Goal: Task Accomplishment & Management: Use online tool/utility

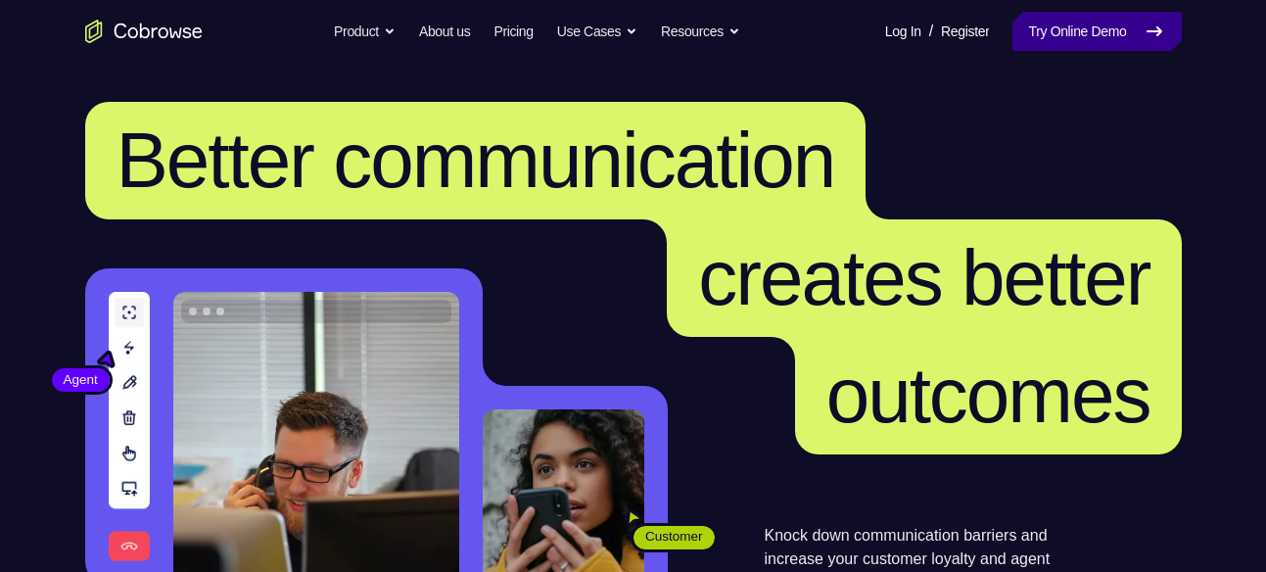
click at [1106, 26] on link "Try Online Demo" at bounding box center [1097, 31] width 168 height 39
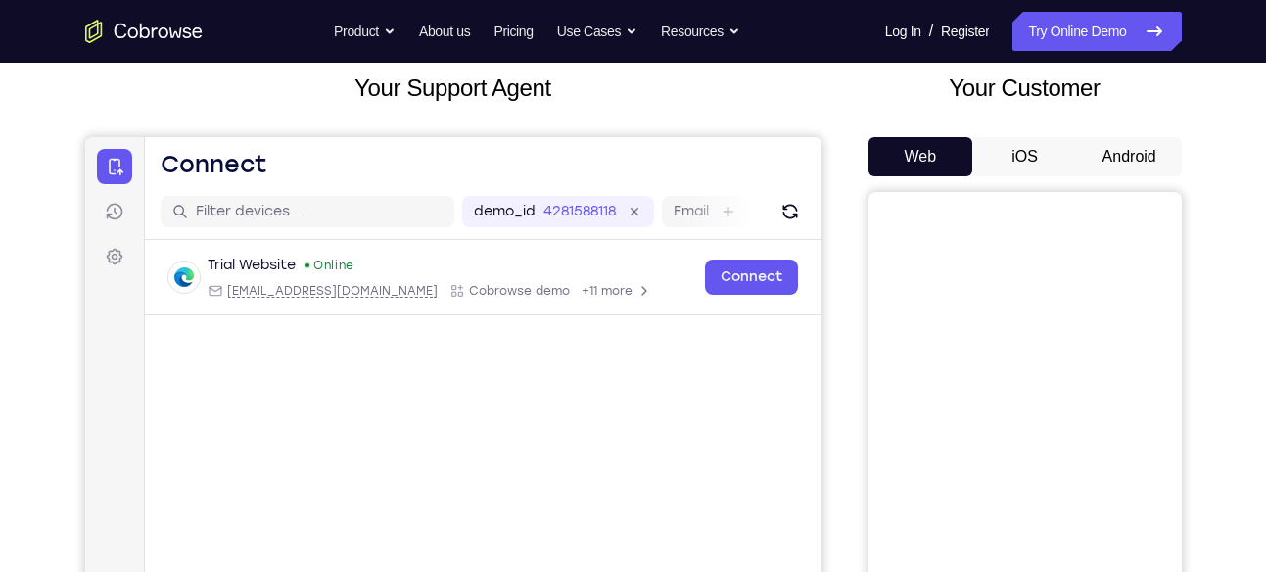
scroll to position [118, 0]
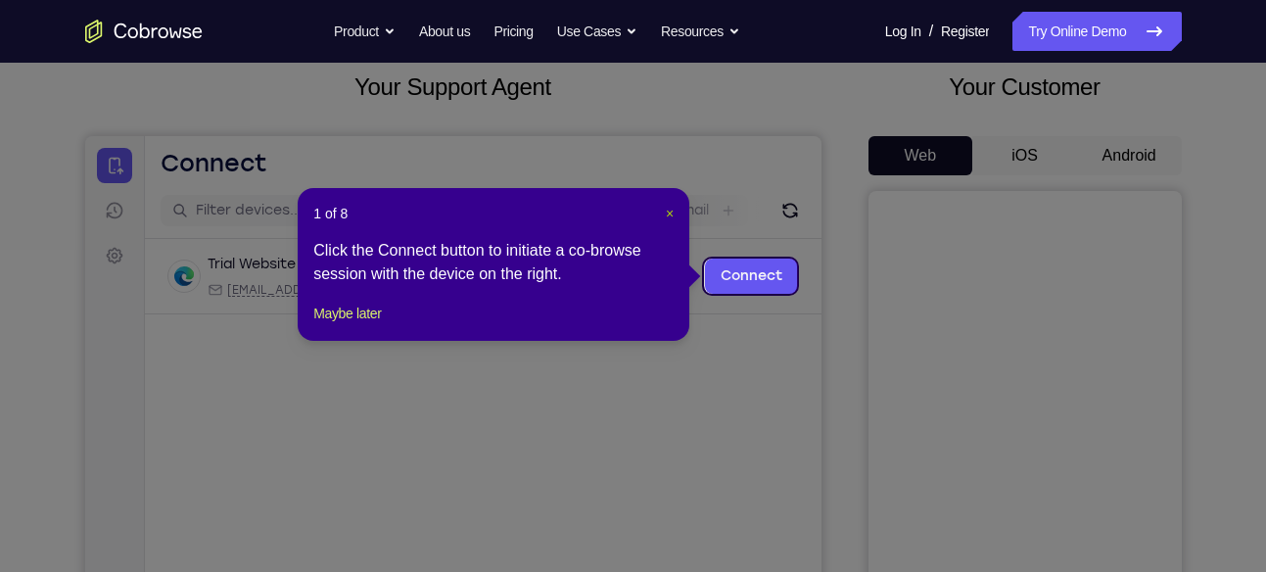
click at [671, 213] on span "×" at bounding box center [670, 214] width 8 height 16
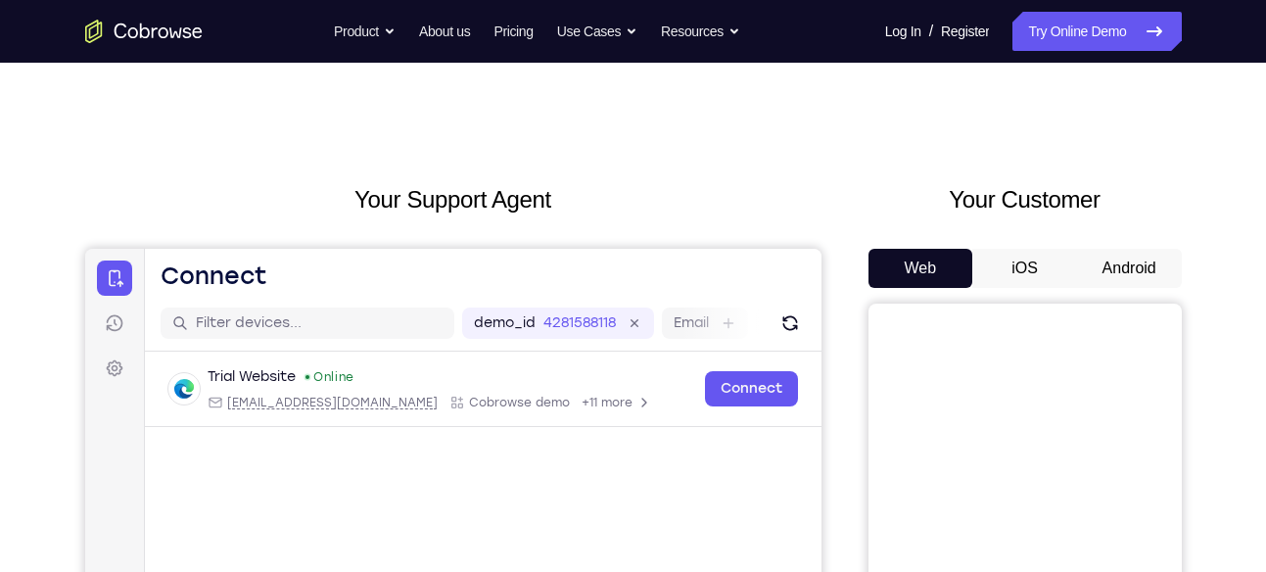
scroll to position [5, 0]
click at [1117, 269] on button "Android" at bounding box center [1129, 269] width 105 height 39
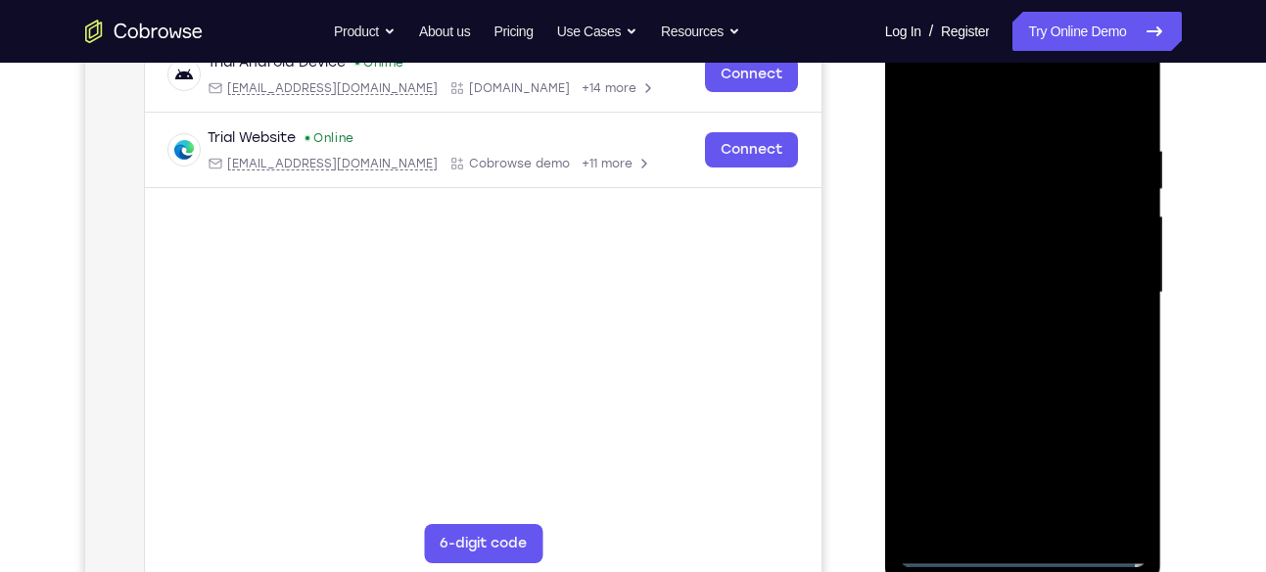
scroll to position [358, 0]
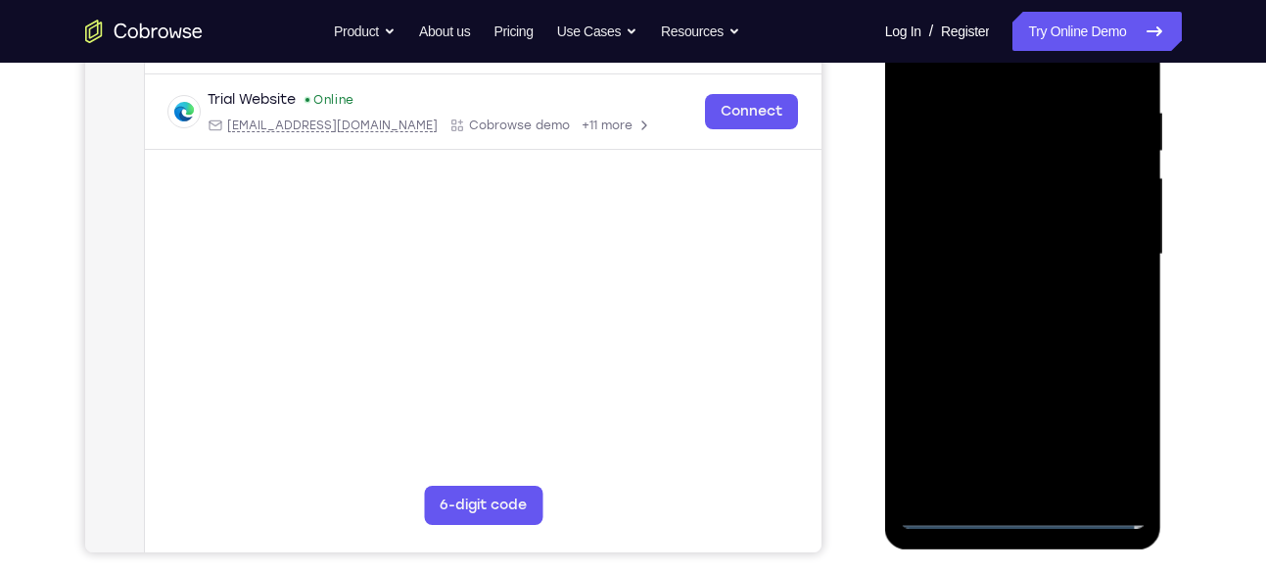
click at [1025, 512] on div at bounding box center [1023, 254] width 247 height 548
click at [1113, 438] on div at bounding box center [1023, 254] width 247 height 548
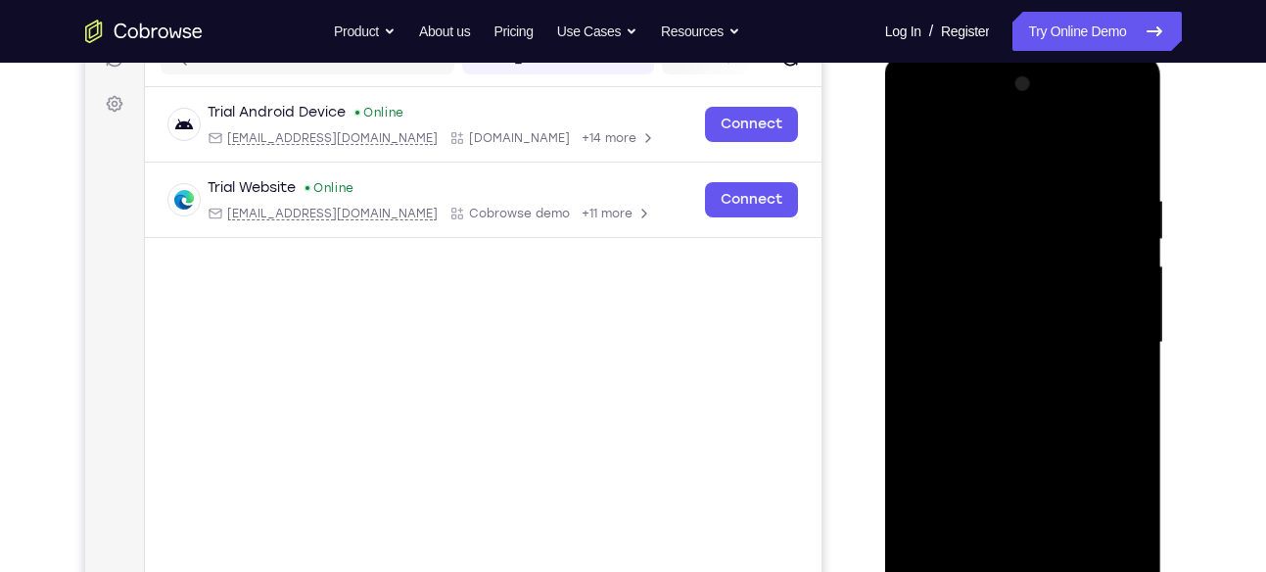
scroll to position [260, 0]
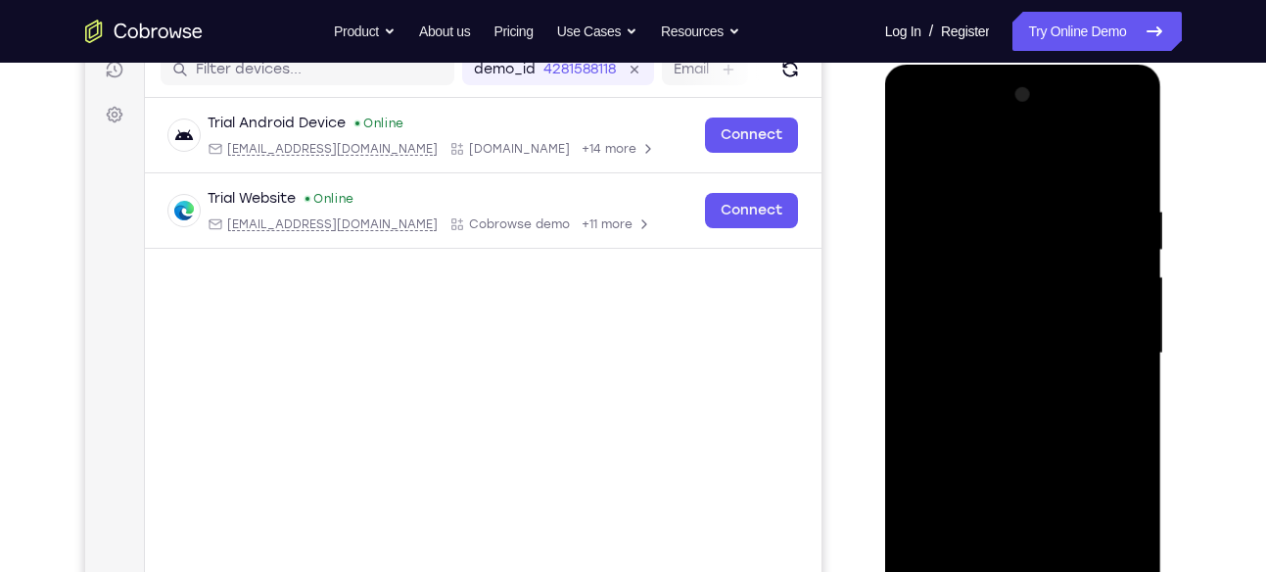
click at [944, 121] on div at bounding box center [1023, 353] width 247 height 548
click at [1109, 351] on div at bounding box center [1023, 353] width 247 height 548
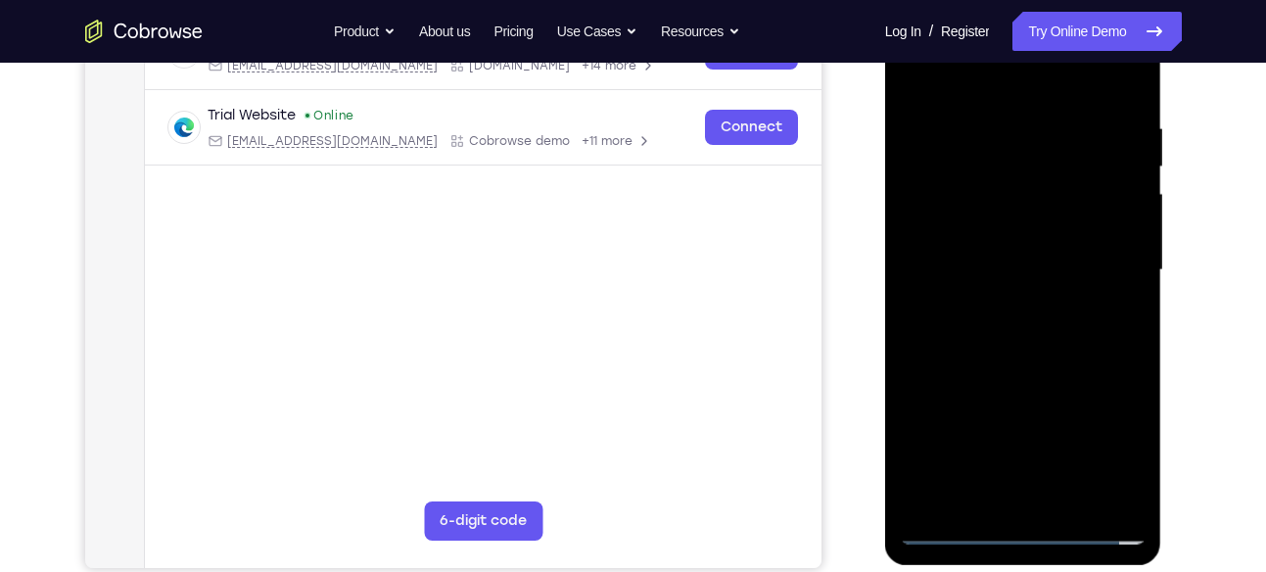
click at [1000, 502] on div at bounding box center [1023, 270] width 247 height 548
click at [978, 255] on div at bounding box center [1023, 270] width 247 height 548
click at [992, 222] on div at bounding box center [1023, 270] width 247 height 548
click at [999, 272] on div at bounding box center [1023, 270] width 247 height 548
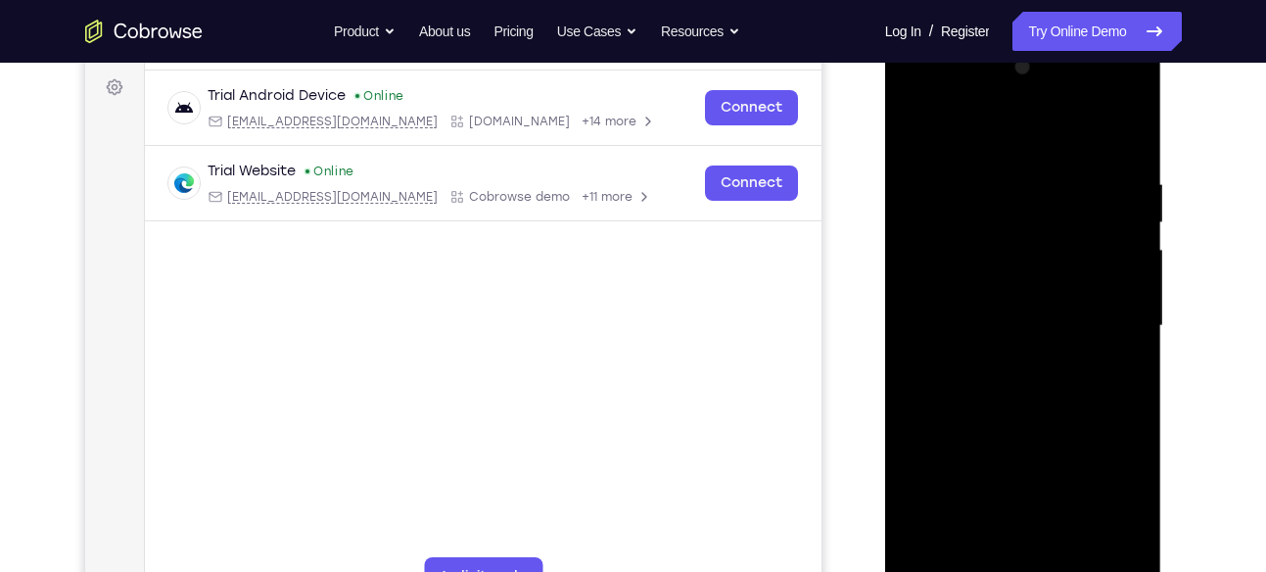
scroll to position [286, 0]
click at [1037, 413] on div at bounding box center [1023, 327] width 247 height 548
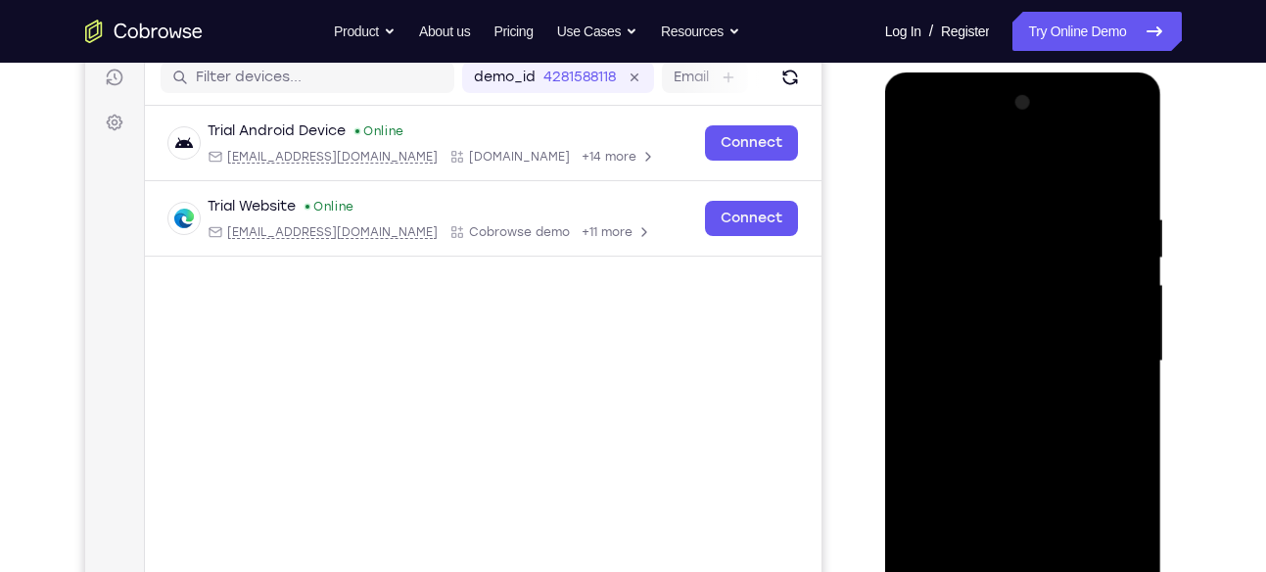
scroll to position [251, 0]
drag, startPoint x: 1051, startPoint y: 165, endPoint x: 1037, endPoint y: -39, distance: 204.1
click at [1037, 73] on html "Online web based iOS Simulators and Android Emulators. Run iPhone, iPad, Mobile…" at bounding box center [1024, 367] width 279 height 588
drag, startPoint x: 1056, startPoint y: 172, endPoint x: 1071, endPoint y: 77, distance: 96.3
click at [1071, 77] on div at bounding box center [1023, 365] width 277 height 584
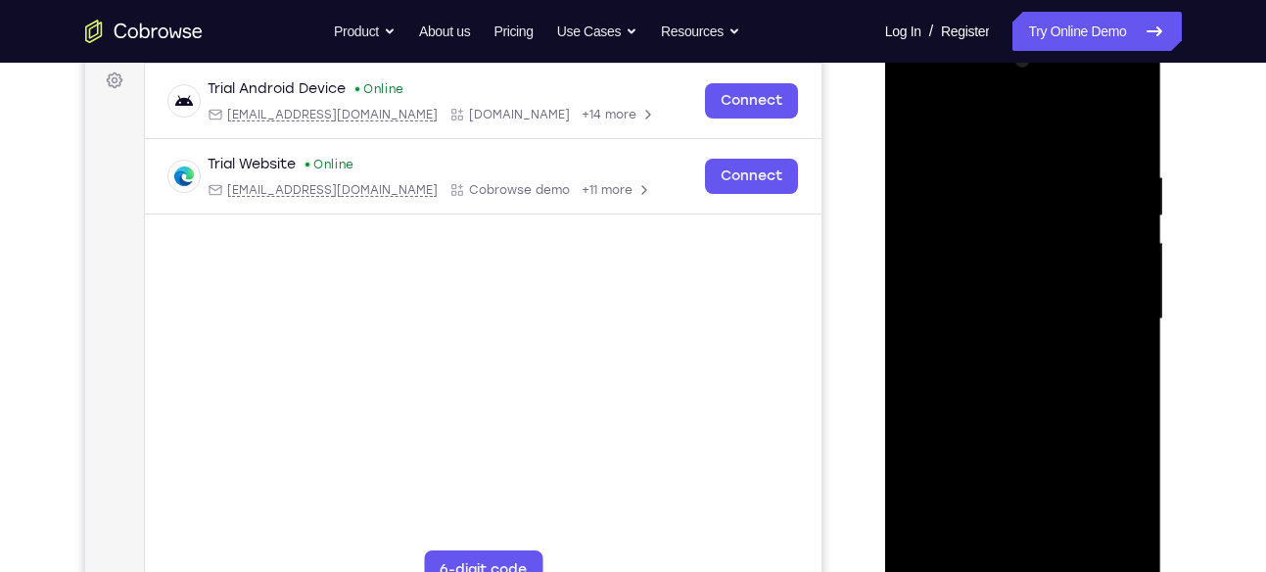
scroll to position [295, 0]
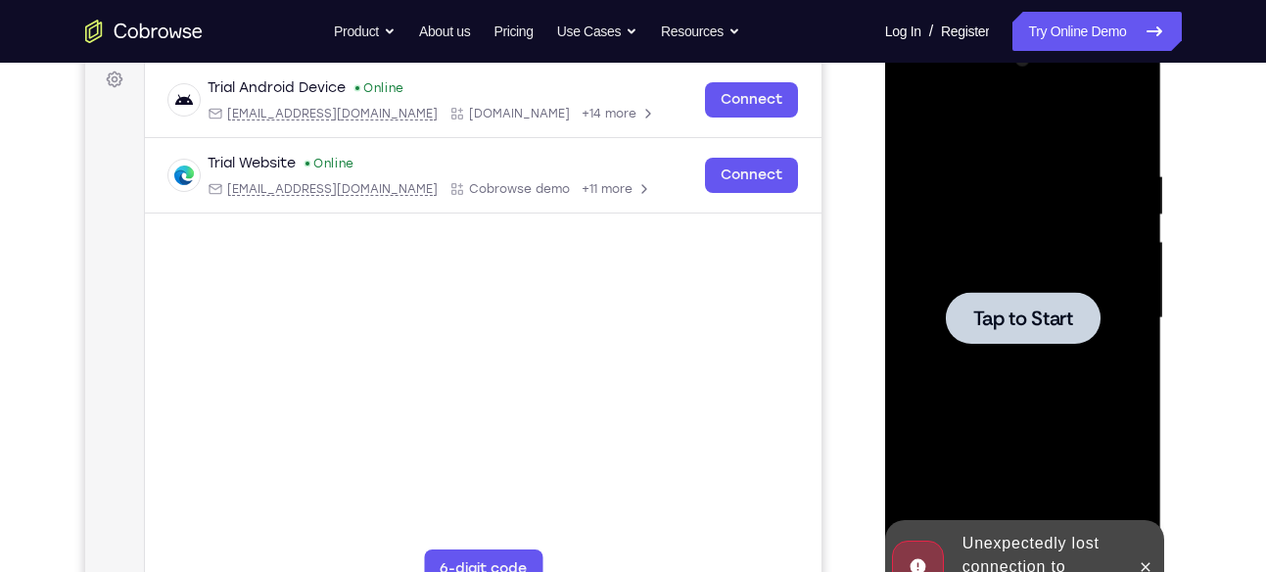
click at [1097, 336] on div at bounding box center [1023, 318] width 155 height 52
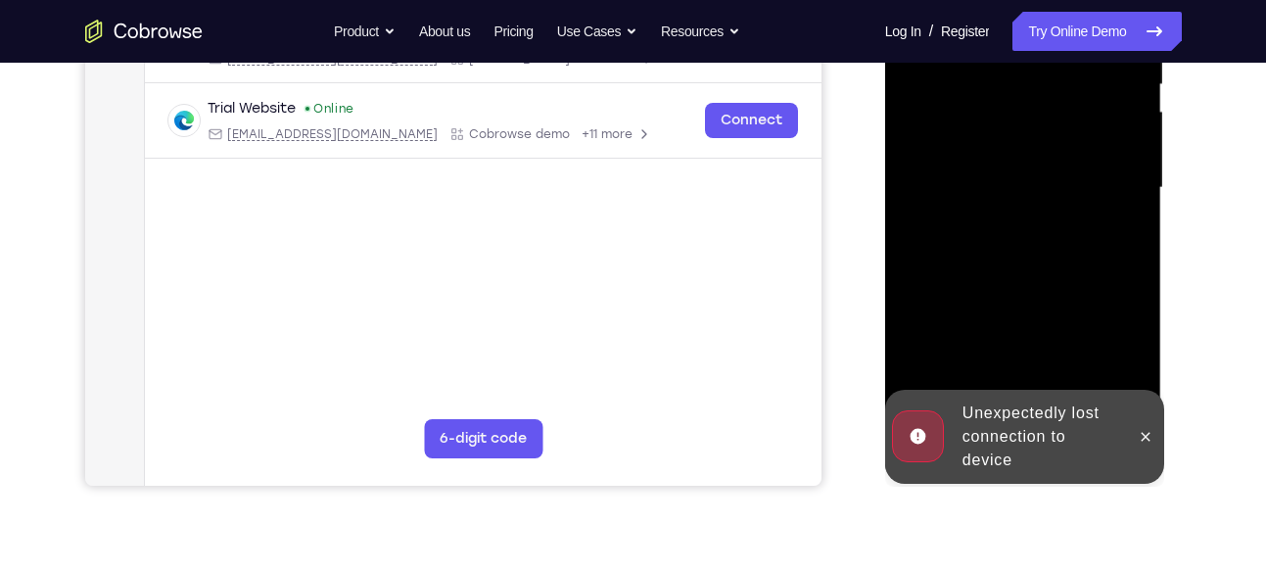
scroll to position [426, 0]
click at [1144, 436] on icon at bounding box center [1146, 436] width 16 height 16
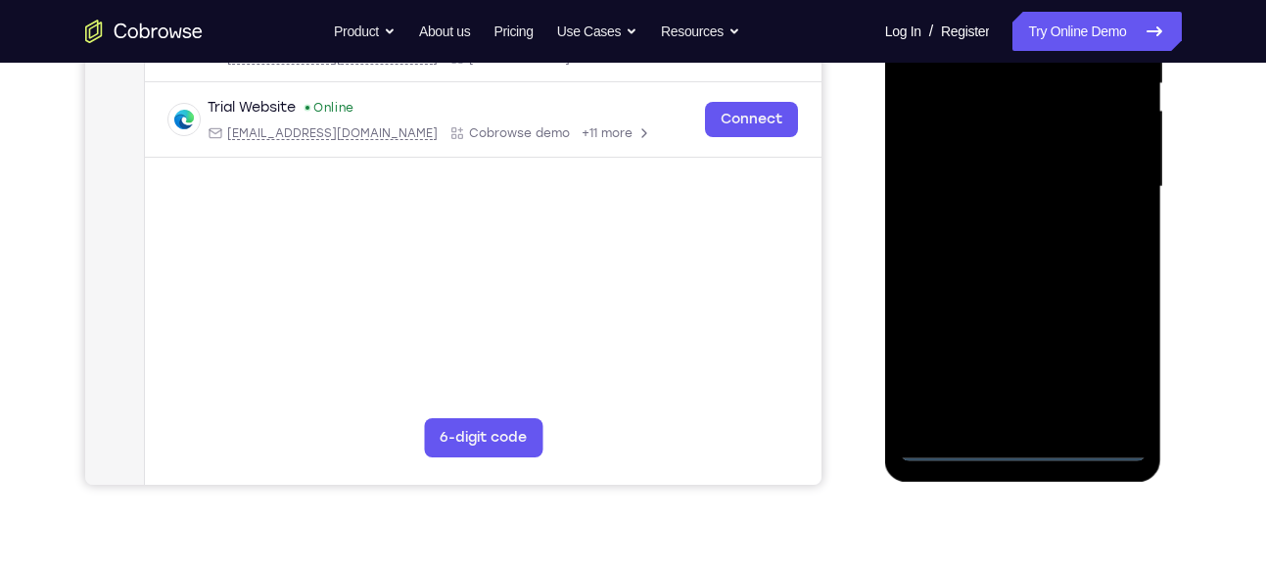
click at [1028, 449] on div at bounding box center [1023, 187] width 247 height 548
click at [1119, 368] on div at bounding box center [1023, 187] width 247 height 548
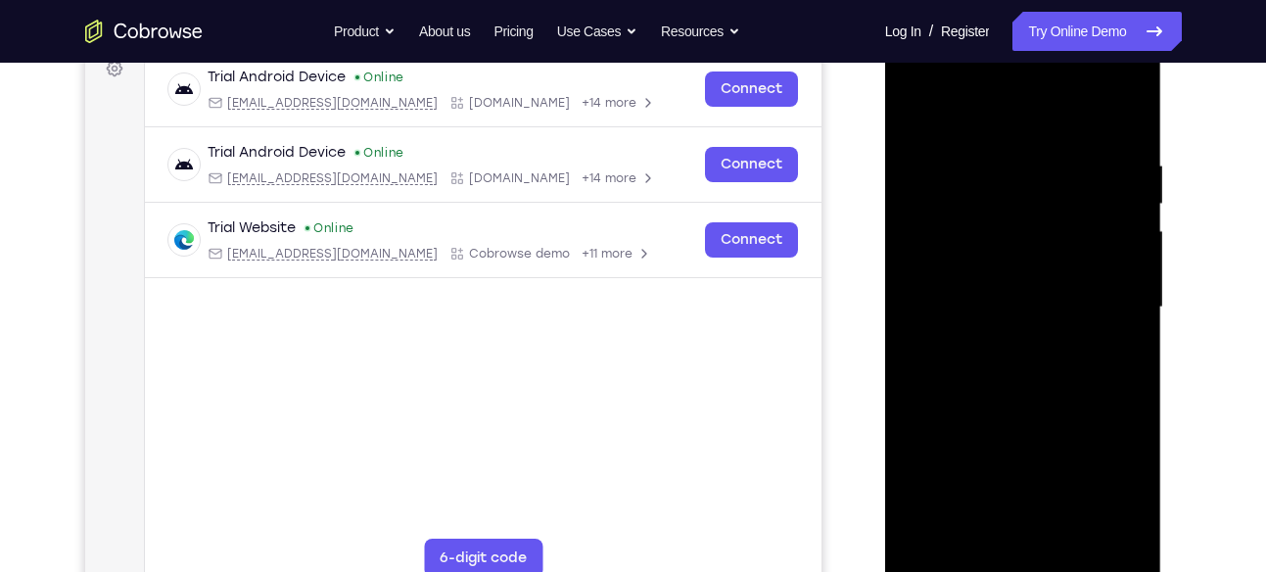
scroll to position [302, 0]
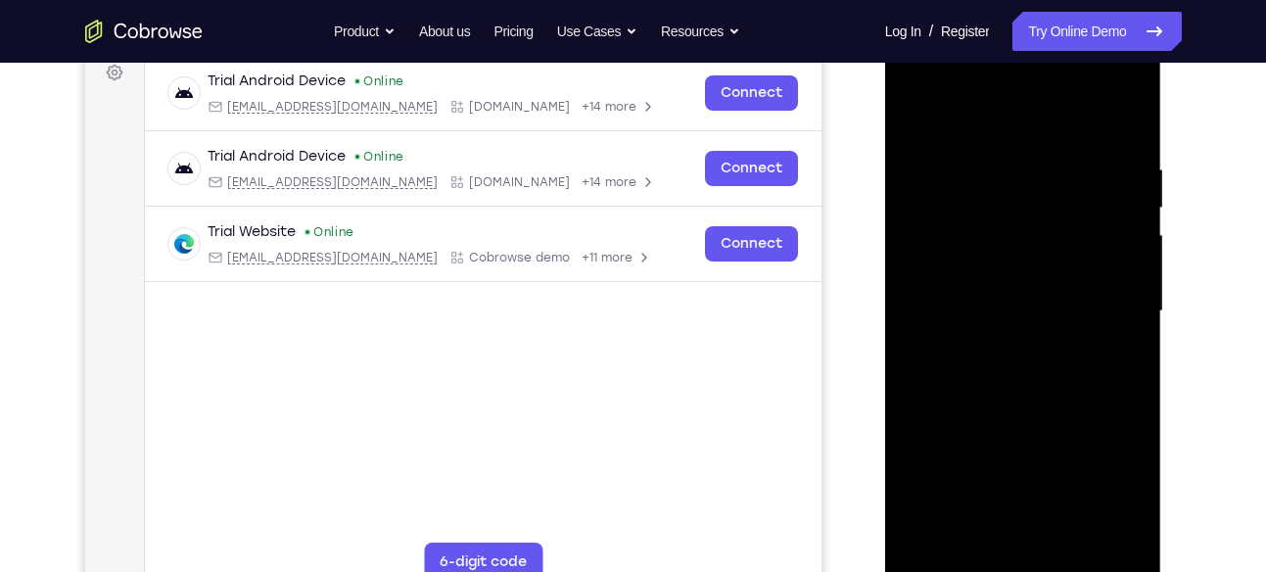
click at [914, 80] on div at bounding box center [1023, 311] width 247 height 548
click at [1112, 301] on div at bounding box center [1023, 311] width 247 height 548
click at [1007, 343] on div at bounding box center [1023, 311] width 247 height 548
click at [996, 290] on div at bounding box center [1023, 311] width 247 height 548
click at [996, 272] on div at bounding box center [1023, 311] width 247 height 548
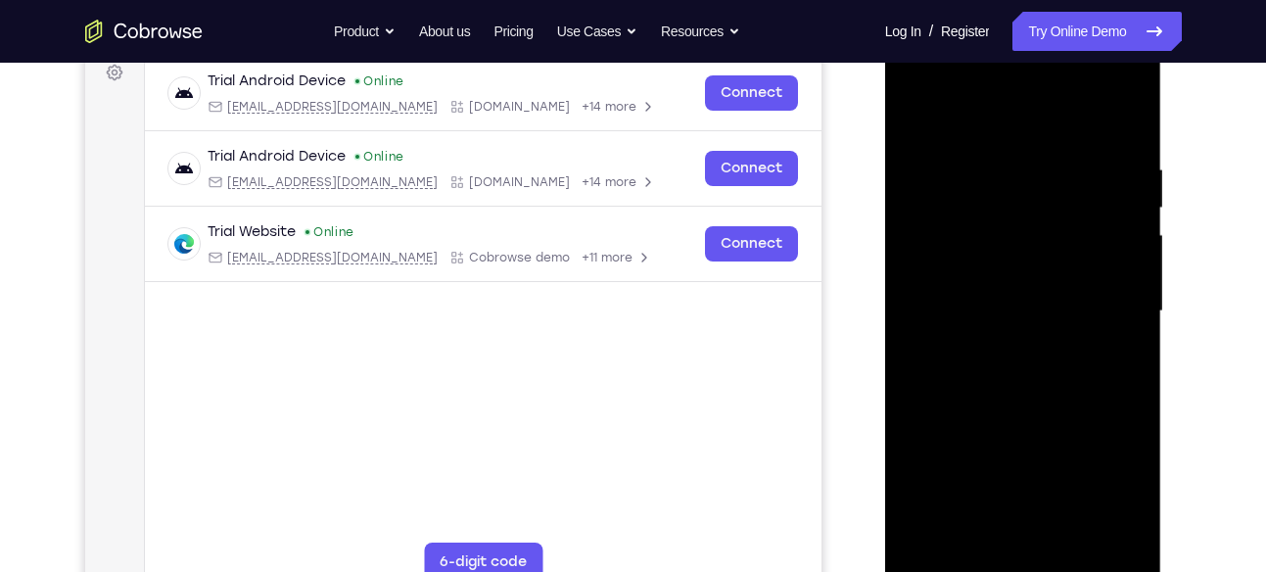
click at [1013, 313] on div at bounding box center [1023, 311] width 247 height 548
click at [1002, 306] on div at bounding box center [1023, 311] width 247 height 548
drag, startPoint x: 1002, startPoint y: 306, endPoint x: 1024, endPoint y: 387, distance: 84.3
click at [1024, 387] on div at bounding box center [1023, 311] width 247 height 548
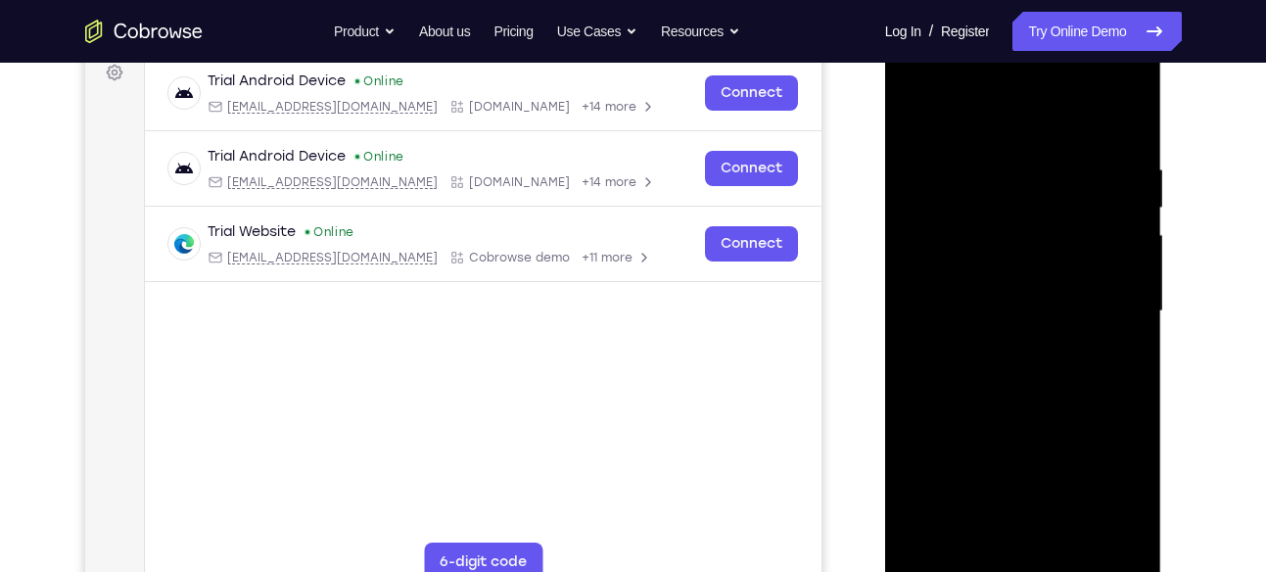
click at [1043, 378] on div at bounding box center [1023, 311] width 247 height 548
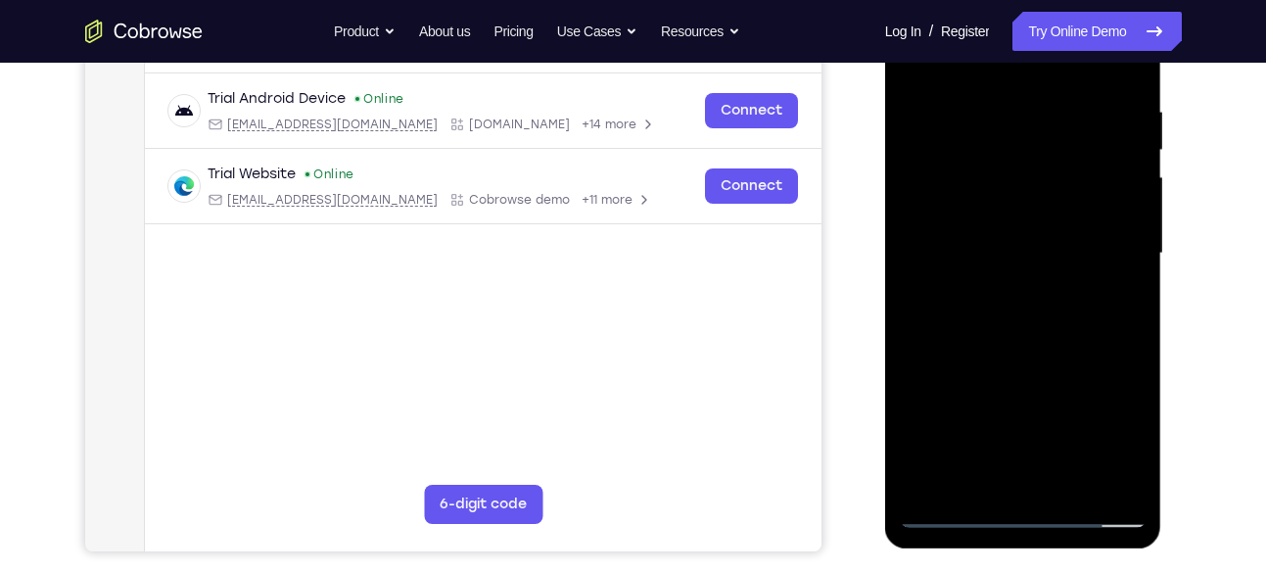
scroll to position [360, 0]
click at [1126, 481] on div at bounding box center [1023, 252] width 247 height 548
click at [1066, 484] on div at bounding box center [1023, 252] width 247 height 548
click at [1032, 355] on div at bounding box center [1023, 252] width 247 height 548
drag, startPoint x: 1107, startPoint y: 149, endPoint x: 939, endPoint y: 185, distance: 171.3
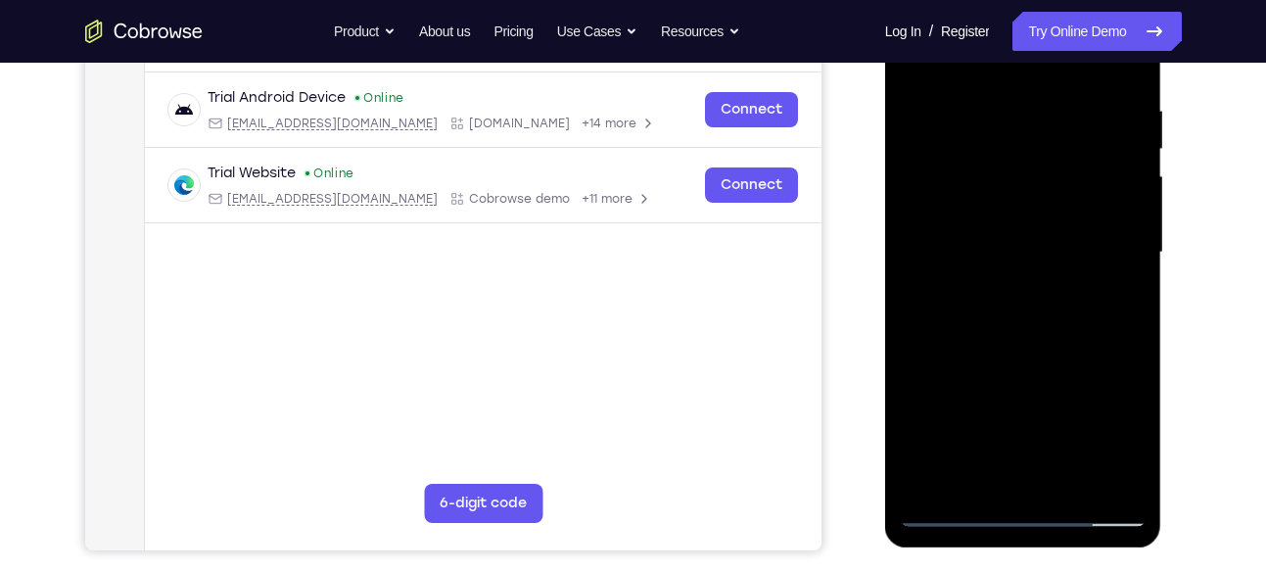
click at [939, 185] on div at bounding box center [1023, 252] width 247 height 548
click at [959, 509] on div at bounding box center [1023, 252] width 247 height 548
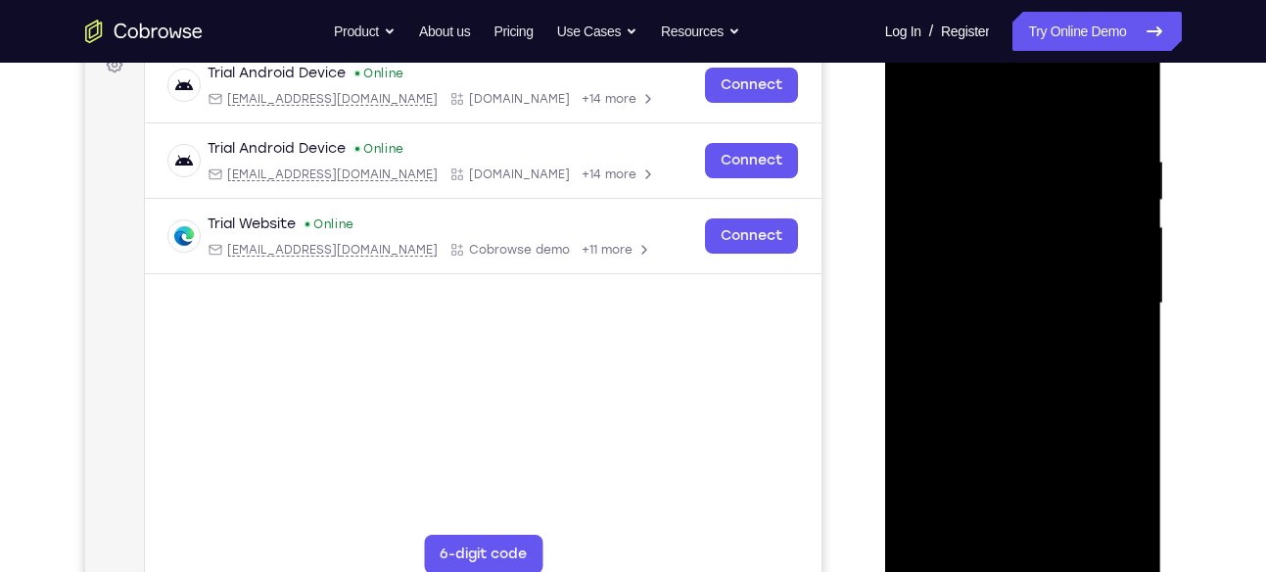
scroll to position [307, 0]
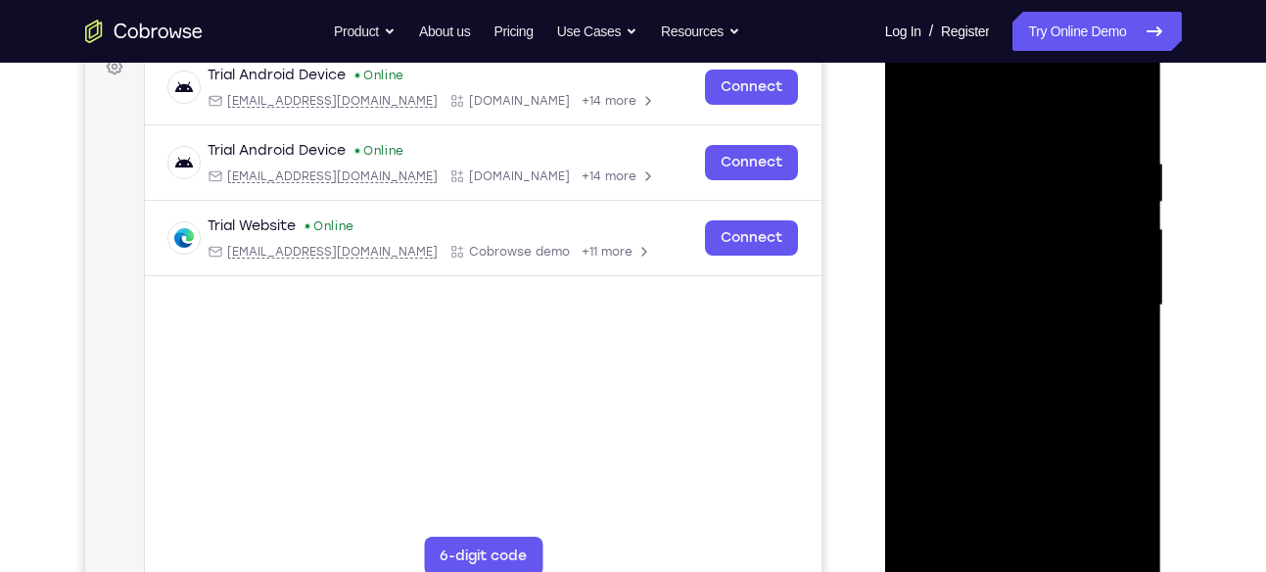
drag, startPoint x: 1062, startPoint y: 121, endPoint x: 1052, endPoint y: 71, distance: 51.9
click at [1052, 71] on div at bounding box center [1023, 305] width 247 height 548
drag, startPoint x: 1036, startPoint y: 119, endPoint x: 1038, endPoint y: 0, distance: 119.5
click at [1038, 17] on html "Online web based iOS Simulators and Android Emulators. Run iPhone, iPad, Mobile…" at bounding box center [1024, 311] width 279 height 588
click at [1134, 100] on div at bounding box center [1023, 305] width 247 height 548
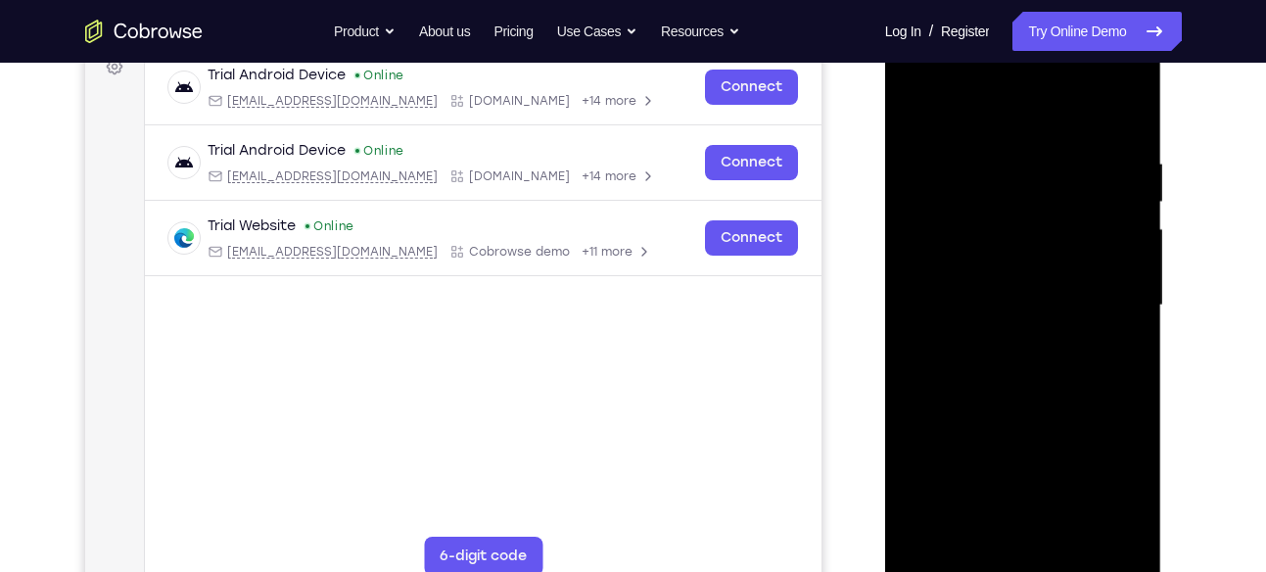
click at [968, 192] on div at bounding box center [1023, 305] width 247 height 548
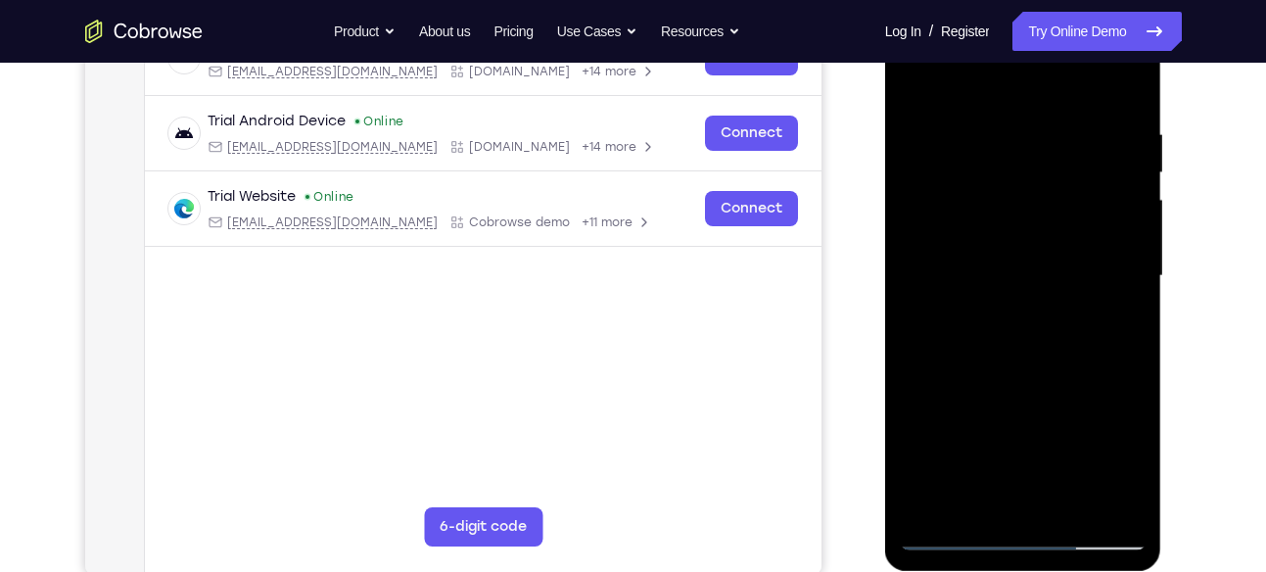
scroll to position [338, 0]
click at [941, 400] on div at bounding box center [1023, 275] width 247 height 548
click at [953, 540] on div at bounding box center [1023, 275] width 247 height 548
click at [938, 501] on div at bounding box center [1023, 275] width 247 height 548
click at [998, 118] on div at bounding box center [1023, 275] width 247 height 548
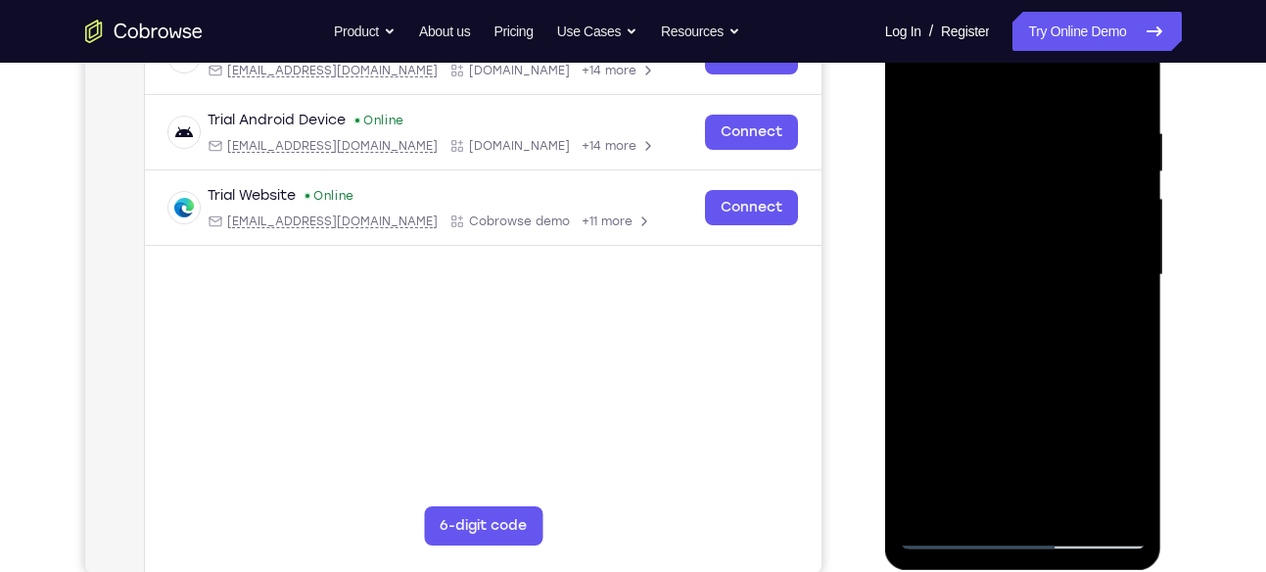
click at [1124, 86] on div at bounding box center [1023, 275] width 247 height 548
click at [1064, 124] on div at bounding box center [1023, 275] width 247 height 548
click at [1128, 83] on div at bounding box center [1023, 275] width 247 height 548
click at [1133, 354] on div at bounding box center [1023, 275] width 247 height 548
click at [1112, 121] on div at bounding box center [1023, 275] width 247 height 548
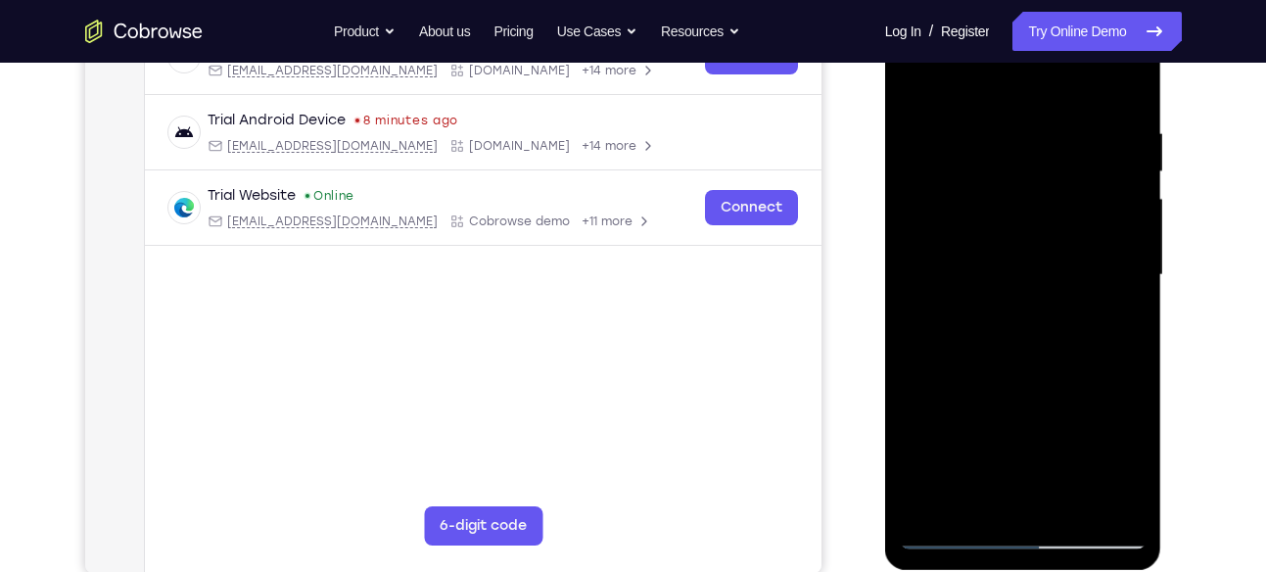
click at [1132, 84] on div at bounding box center [1023, 275] width 247 height 548
click at [1114, 111] on div at bounding box center [1023, 275] width 247 height 548
click at [1127, 79] on div at bounding box center [1023, 275] width 247 height 548
drag, startPoint x: 1116, startPoint y: 113, endPoint x: 968, endPoint y: 147, distance: 151.8
click at [968, 147] on div at bounding box center [1023, 275] width 247 height 548
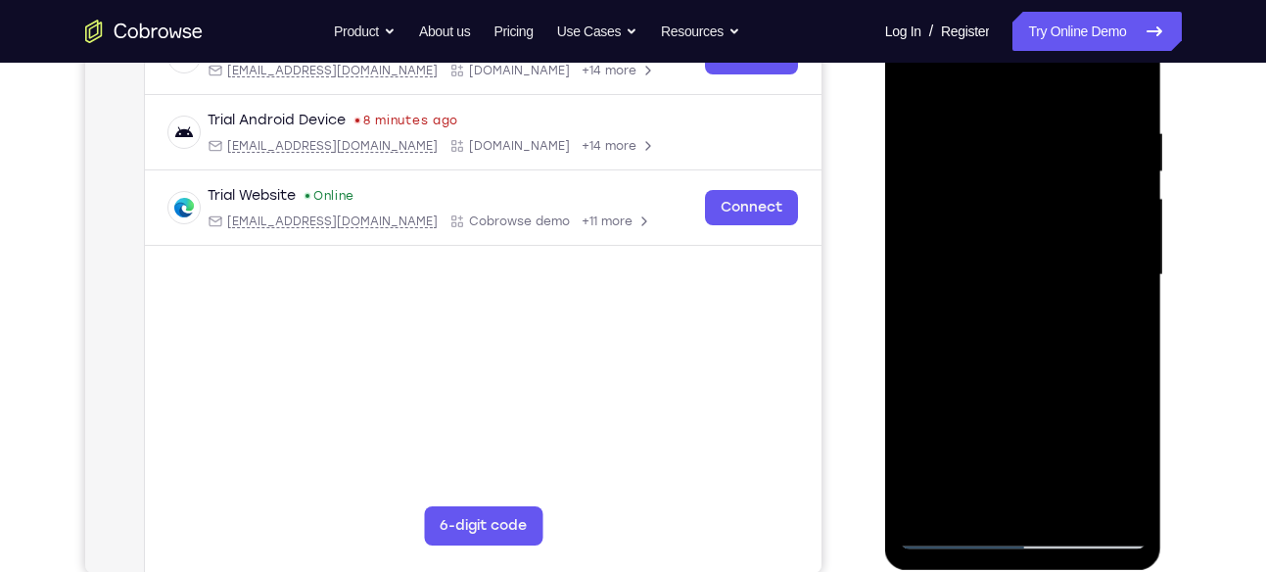
click at [1135, 358] on div at bounding box center [1023, 275] width 247 height 548
click at [1040, 121] on div at bounding box center [1023, 275] width 247 height 548
click at [1122, 304] on div at bounding box center [1023, 275] width 247 height 548
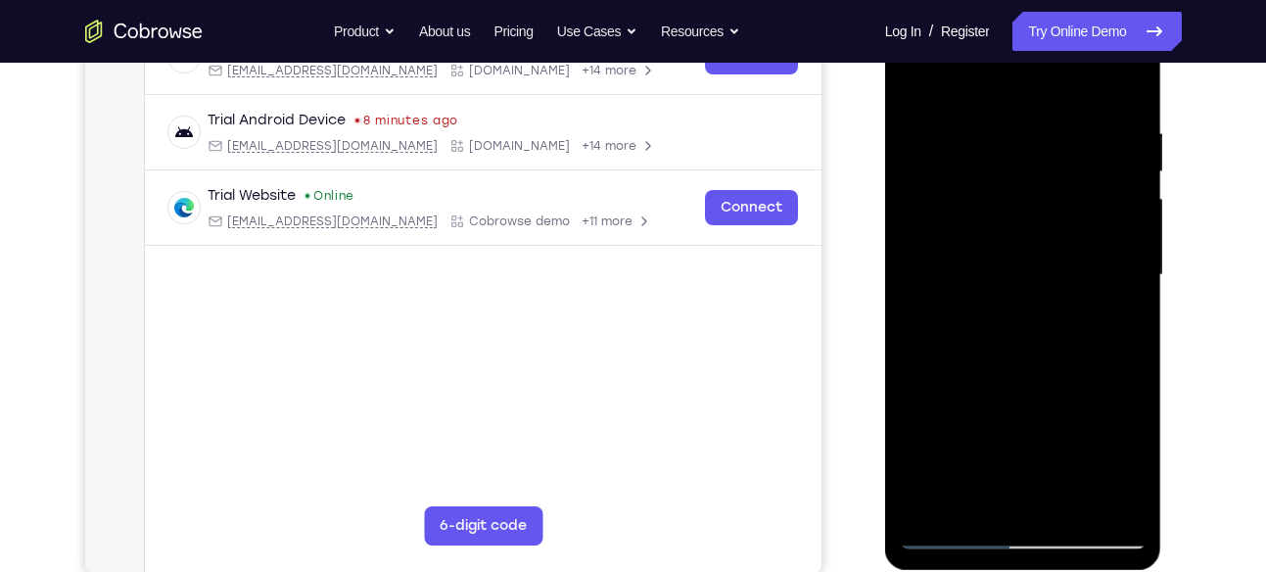
click at [1122, 304] on div at bounding box center [1023, 275] width 247 height 548
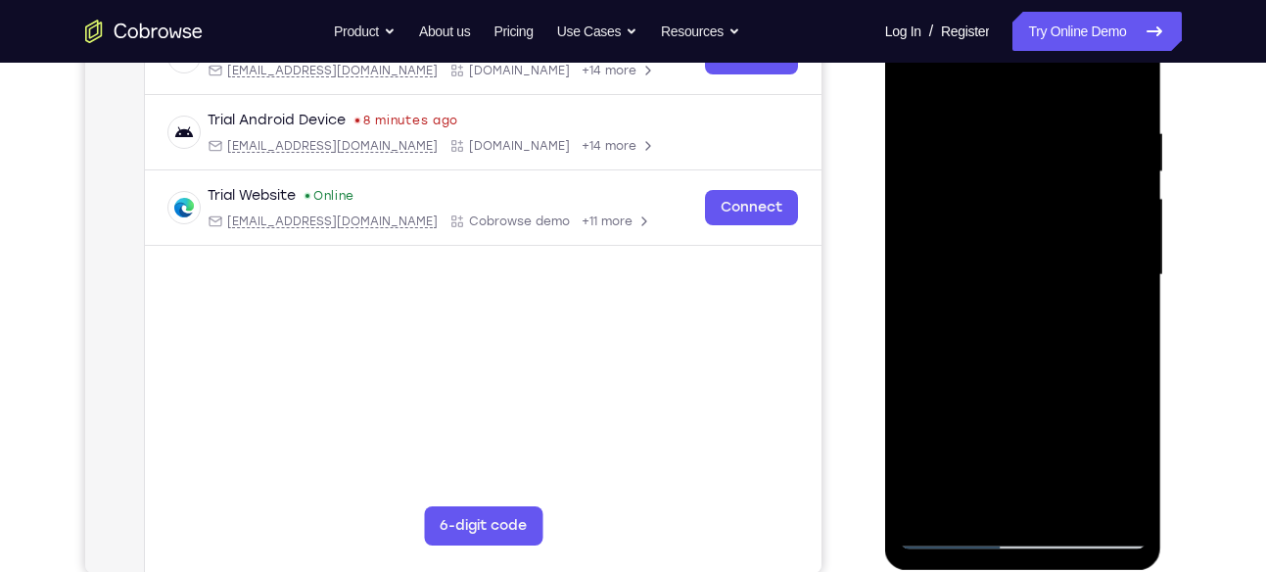
click at [1122, 304] on div at bounding box center [1023, 275] width 247 height 548
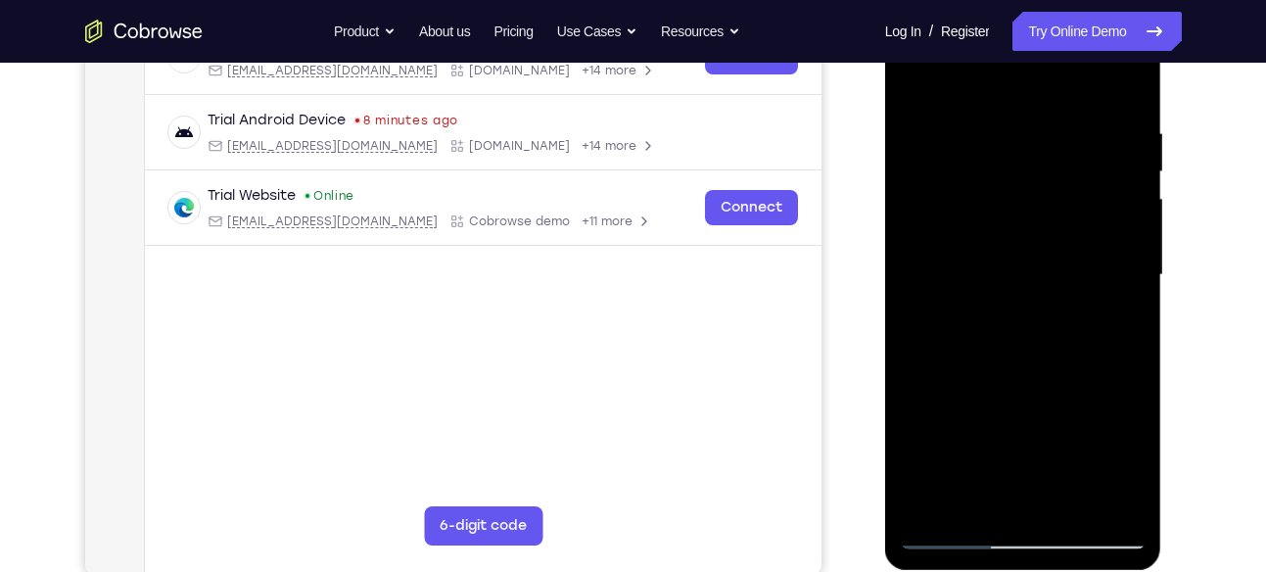
click at [1122, 304] on div at bounding box center [1023, 275] width 247 height 548
click at [922, 294] on div at bounding box center [1023, 275] width 247 height 548
click at [1125, 80] on div at bounding box center [1023, 275] width 247 height 548
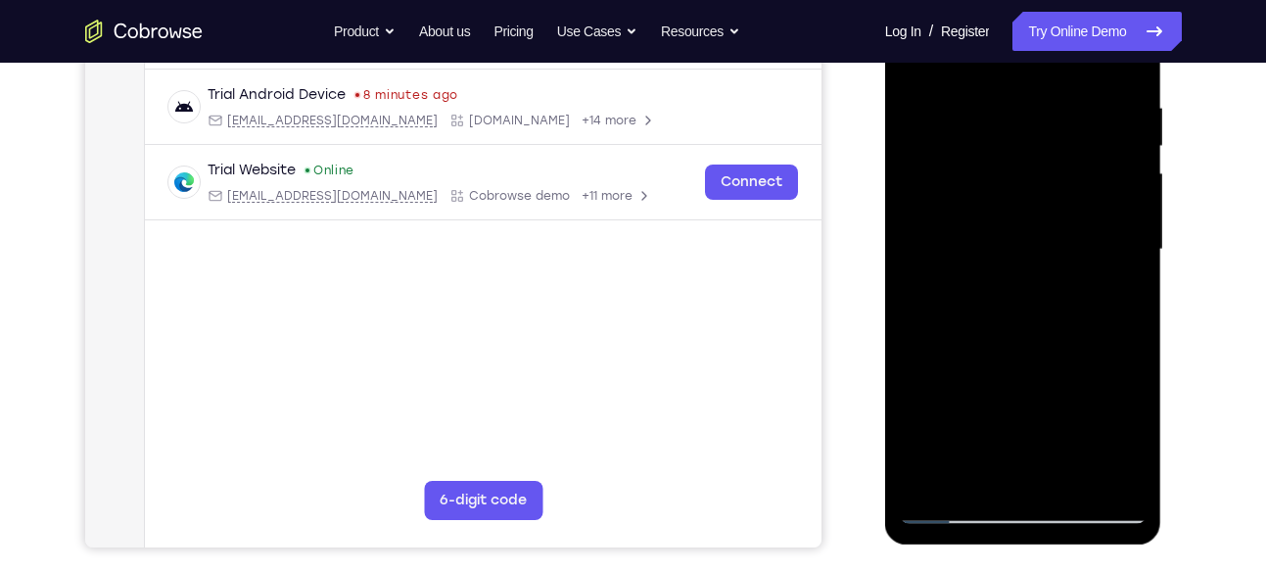
drag, startPoint x: 1106, startPoint y: 97, endPoint x: 938, endPoint y: 121, distance: 169.2
click at [938, 121] on div at bounding box center [1023, 250] width 247 height 548
drag, startPoint x: 1049, startPoint y: 96, endPoint x: 878, endPoint y: 117, distance: 171.6
click at [885, 117] on html "Online web based iOS Simulators and Android Emulators. Run iPhone, iPad, Mobile…" at bounding box center [1024, 255] width 279 height 588
drag, startPoint x: 1073, startPoint y: 92, endPoint x: 964, endPoint y: 117, distance: 112.4
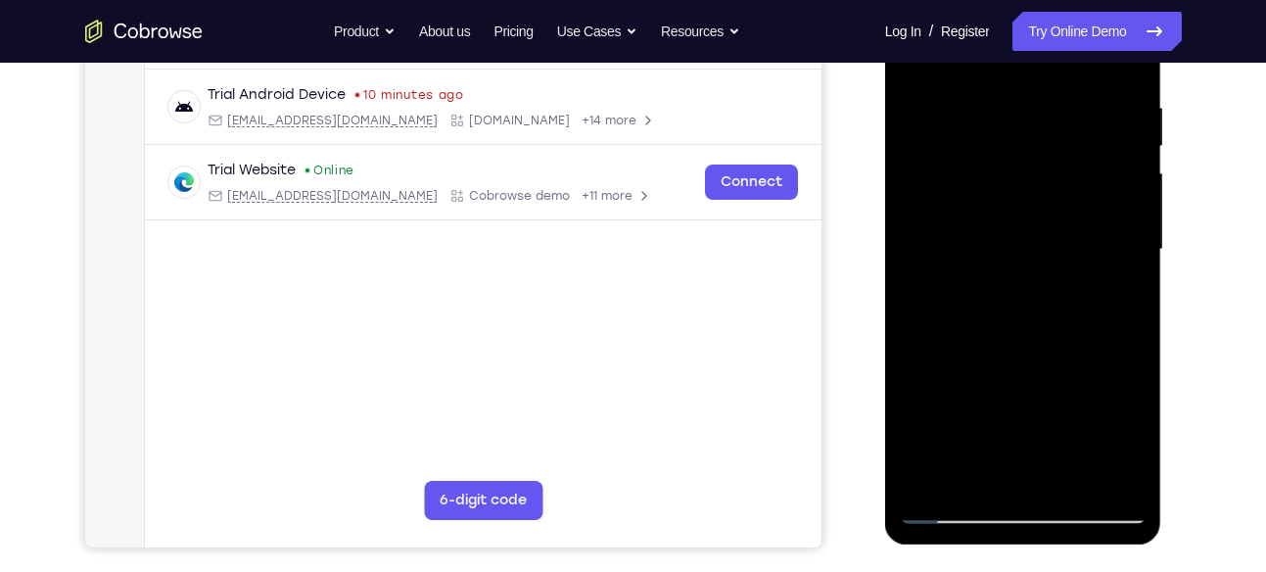
click at [964, 117] on div at bounding box center [1023, 250] width 247 height 548
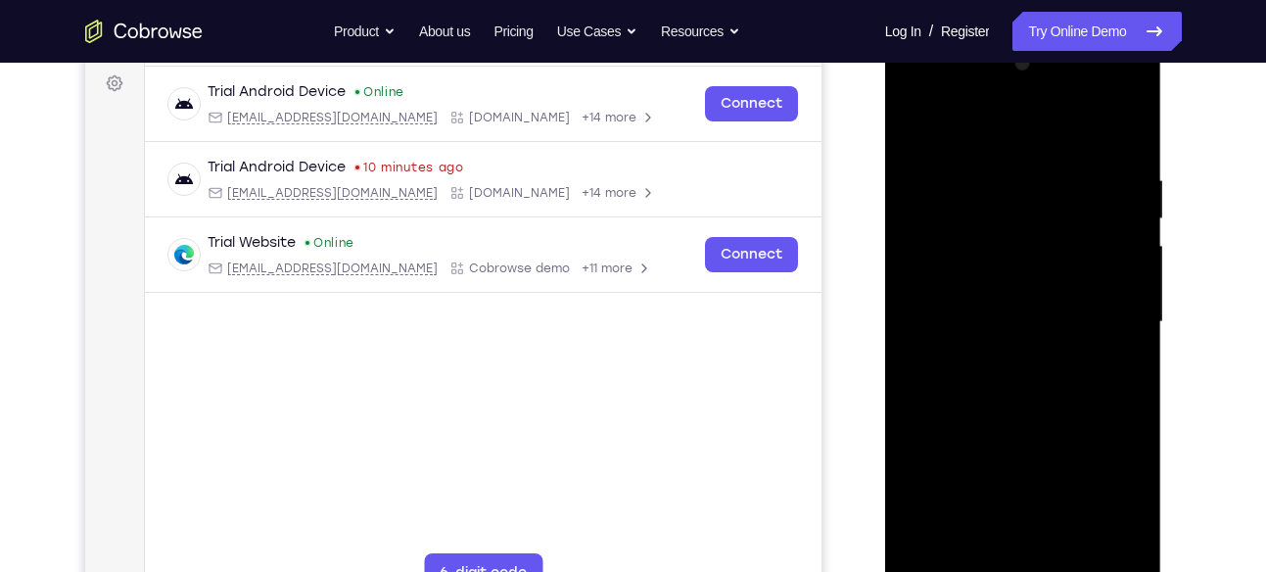
scroll to position [289, 0]
click at [1083, 168] on div at bounding box center [1023, 324] width 247 height 548
click at [1118, 320] on div at bounding box center [1023, 324] width 247 height 548
click at [1135, 300] on div at bounding box center [1023, 324] width 247 height 548
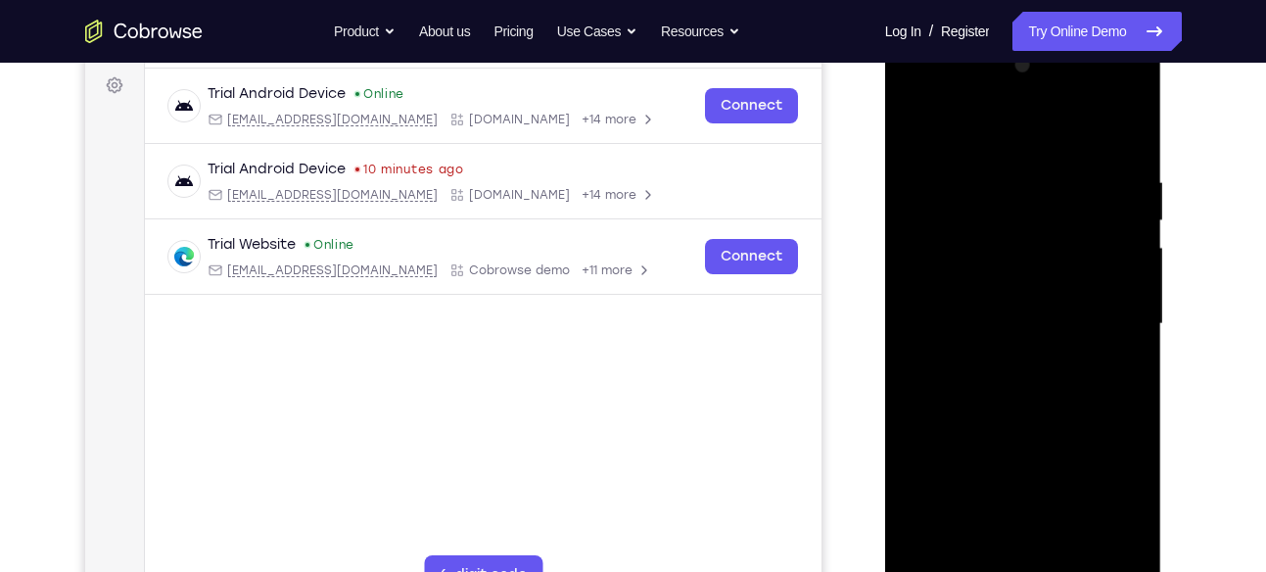
click at [1135, 300] on div at bounding box center [1023, 324] width 247 height 548
click at [1128, 301] on div at bounding box center [1023, 324] width 247 height 548
click at [1127, 303] on div at bounding box center [1023, 324] width 247 height 548
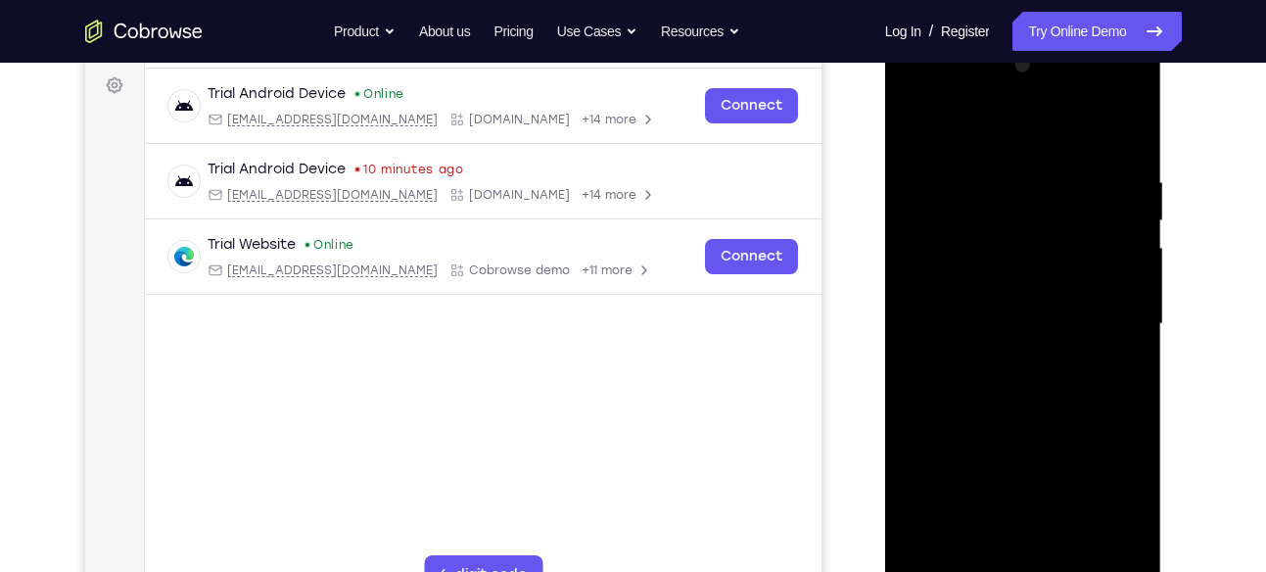
click at [1127, 303] on div at bounding box center [1023, 324] width 247 height 548
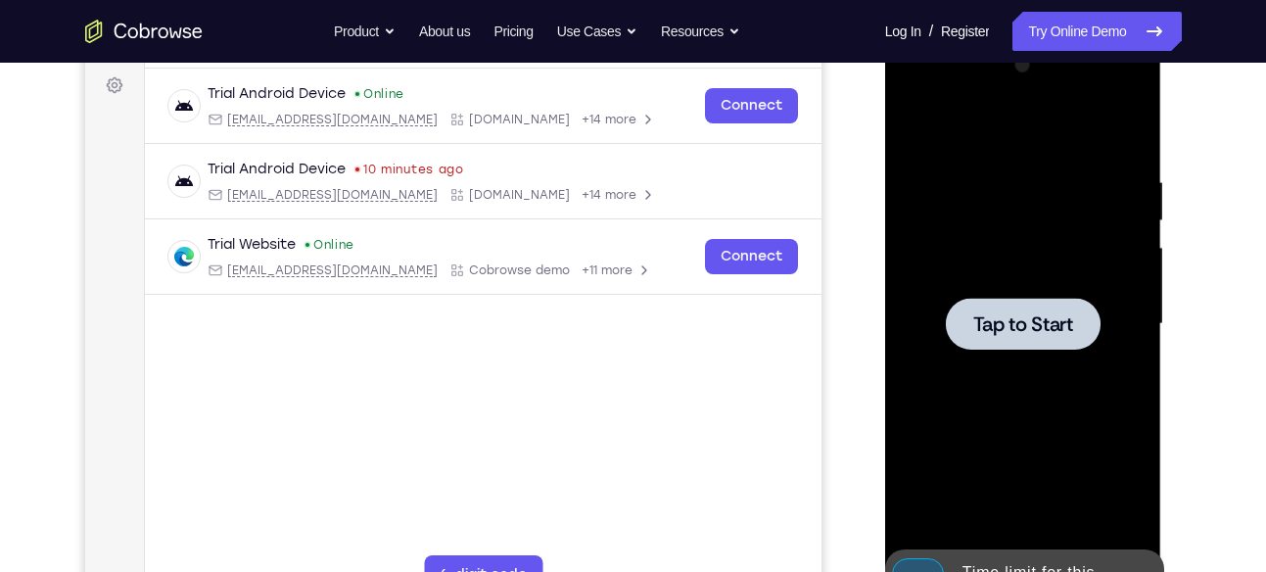
click at [1053, 314] on span "Tap to Start" at bounding box center [1023, 324] width 100 height 20
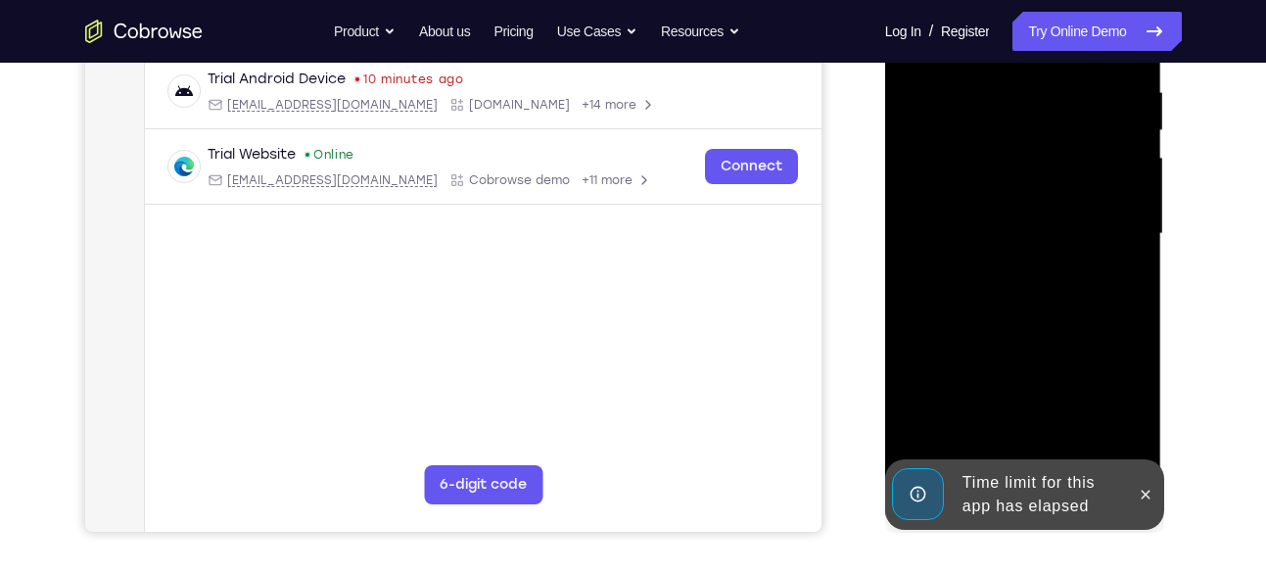
scroll to position [388, 0]
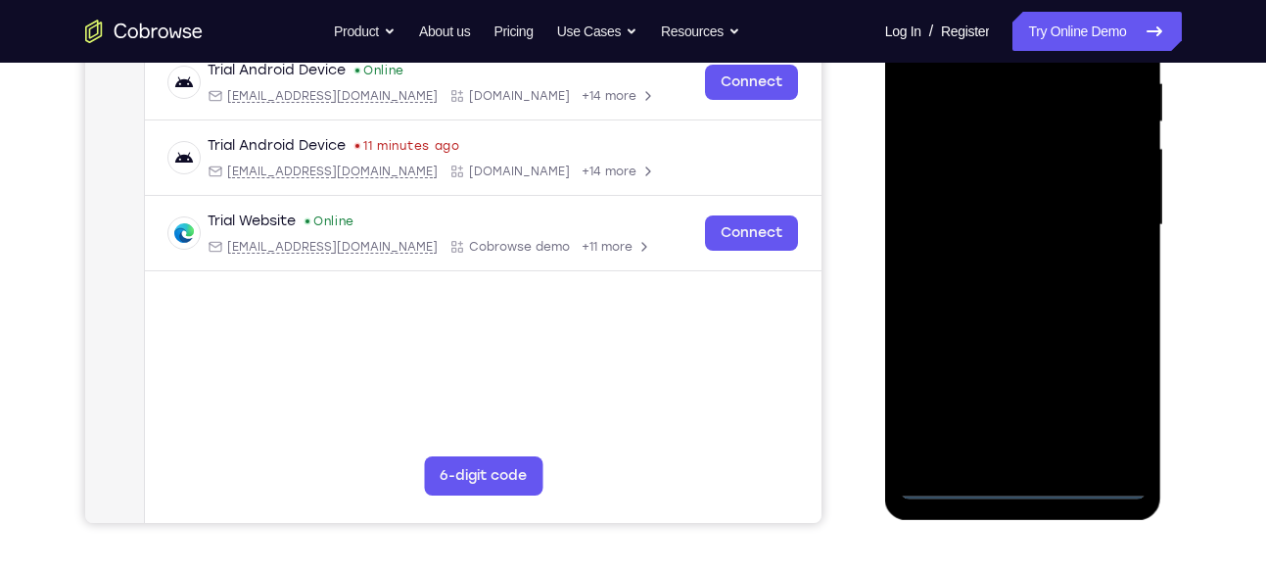
click at [1029, 485] on div at bounding box center [1023, 225] width 247 height 548
click at [1098, 403] on div at bounding box center [1023, 225] width 247 height 548
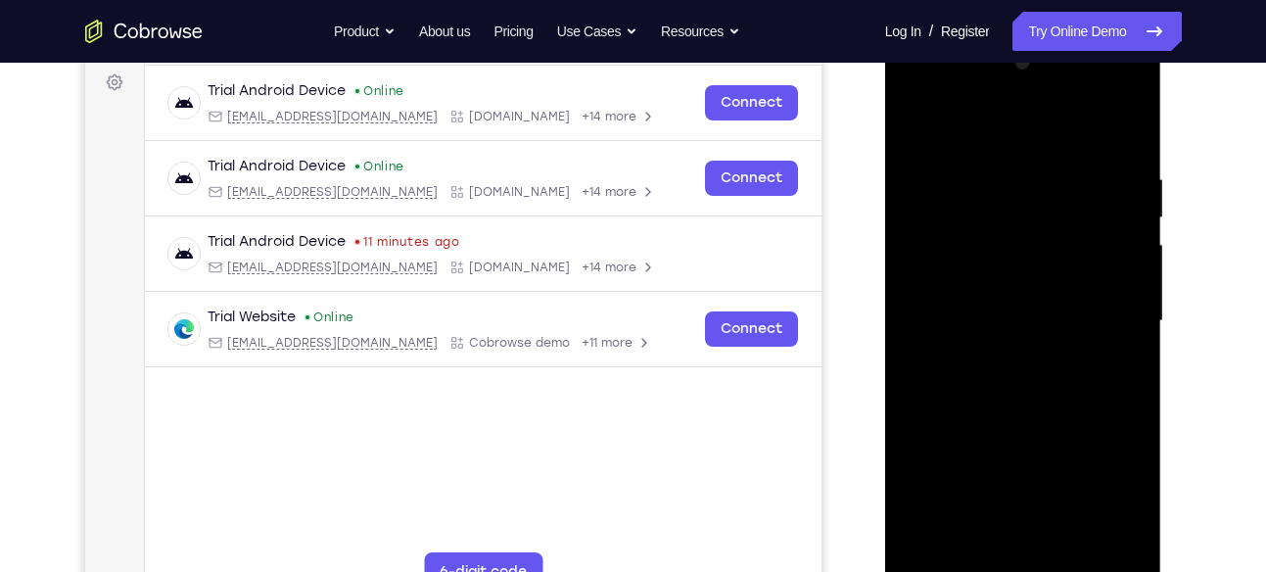
scroll to position [291, 0]
click at [924, 92] on div at bounding box center [1023, 322] width 247 height 548
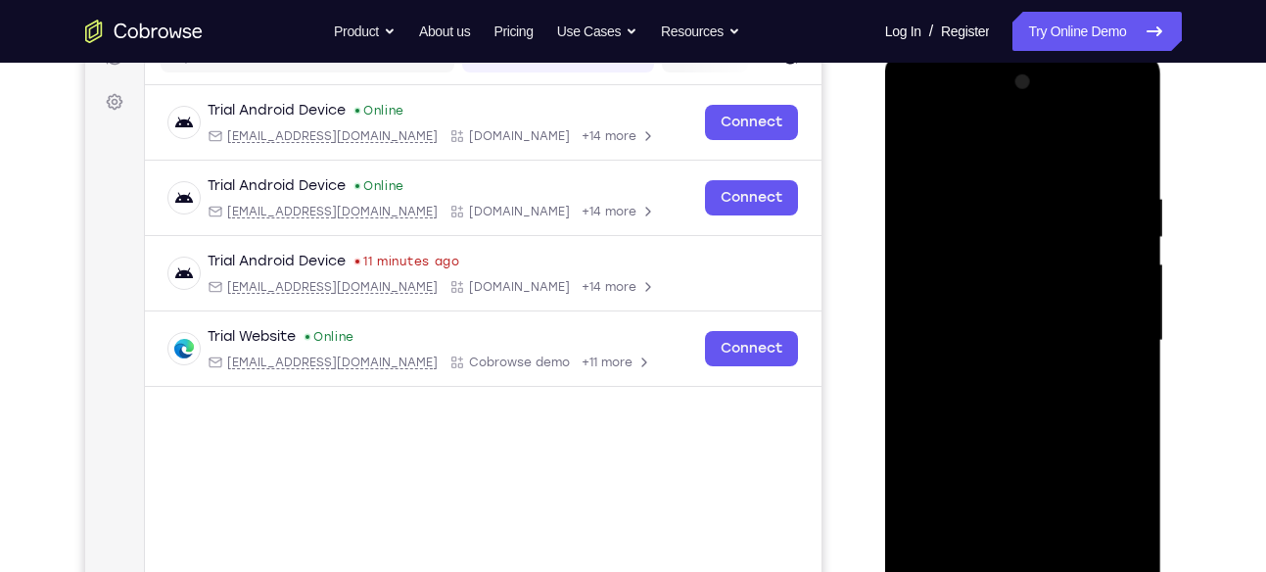
scroll to position [271, 0]
click at [1106, 332] on div at bounding box center [1023, 342] width 247 height 548
click at [1003, 378] on div at bounding box center [1023, 342] width 247 height 548
click at [1009, 322] on div at bounding box center [1023, 342] width 247 height 548
click at [1008, 304] on div at bounding box center [1023, 342] width 247 height 548
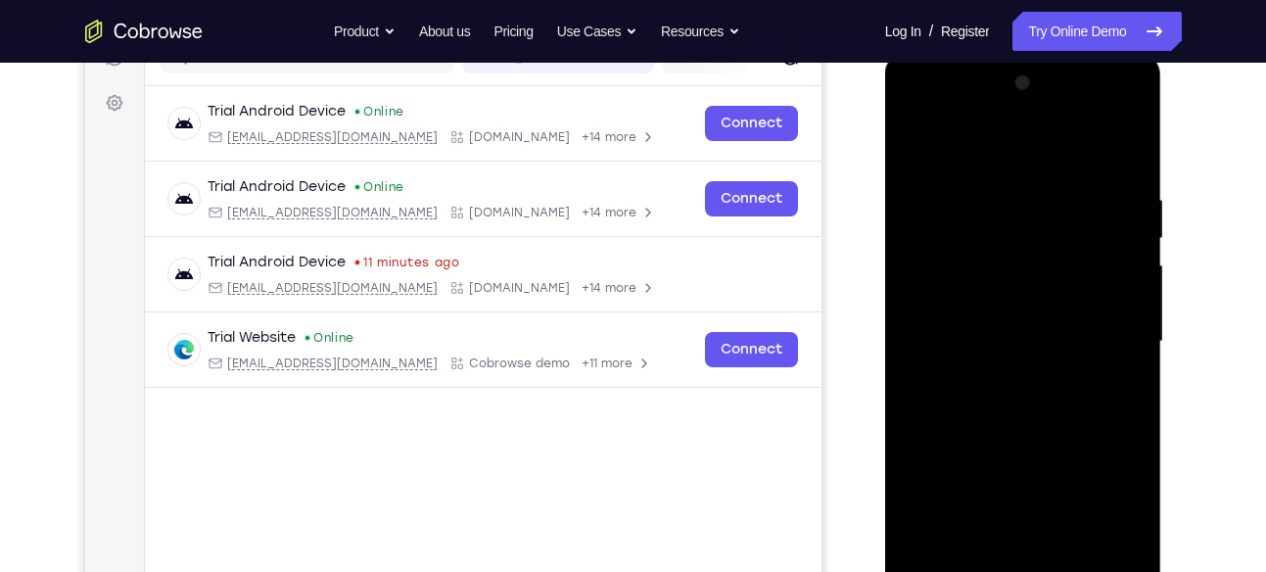
click at [1008, 304] on div at bounding box center [1023, 342] width 247 height 548
click at [988, 339] on div at bounding box center [1023, 342] width 247 height 548
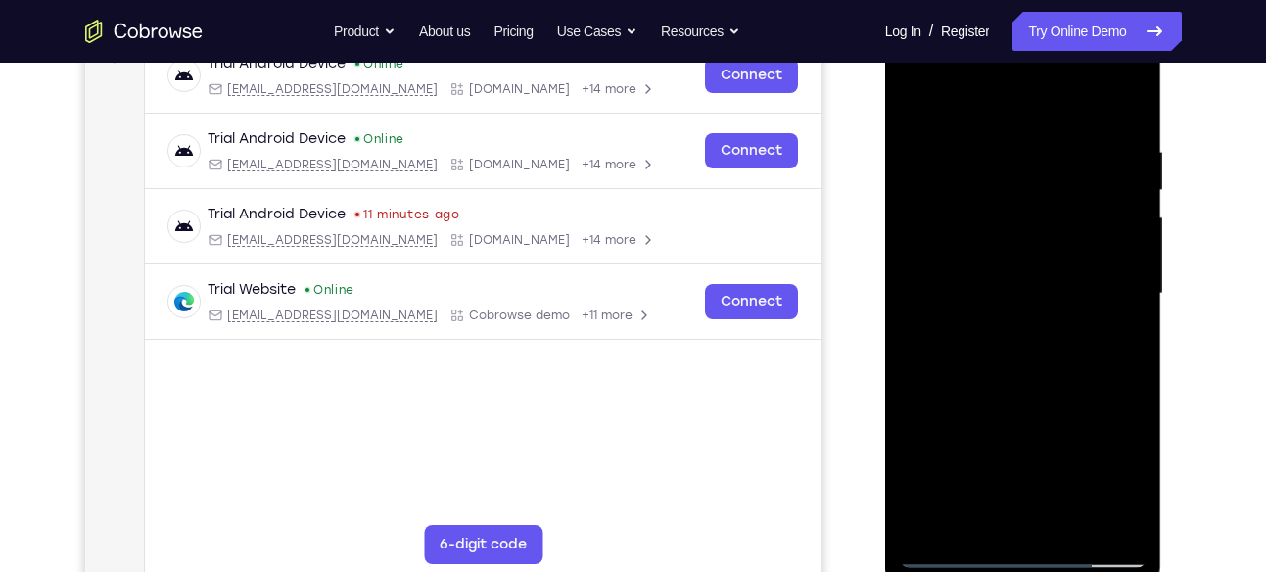
scroll to position [320, 0]
click at [1129, 124] on div at bounding box center [1023, 293] width 247 height 548
click at [1137, 358] on div at bounding box center [1023, 293] width 247 height 548
drag, startPoint x: 1113, startPoint y: 371, endPoint x: 1101, endPoint y: 278, distance: 93.9
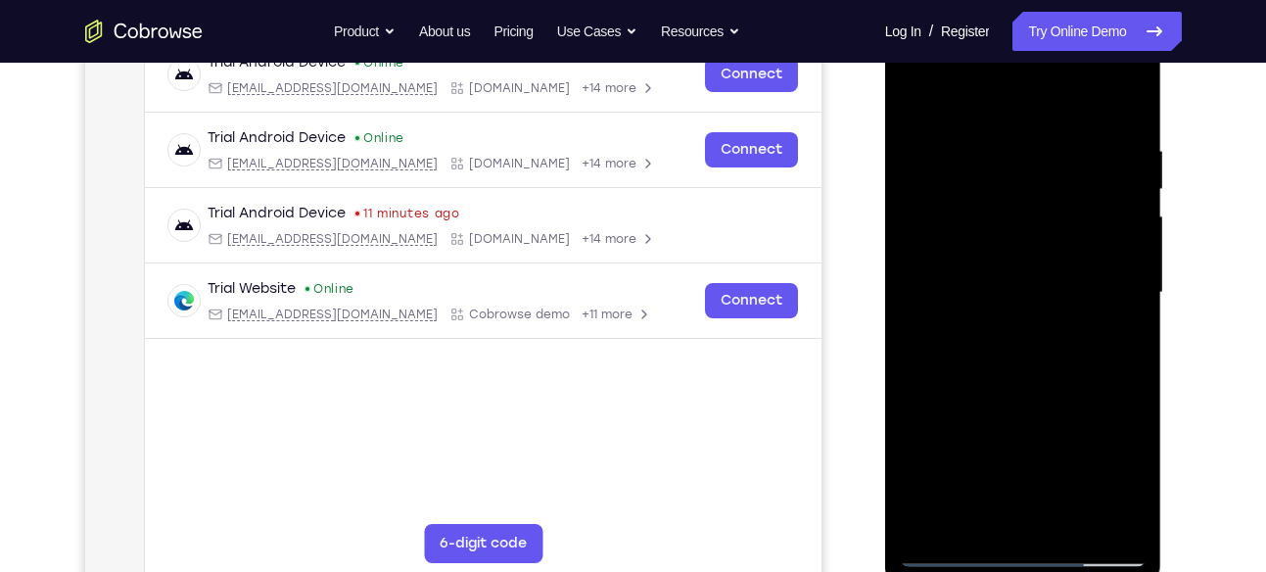
click at [1101, 278] on div at bounding box center [1023, 293] width 247 height 548
click at [920, 438] on div at bounding box center [1023, 293] width 247 height 548
drag, startPoint x: 1028, startPoint y: 440, endPoint x: 1041, endPoint y: 148, distance: 292.1
click at [1041, 148] on div at bounding box center [1023, 293] width 247 height 548
drag, startPoint x: 1023, startPoint y: 306, endPoint x: 1043, endPoint y: 79, distance: 227.1
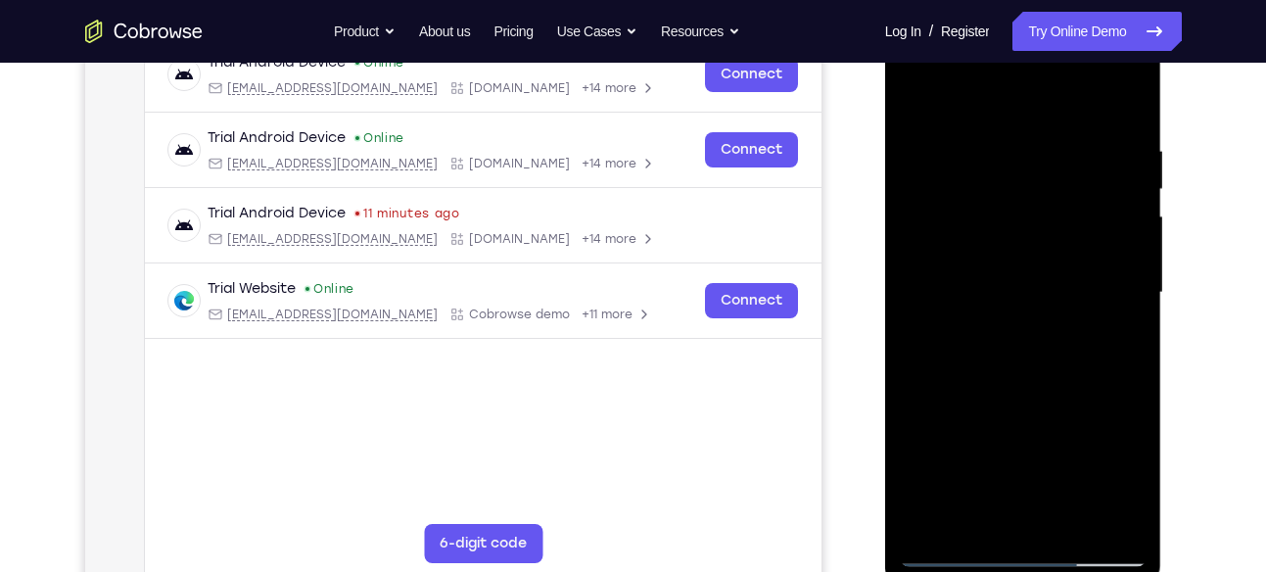
click at [1043, 79] on div at bounding box center [1023, 293] width 247 height 548
drag, startPoint x: 1029, startPoint y: 388, endPoint x: 1061, endPoint y: 154, distance: 236.1
click at [1061, 154] on div at bounding box center [1023, 293] width 247 height 548
drag, startPoint x: 1036, startPoint y: 373, endPoint x: 1067, endPoint y: 209, distance: 167.5
click at [1067, 209] on div at bounding box center [1023, 293] width 247 height 548
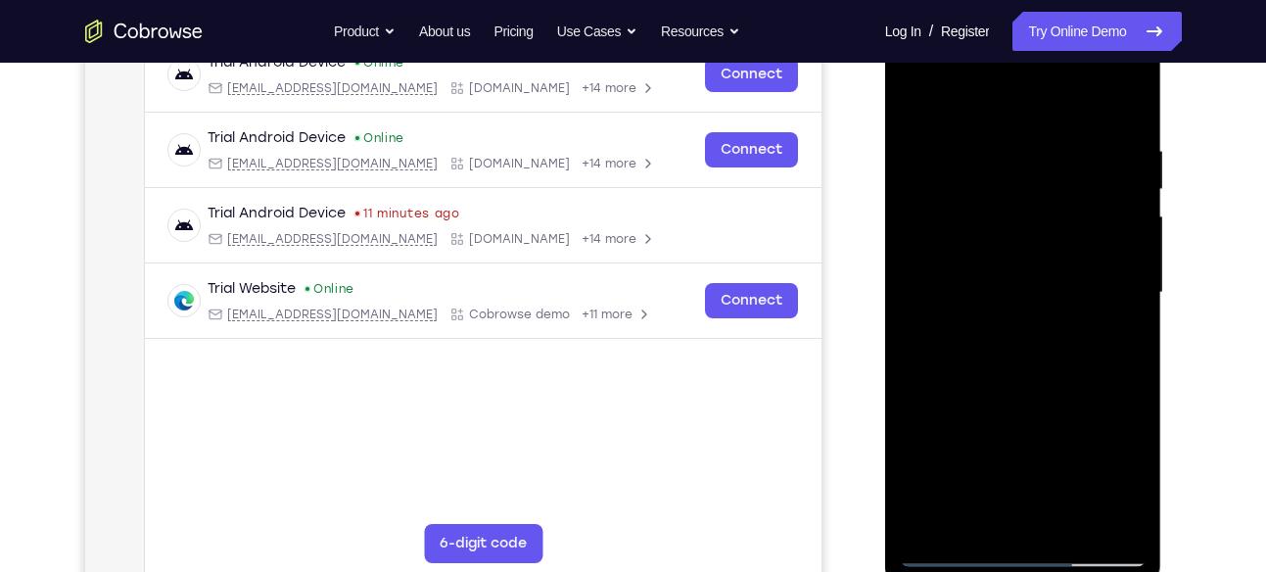
click at [1134, 282] on div at bounding box center [1023, 293] width 247 height 548
drag, startPoint x: 1098, startPoint y: 379, endPoint x: 1090, endPoint y: 160, distance: 219.5
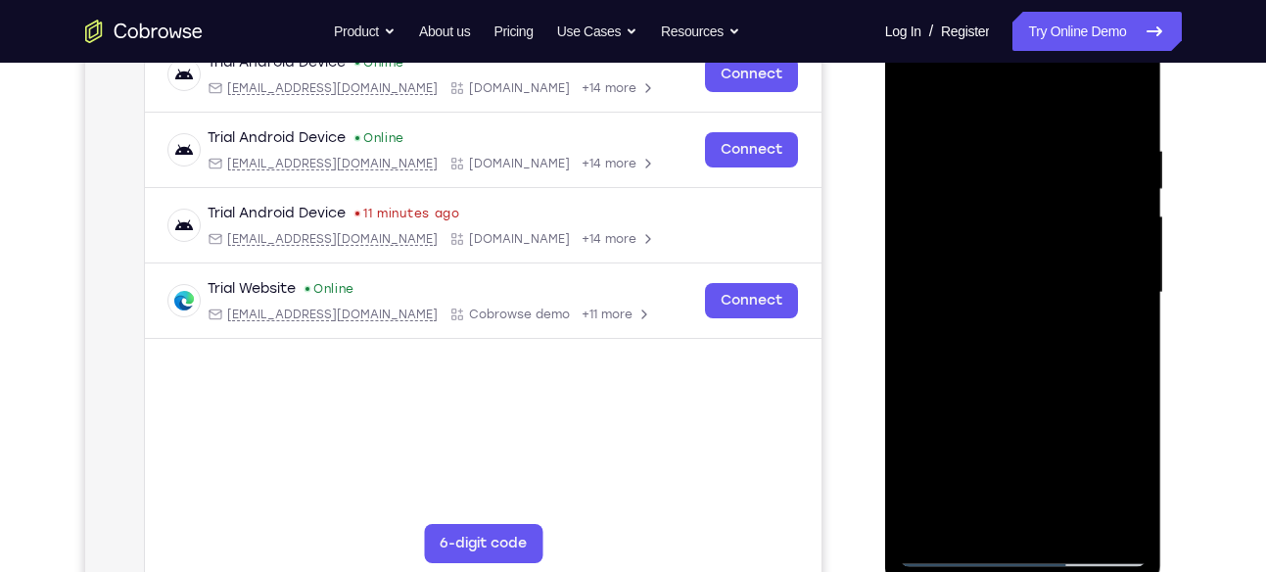
click at [1090, 160] on div at bounding box center [1023, 293] width 247 height 548
drag, startPoint x: 1051, startPoint y: 347, endPoint x: 1086, endPoint y: 114, distance: 235.7
click at [1086, 114] on div at bounding box center [1023, 293] width 247 height 548
click at [1131, 269] on div at bounding box center [1023, 293] width 247 height 548
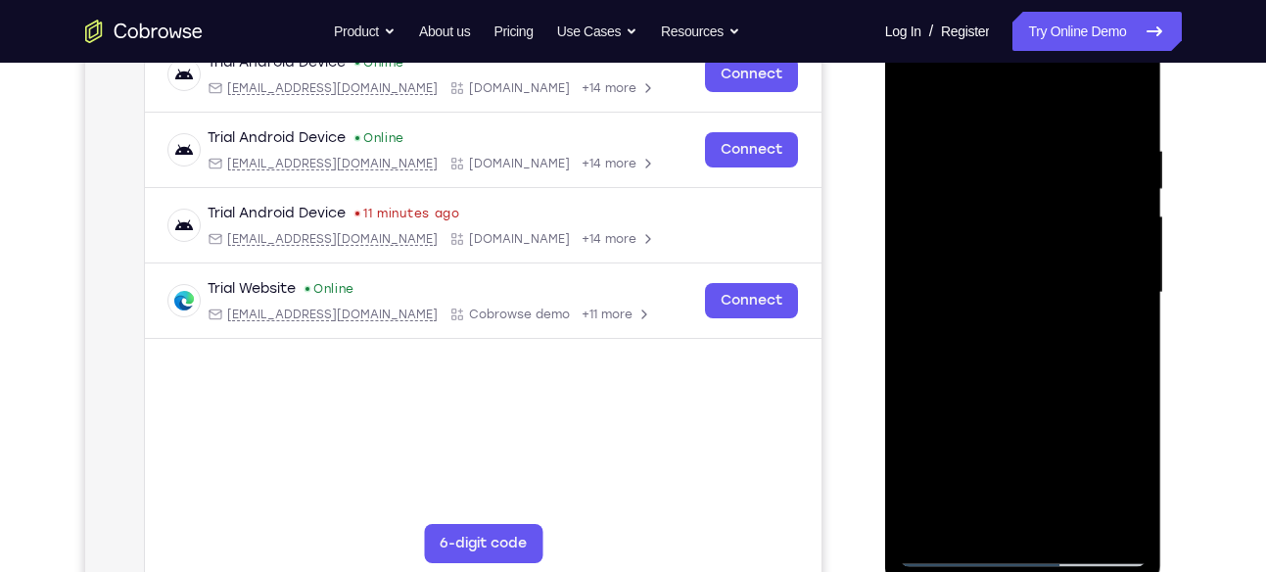
click at [1131, 269] on div at bounding box center [1023, 293] width 247 height 548
drag, startPoint x: 1110, startPoint y: 379, endPoint x: 1122, endPoint y: 25, distance: 353.7
click at [1122, 25] on div at bounding box center [1023, 293] width 247 height 548
drag, startPoint x: 1084, startPoint y: 311, endPoint x: 1099, endPoint y: 179, distance: 133.0
click at [1099, 179] on div at bounding box center [1023, 293] width 247 height 548
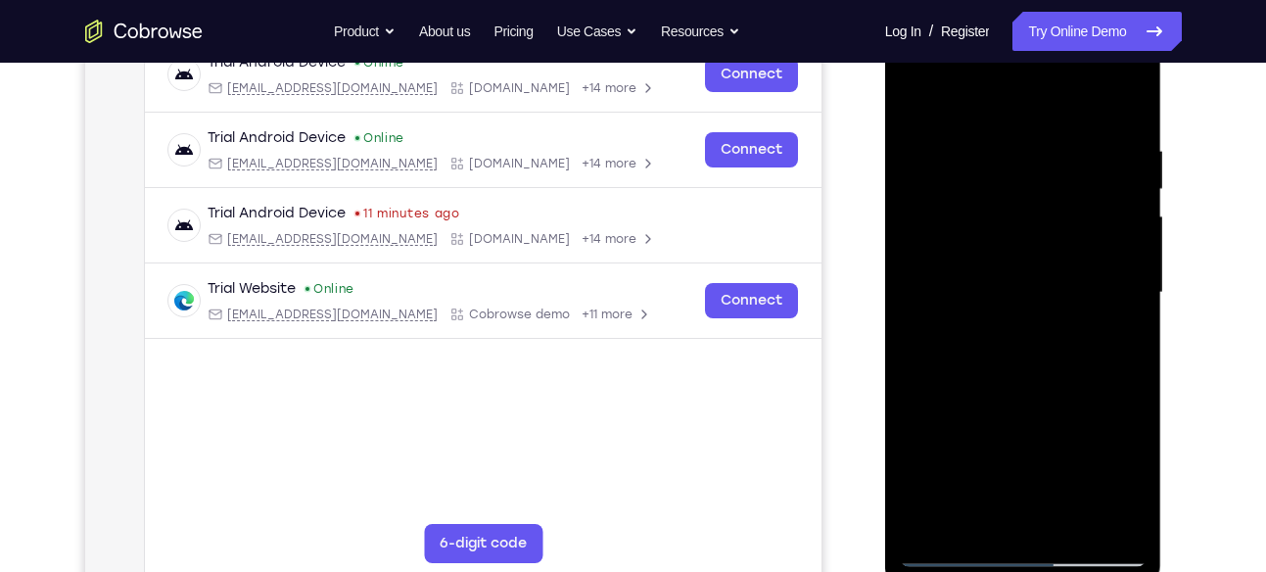
click at [1131, 256] on div at bounding box center [1023, 293] width 247 height 548
click at [1132, 260] on div at bounding box center [1023, 293] width 247 height 548
drag, startPoint x: 1043, startPoint y: 450, endPoint x: 1060, endPoint y: 23, distance: 428.3
click at [1060, 23] on div at bounding box center [1023, 293] width 247 height 548
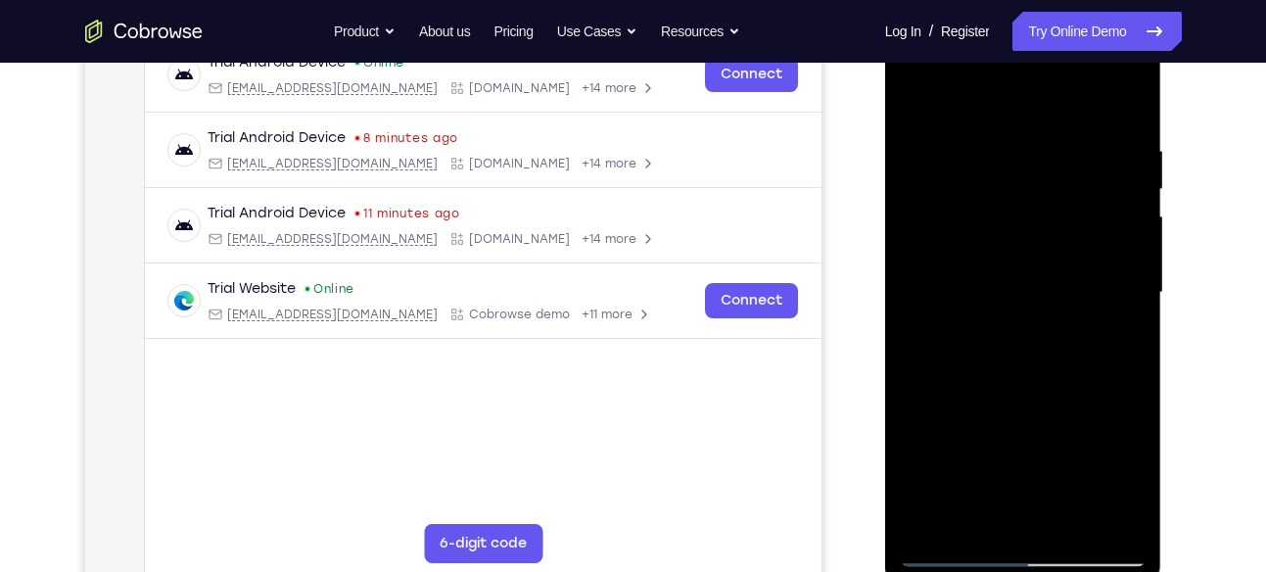
drag, startPoint x: 1038, startPoint y: 425, endPoint x: 1090, endPoint y: 91, distance: 337.9
click at [1090, 91] on div at bounding box center [1023, 293] width 247 height 548
drag, startPoint x: 1010, startPoint y: 364, endPoint x: 1006, endPoint y: 309, distance: 55.0
click at [1006, 309] on div at bounding box center [1023, 293] width 247 height 548
click at [1133, 309] on div at bounding box center [1023, 293] width 247 height 548
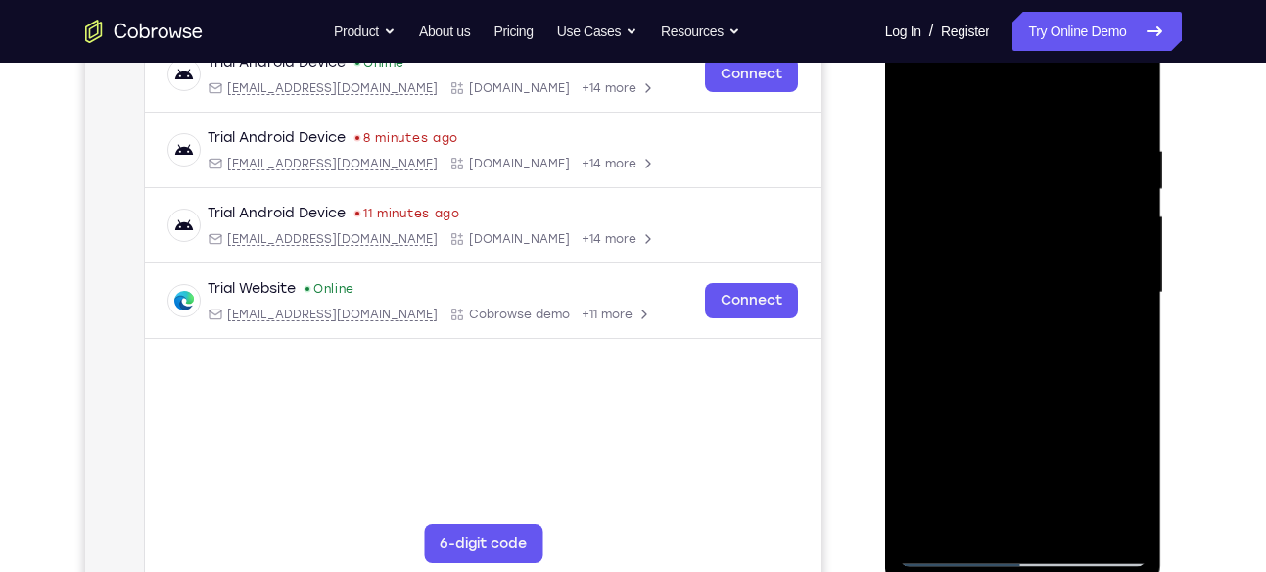
click at [916, 305] on div at bounding box center [1023, 293] width 247 height 548
click at [1129, 305] on div at bounding box center [1023, 293] width 247 height 548
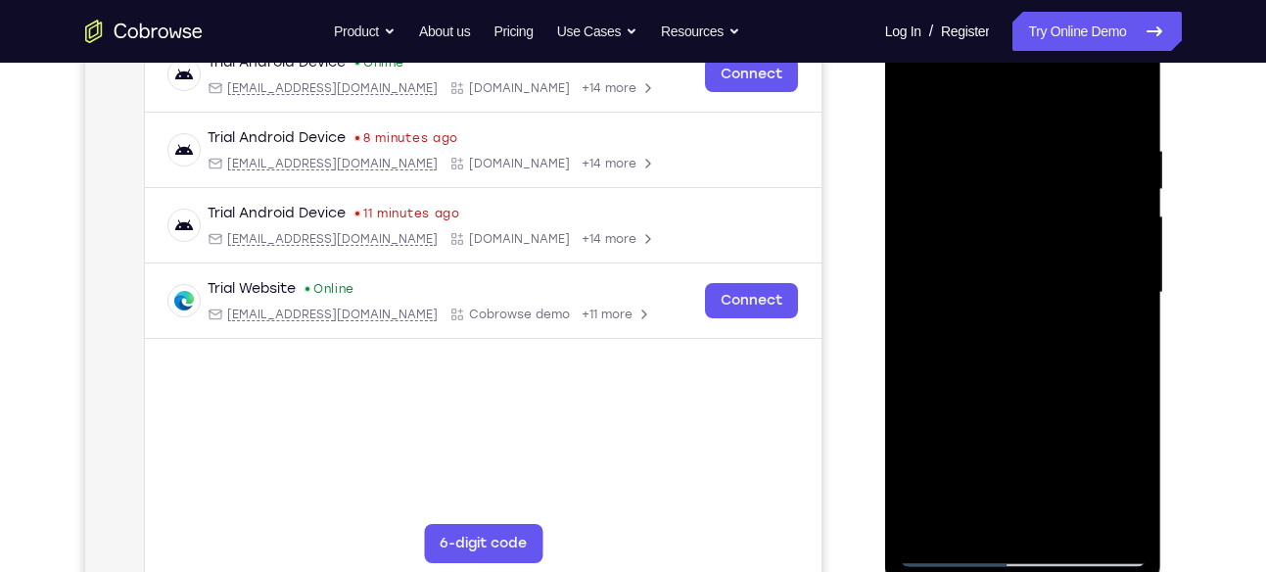
click at [1129, 305] on div at bounding box center [1023, 293] width 247 height 548
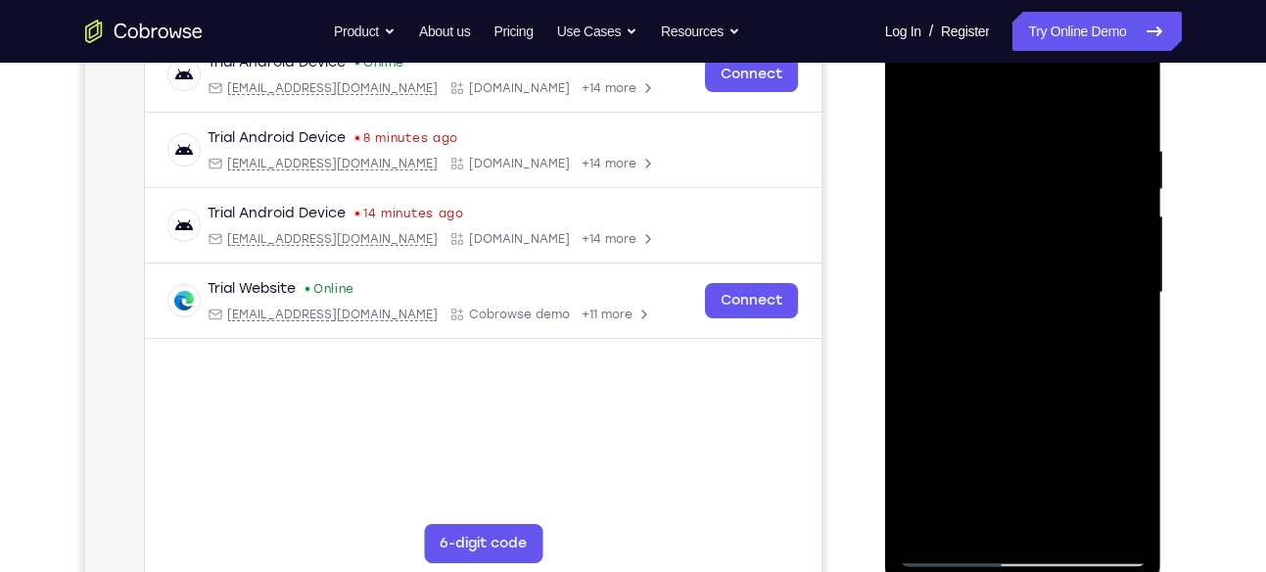
click at [1129, 305] on div at bounding box center [1023, 293] width 247 height 548
drag, startPoint x: 1059, startPoint y: 452, endPoint x: 1035, endPoint y: 152, distance: 301.6
click at [1035, 152] on div at bounding box center [1023, 293] width 247 height 548
drag, startPoint x: 1038, startPoint y: 260, endPoint x: 1040, endPoint y: 13, distance: 247.8
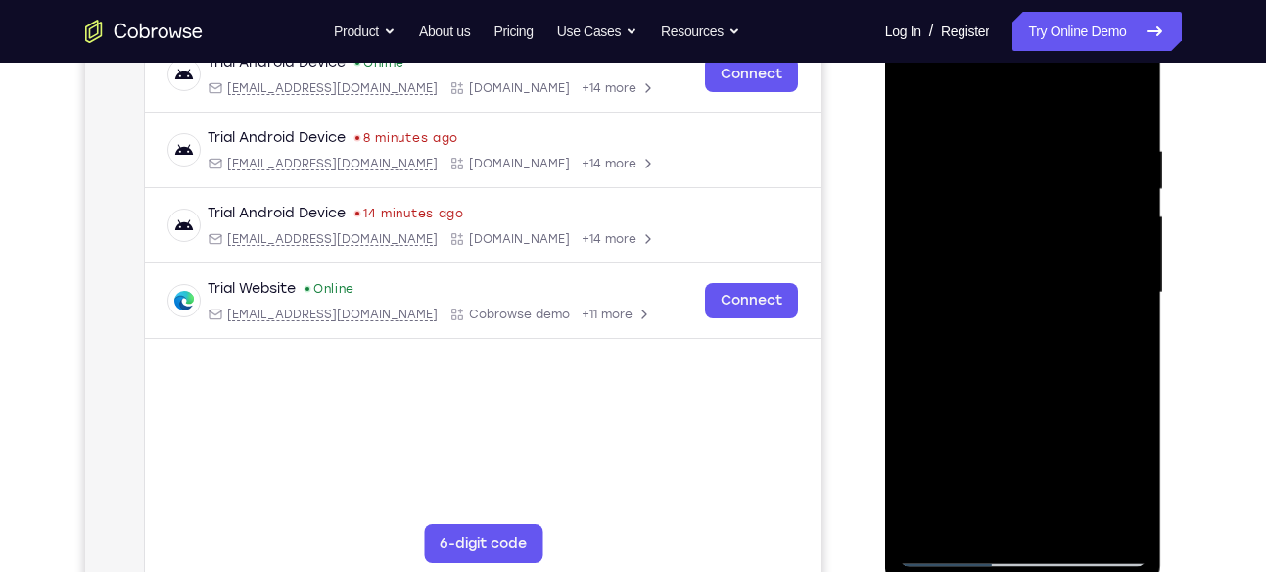
click at [1040, 13] on div at bounding box center [1023, 296] width 277 height 584
click at [1128, 219] on div at bounding box center [1023, 293] width 247 height 548
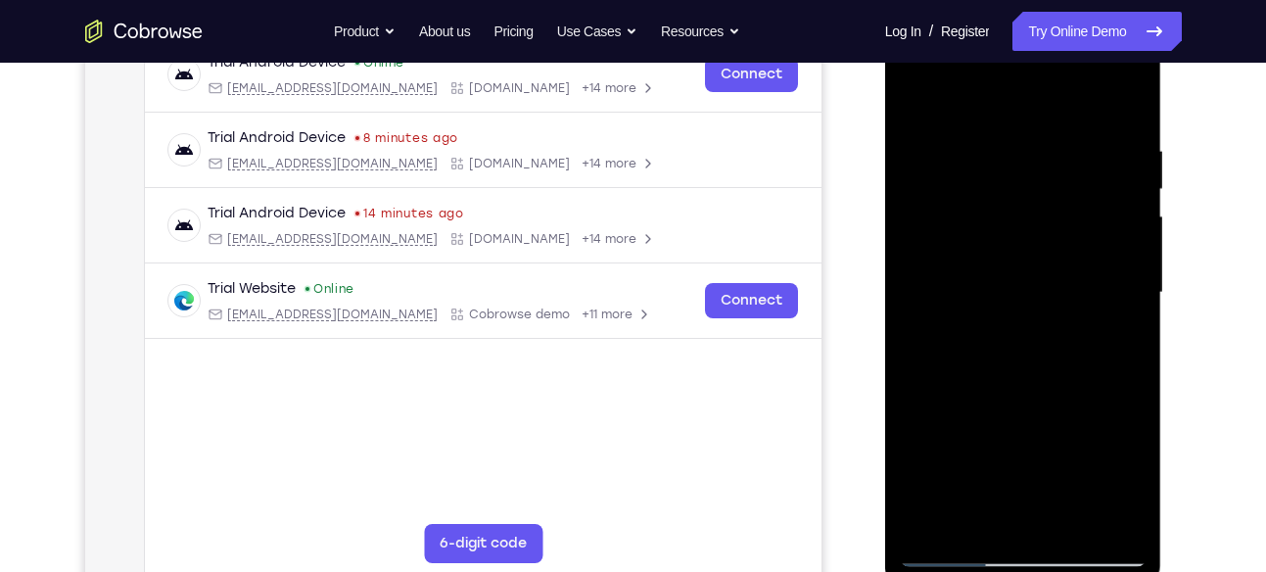
click at [911, 216] on div at bounding box center [1023, 293] width 247 height 548
click at [1135, 220] on div at bounding box center [1023, 293] width 247 height 548
drag, startPoint x: 1103, startPoint y: 401, endPoint x: 1045, endPoint y: 49, distance: 357.2
click at [1045, 49] on div at bounding box center [1023, 293] width 247 height 548
click at [1132, 257] on div at bounding box center [1023, 293] width 247 height 548
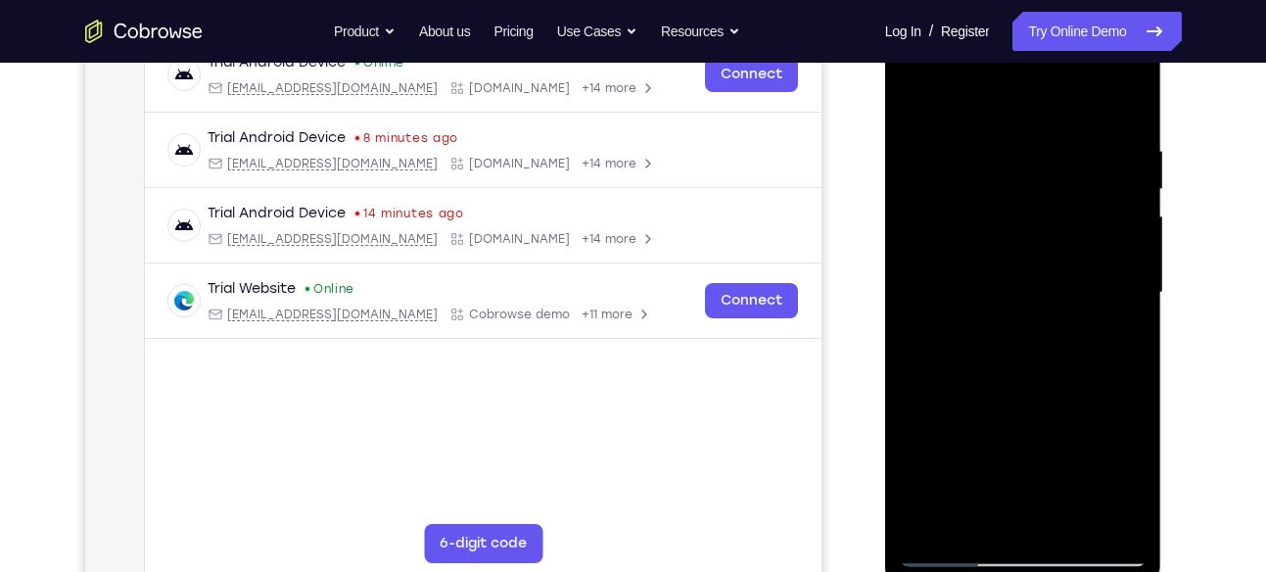
click at [1132, 257] on div at bounding box center [1023, 293] width 247 height 548
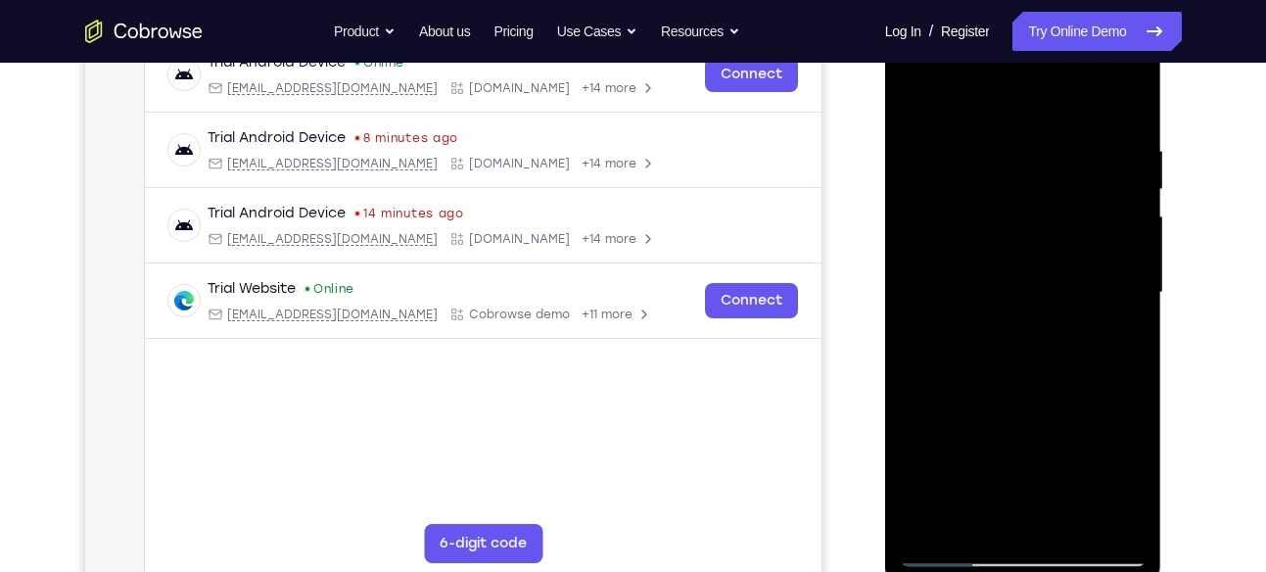
click at [1132, 257] on div at bounding box center [1023, 293] width 247 height 548
drag, startPoint x: 1070, startPoint y: 446, endPoint x: 1090, endPoint y: 136, distance: 310.1
click at [1090, 136] on div at bounding box center [1023, 293] width 247 height 548
drag, startPoint x: 1075, startPoint y: 312, endPoint x: 1071, endPoint y: 173, distance: 139.1
click at [1071, 173] on div at bounding box center [1023, 293] width 247 height 548
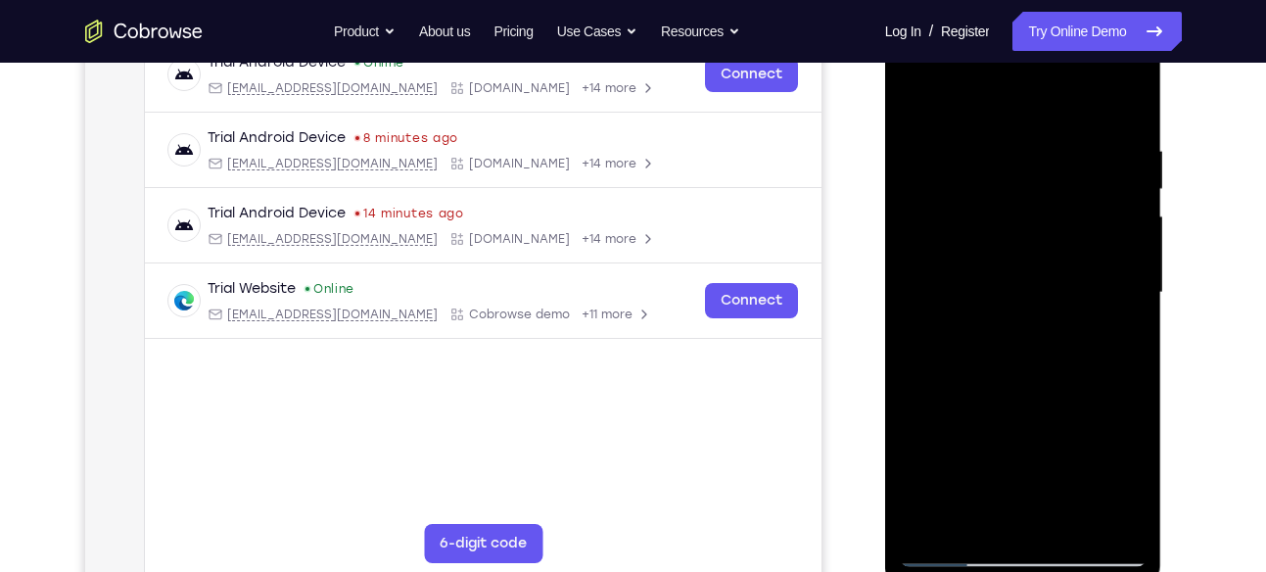
click at [1126, 269] on div at bounding box center [1023, 293] width 247 height 548
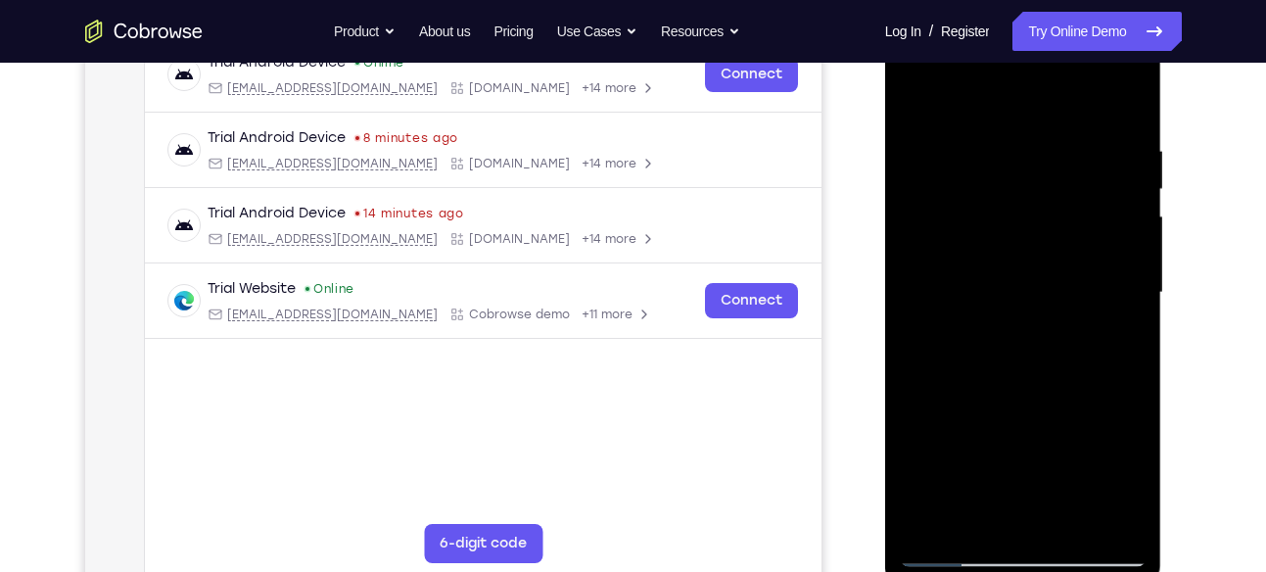
click at [1126, 269] on div at bounding box center [1023, 293] width 247 height 548
drag, startPoint x: 1073, startPoint y: 463, endPoint x: 1035, endPoint y: 67, distance: 398.4
click at [1035, 67] on div at bounding box center [1023, 293] width 247 height 548
drag, startPoint x: 1029, startPoint y: 430, endPoint x: 1070, endPoint y: 24, distance: 407.5
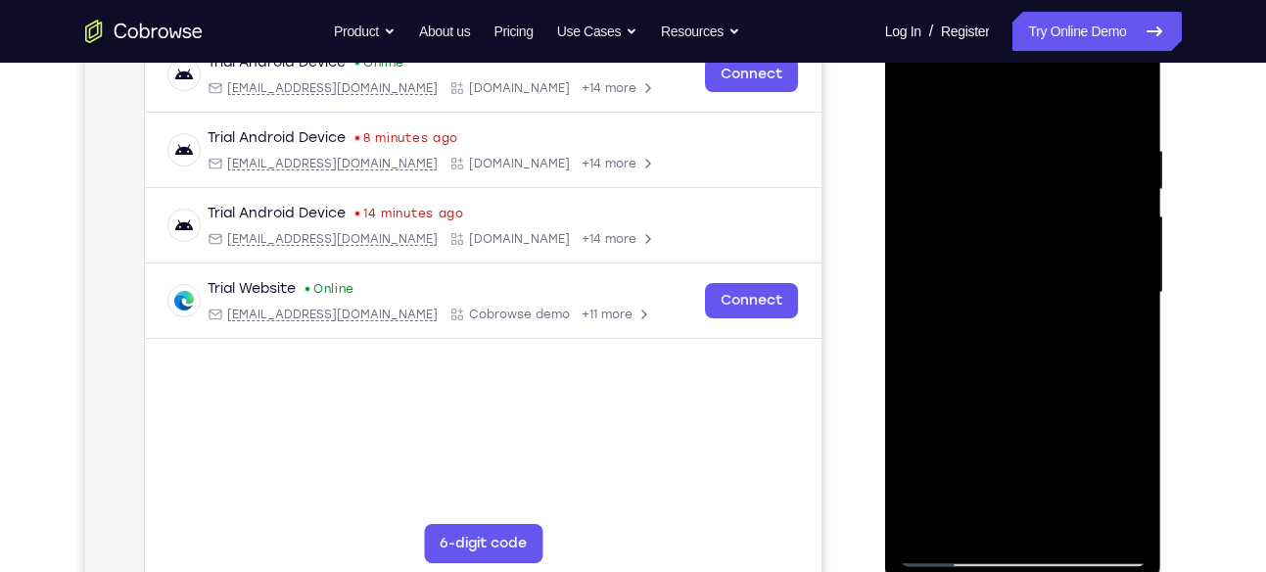
click at [1070, 24] on div at bounding box center [1023, 293] width 247 height 548
drag, startPoint x: 1033, startPoint y: 288, endPoint x: 1045, endPoint y: 63, distance: 225.5
click at [1045, 63] on div at bounding box center [1023, 293] width 247 height 548
drag, startPoint x: 1033, startPoint y: 354, endPoint x: 1049, endPoint y: 121, distance: 232.6
click at [1049, 121] on div at bounding box center [1023, 293] width 247 height 548
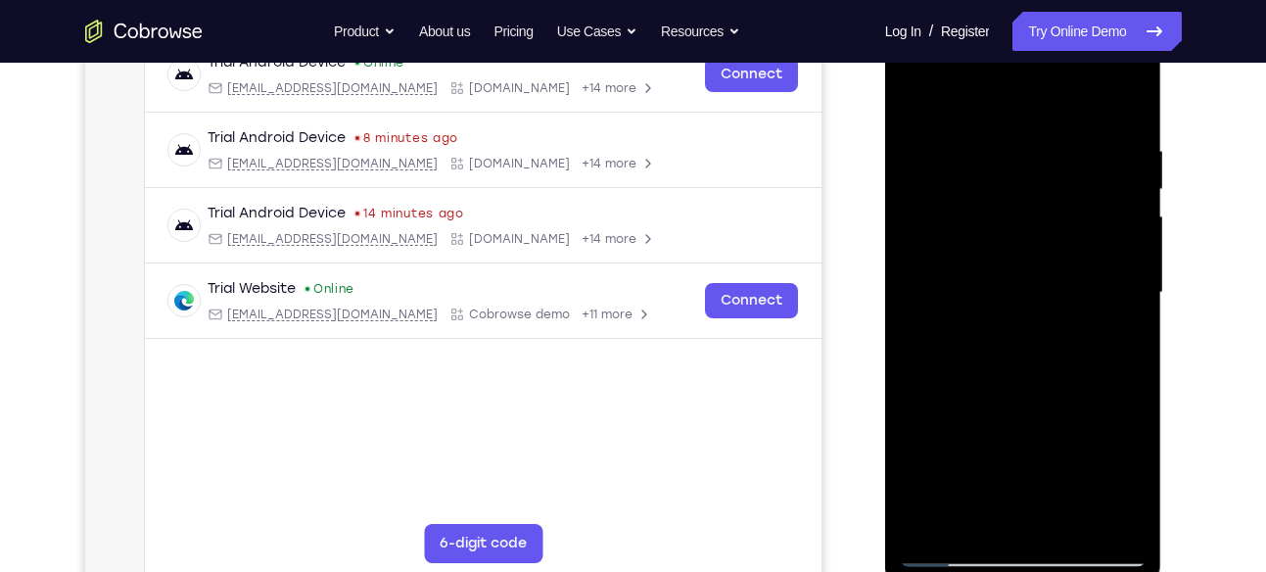
click at [1130, 205] on div at bounding box center [1023, 293] width 247 height 548
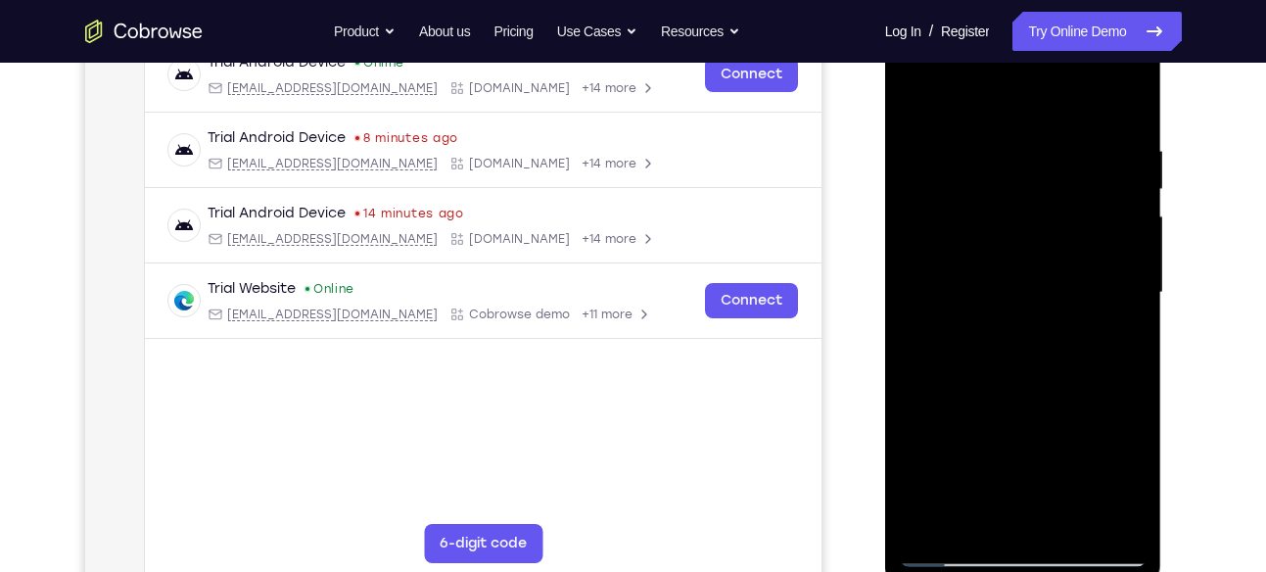
click at [1130, 205] on div at bounding box center [1023, 293] width 247 height 548
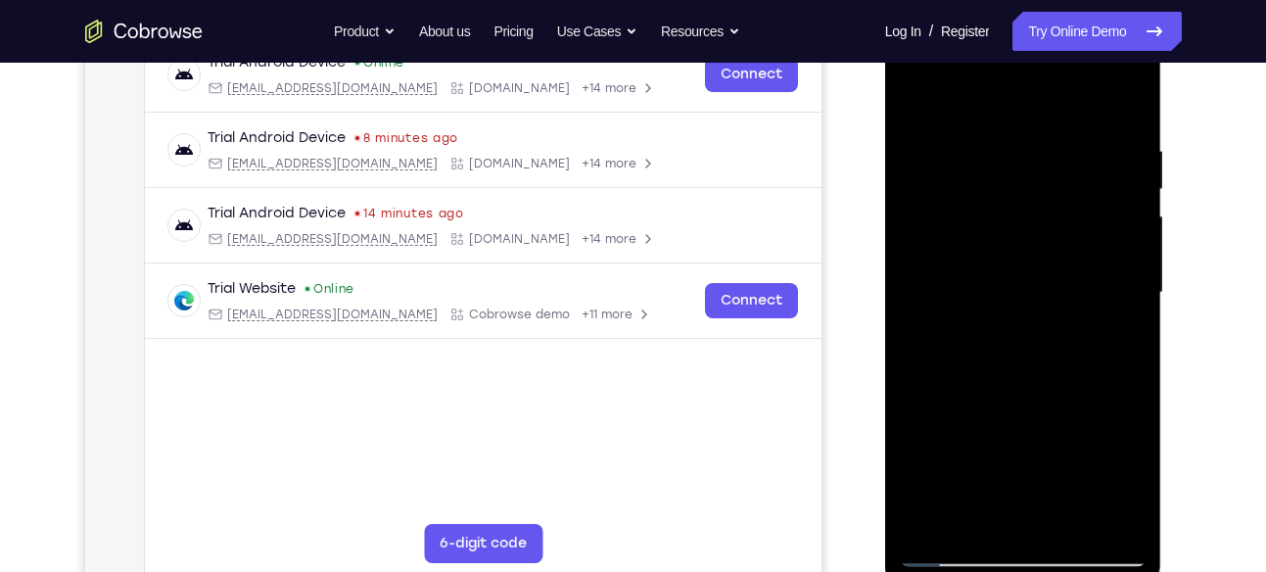
click at [1130, 205] on div at bounding box center [1023, 293] width 247 height 548
drag, startPoint x: 1073, startPoint y: 411, endPoint x: 1025, endPoint y: 107, distance: 308.3
click at [1025, 107] on div at bounding box center [1023, 293] width 247 height 548
click at [1135, 270] on div at bounding box center [1023, 293] width 247 height 548
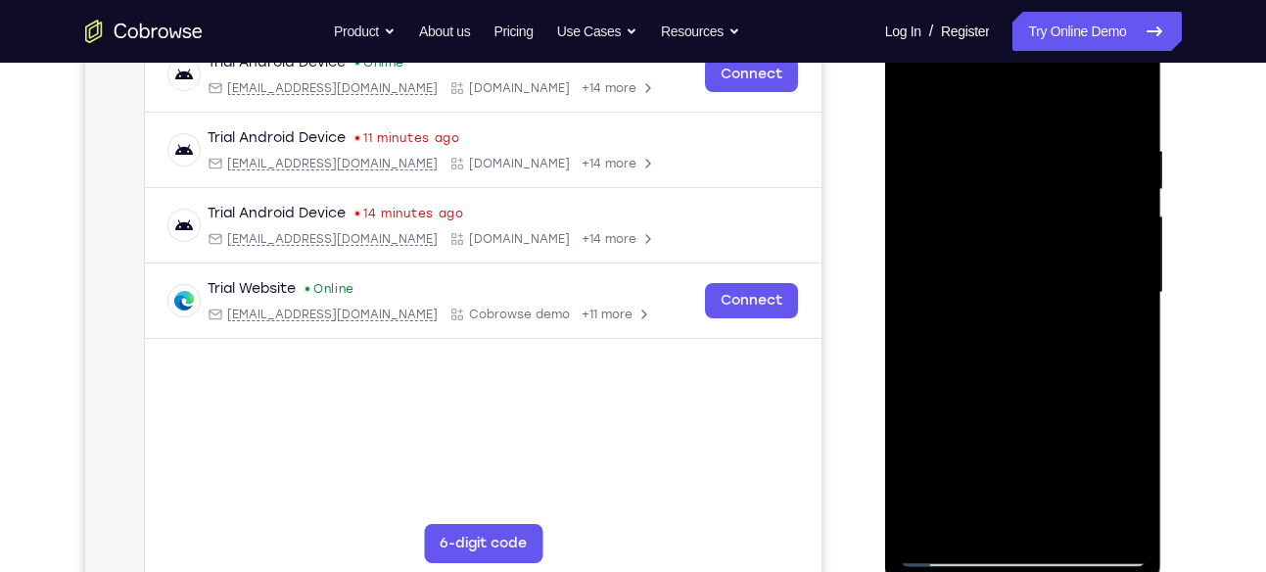
click at [1135, 270] on div at bounding box center [1023, 293] width 247 height 548
drag, startPoint x: 1076, startPoint y: 487, endPoint x: 1071, endPoint y: 336, distance: 150.9
click at [1071, 336] on div at bounding box center [1023, 293] width 247 height 548
drag, startPoint x: 1054, startPoint y: 395, endPoint x: 1042, endPoint y: -28, distance: 423.2
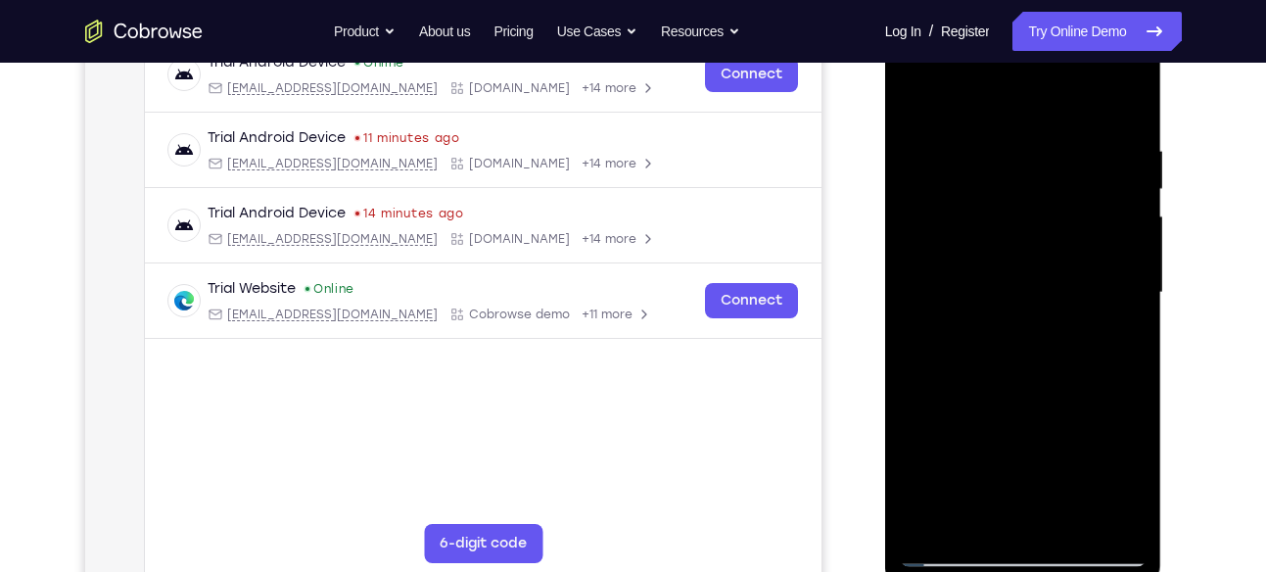
click at [1042, 4] on html "Online web based iOS Simulators and Android Emulators. Run iPhone, iPad, Mobile…" at bounding box center [1024, 298] width 279 height 588
drag, startPoint x: 1053, startPoint y: 443, endPoint x: 1059, endPoint y: 133, distance: 309.5
click at [1059, 133] on div at bounding box center [1023, 293] width 247 height 548
drag, startPoint x: 1022, startPoint y: 184, endPoint x: 1085, endPoint y: -38, distance: 231.0
click at [1085, 4] on html "Online web based iOS Simulators and Android Emulators. Run iPhone, iPad, Mobile…" at bounding box center [1024, 298] width 279 height 588
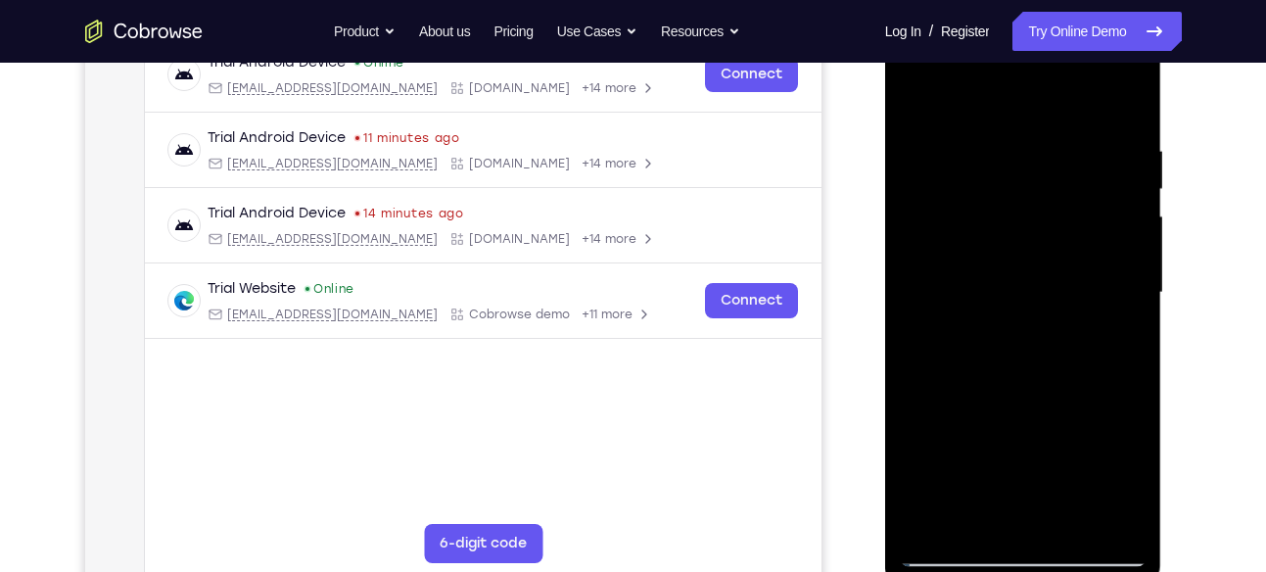
drag, startPoint x: 1027, startPoint y: 425, endPoint x: 1036, endPoint y: 232, distance: 193.1
click at [1036, 232] on div at bounding box center [1023, 293] width 247 height 548
click at [1072, 521] on div at bounding box center [1023, 293] width 247 height 548
click at [1036, 390] on div at bounding box center [1023, 293] width 247 height 548
click at [993, 253] on div at bounding box center [1023, 293] width 247 height 548
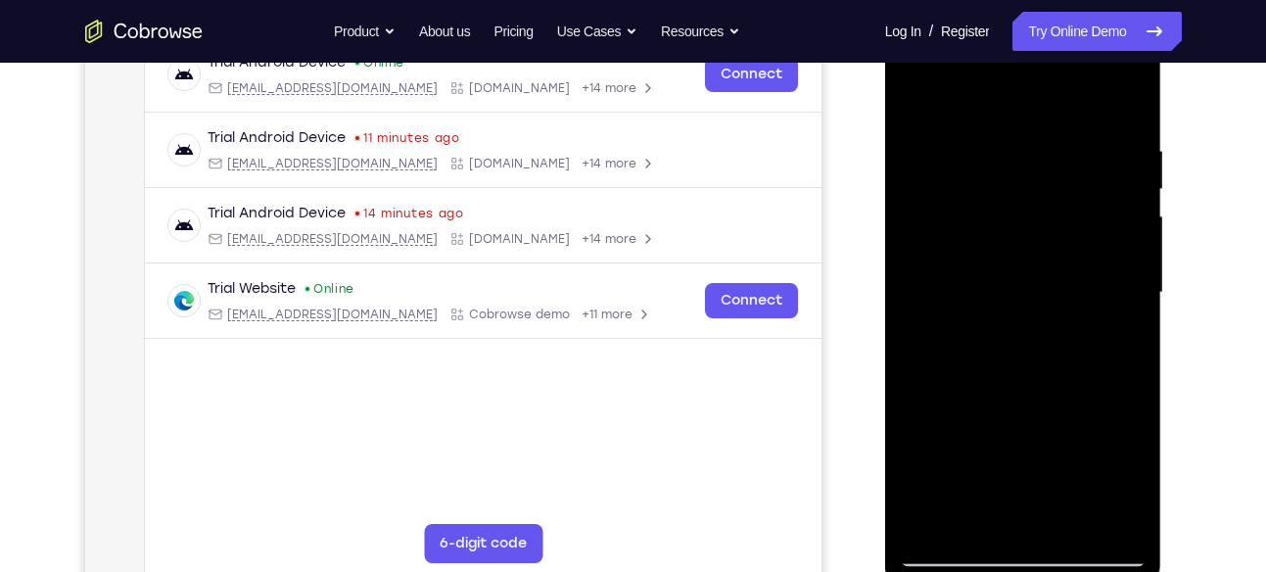
click at [965, 510] on div at bounding box center [1023, 293] width 247 height 548
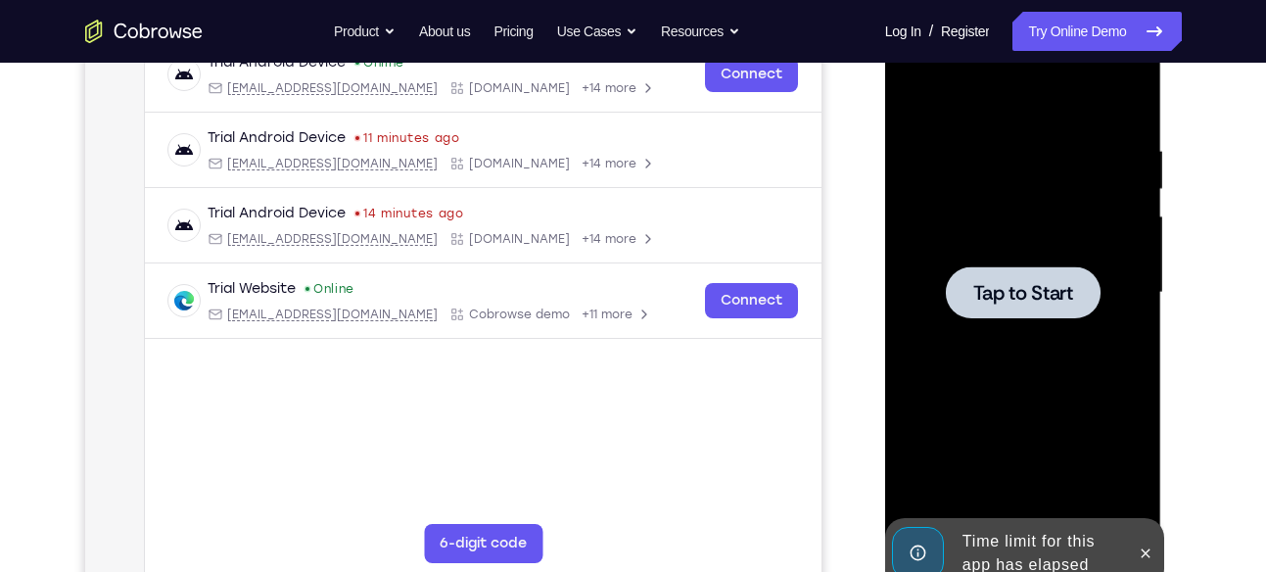
click at [1050, 330] on div at bounding box center [1023, 293] width 247 height 548
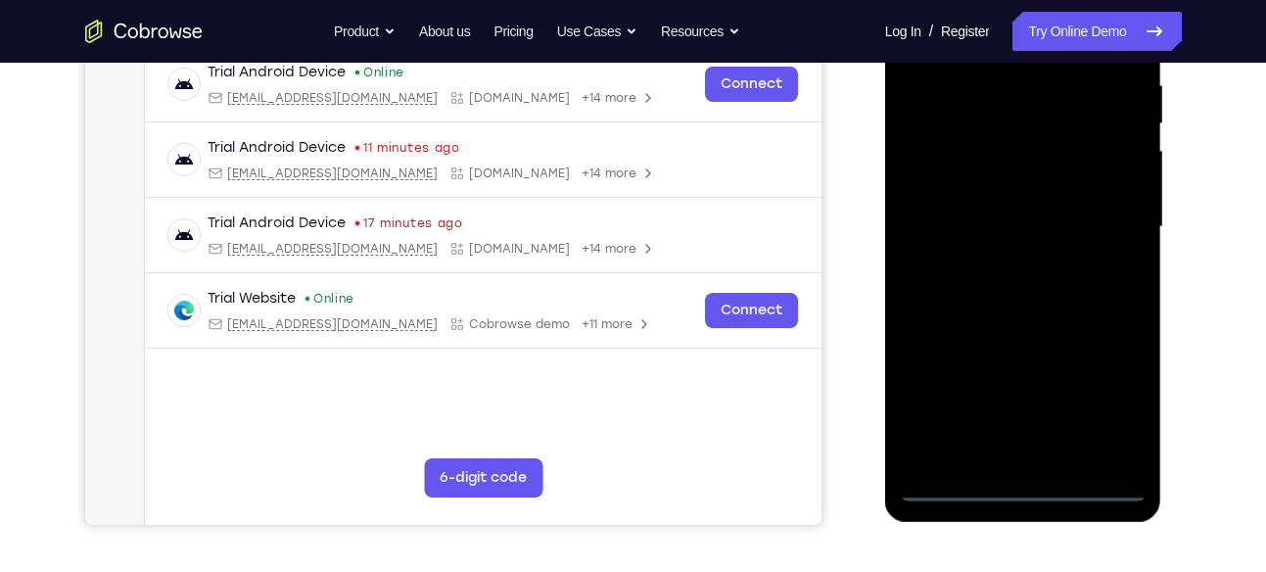
scroll to position [387, 0]
click at [1024, 487] on div at bounding box center [1023, 226] width 247 height 548
click at [1112, 404] on div at bounding box center [1023, 226] width 247 height 548
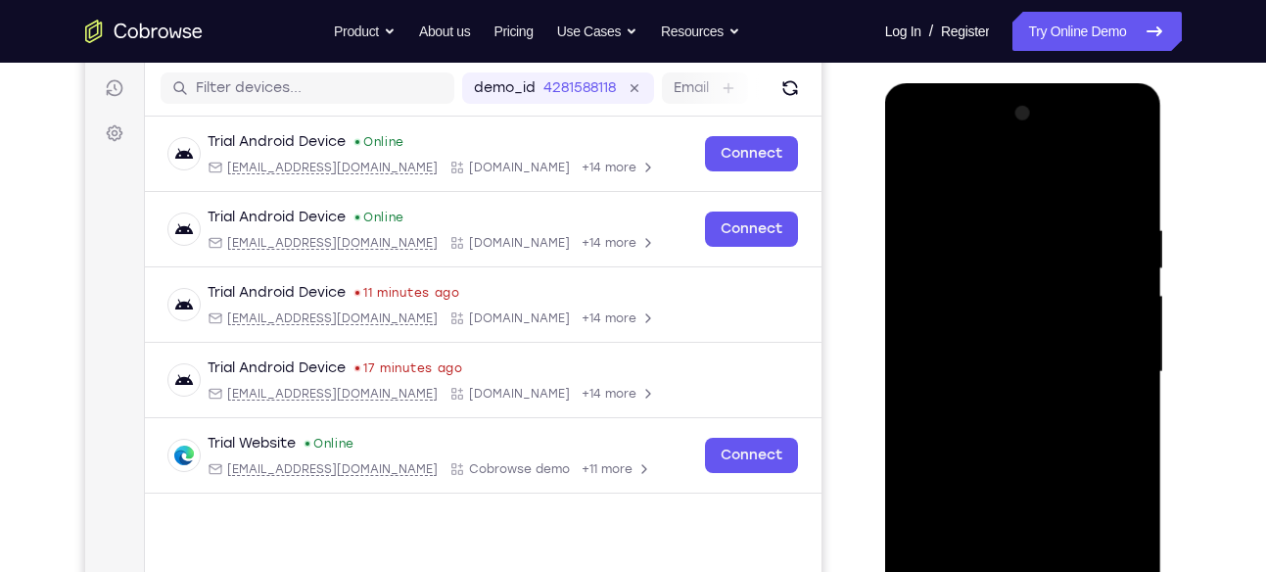
scroll to position [242, 0]
click at [963, 146] on div at bounding box center [1023, 371] width 247 height 548
click at [1107, 360] on div at bounding box center [1023, 371] width 247 height 548
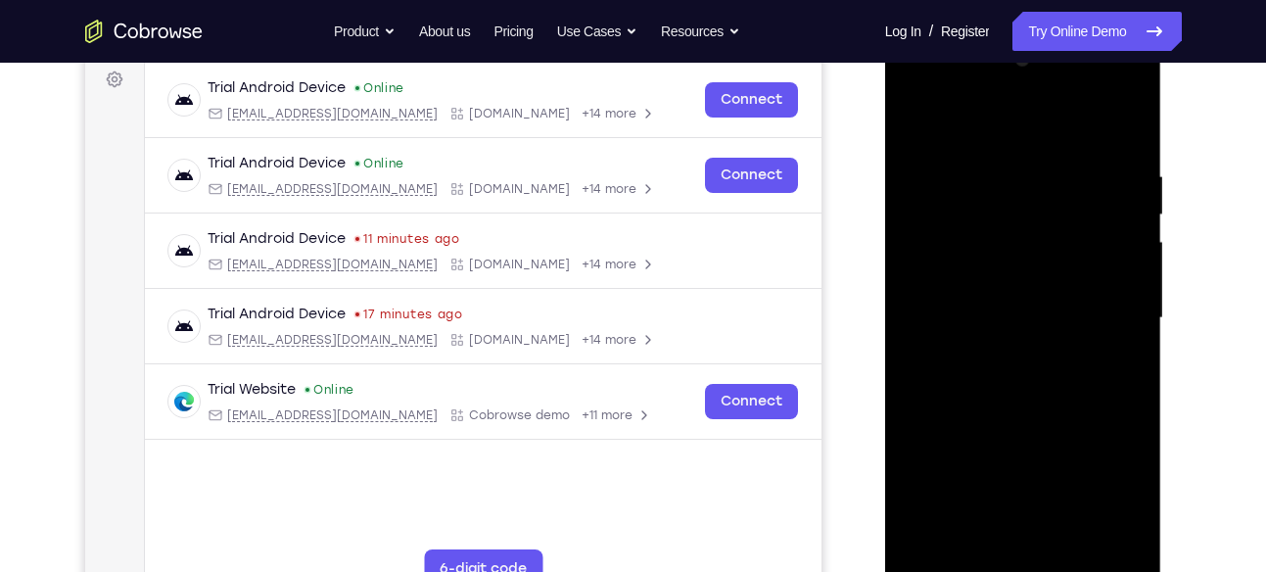
scroll to position [298, 0]
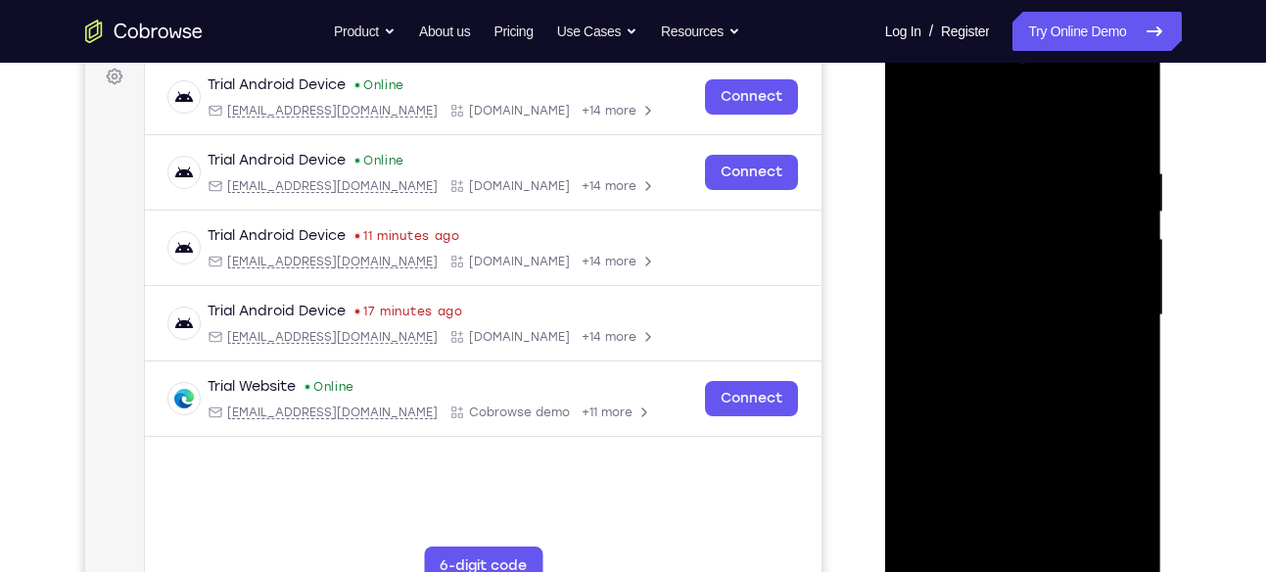
click at [993, 350] on div at bounding box center [1023, 315] width 247 height 548
click at [1023, 288] on div at bounding box center [1023, 315] width 247 height 548
click at [1018, 277] on div at bounding box center [1023, 315] width 247 height 548
click at [1018, 315] on div at bounding box center [1023, 315] width 247 height 548
click at [1019, 389] on div at bounding box center [1023, 315] width 247 height 548
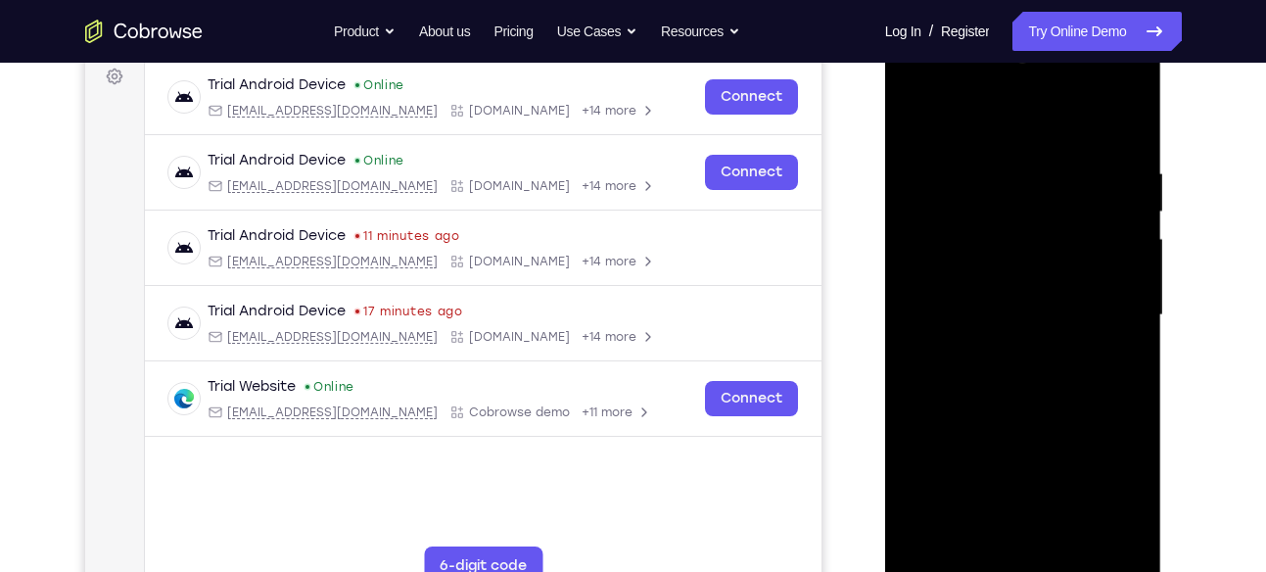
click at [1026, 371] on div at bounding box center [1023, 315] width 247 height 548
click at [1118, 142] on div at bounding box center [1023, 315] width 247 height 548
drag, startPoint x: 1074, startPoint y: 283, endPoint x: 1069, endPoint y: 176, distance: 106.9
click at [1069, 176] on div at bounding box center [1023, 315] width 247 height 548
click at [1132, 298] on div at bounding box center [1023, 315] width 247 height 548
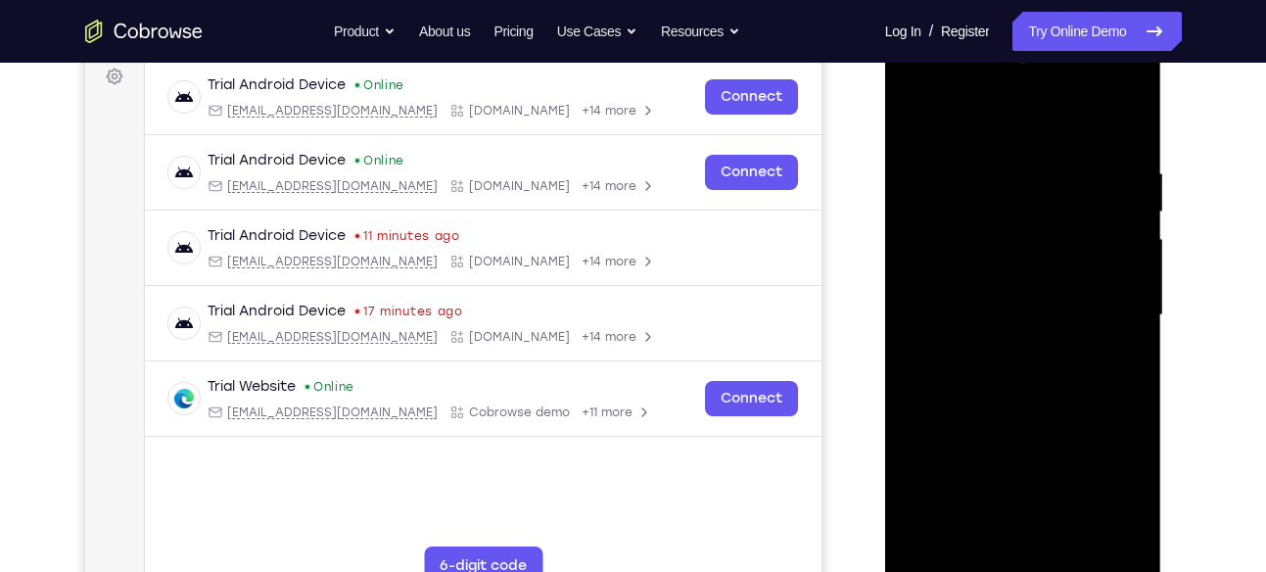
click at [1132, 298] on div at bounding box center [1023, 315] width 247 height 548
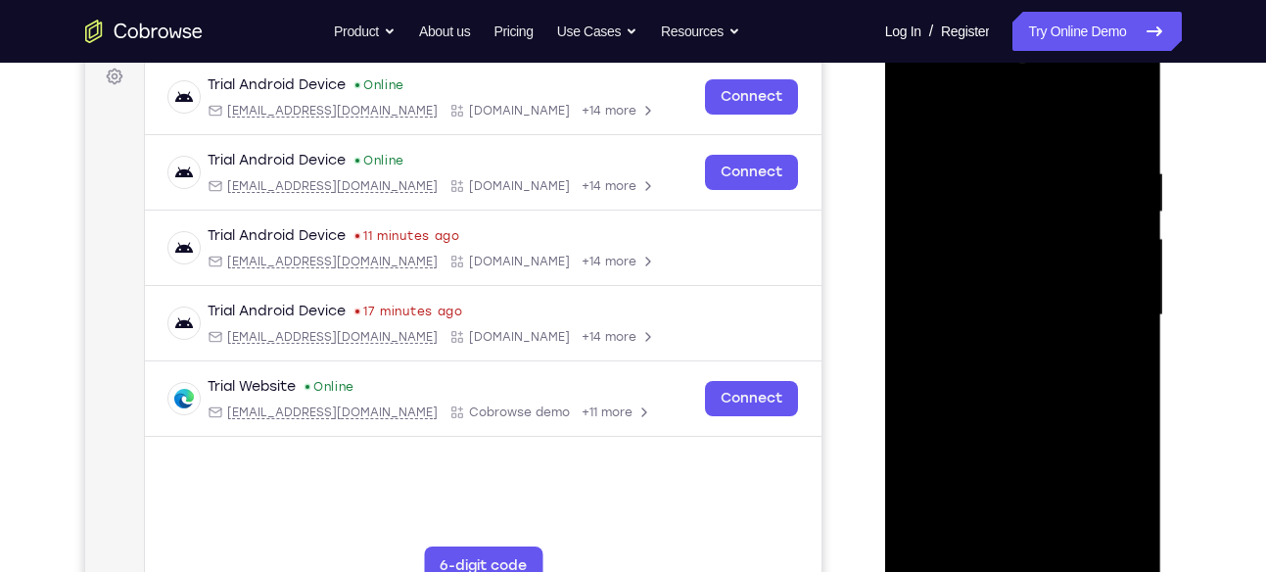
click at [1132, 298] on div at bounding box center [1023, 315] width 247 height 548
drag, startPoint x: 1086, startPoint y: 490, endPoint x: 1100, endPoint y: -62, distance: 551.5
click at [1100, 26] on html "Online web based iOS Simulators and Android Emulators. Run iPhone, iPad, Mobile…" at bounding box center [1024, 320] width 279 height 588
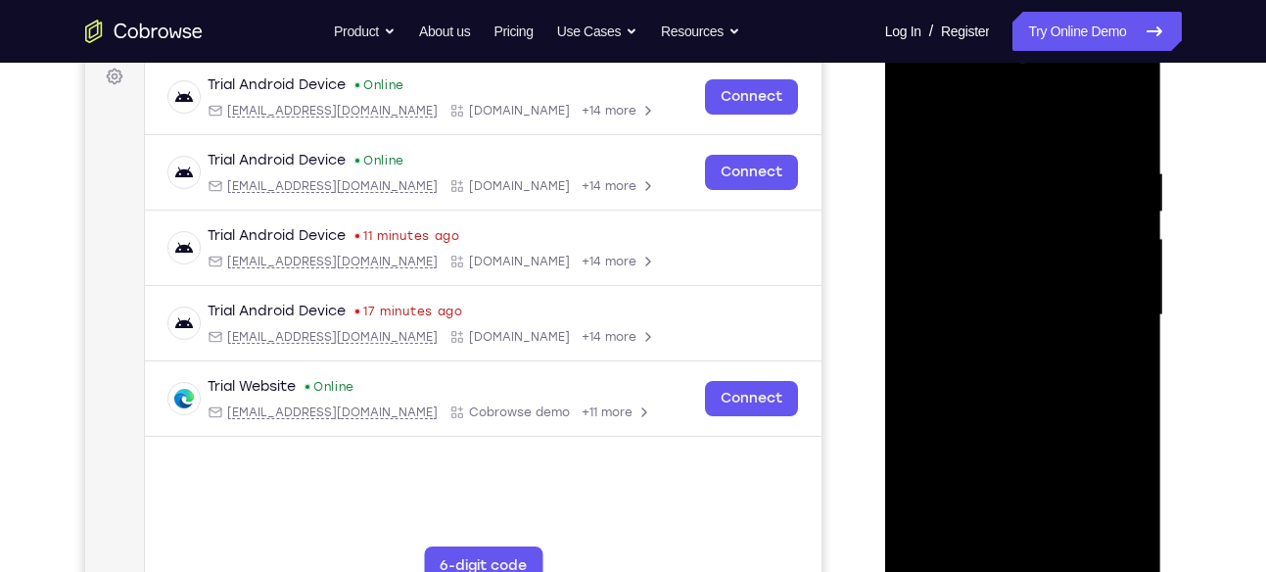
click at [1132, 297] on div at bounding box center [1023, 315] width 247 height 548
click at [1133, 307] on div at bounding box center [1023, 315] width 247 height 548
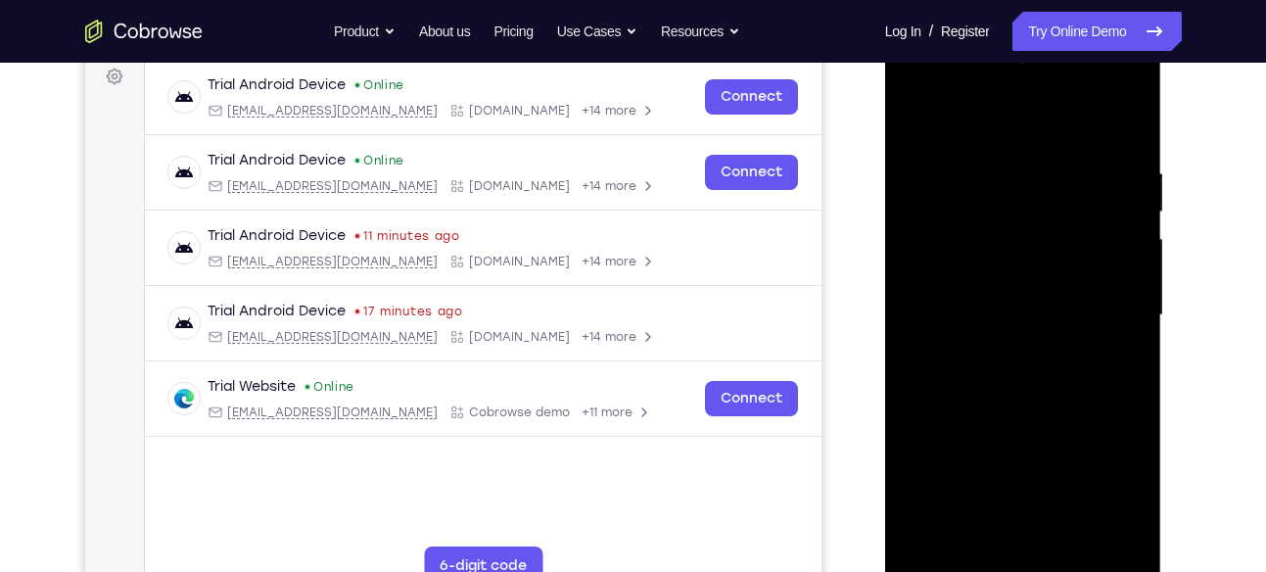
click at [1133, 307] on div at bounding box center [1023, 315] width 247 height 548
click at [916, 310] on div at bounding box center [1023, 315] width 247 height 548
click at [1133, 304] on div at bounding box center [1023, 315] width 247 height 548
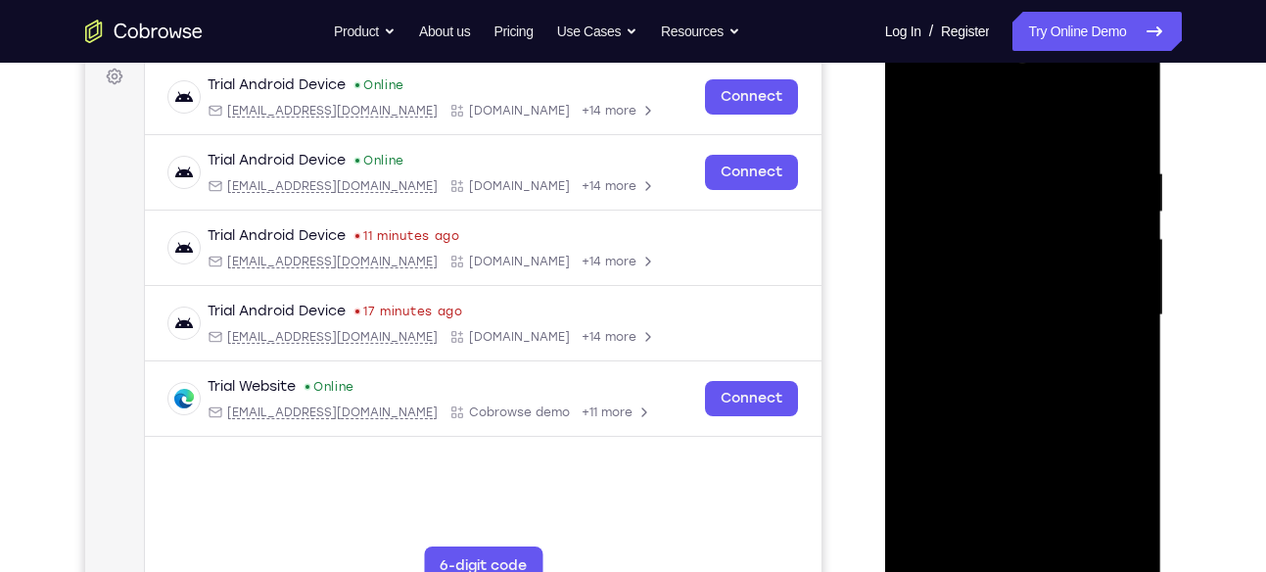
click at [1133, 304] on div at bounding box center [1023, 315] width 247 height 548
drag, startPoint x: 1074, startPoint y: 507, endPoint x: 1032, endPoint y: 71, distance: 438.8
click at [1032, 71] on div at bounding box center [1023, 315] width 247 height 548
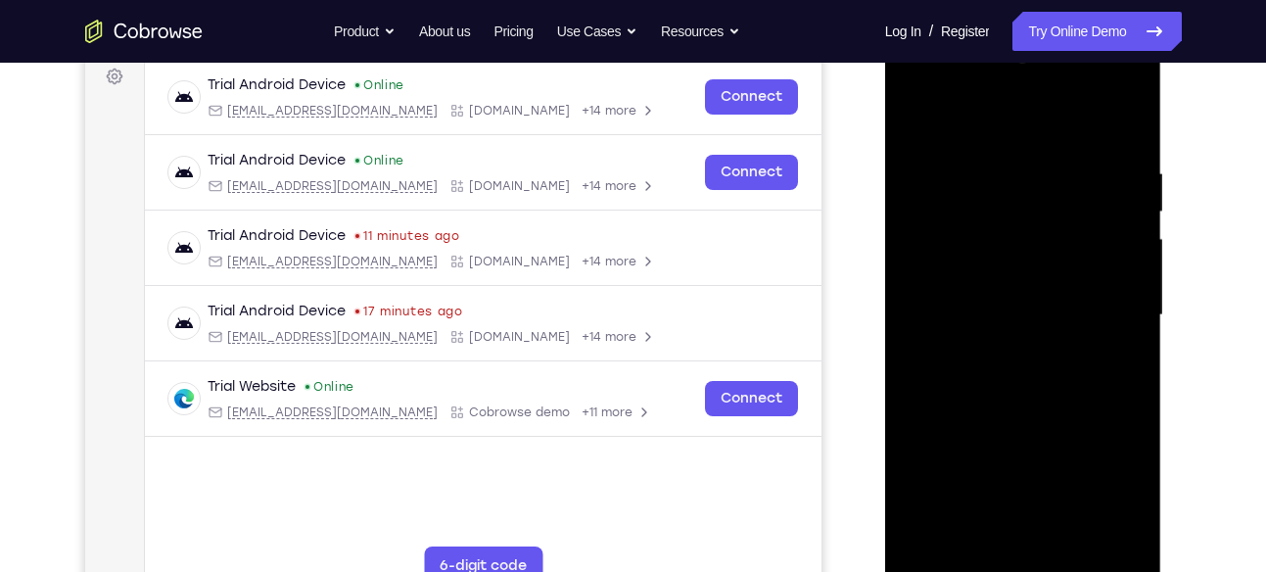
drag, startPoint x: 1041, startPoint y: 390, endPoint x: 1053, endPoint y: 51, distance: 339.0
click at [1053, 51] on div at bounding box center [1023, 315] width 247 height 548
click at [1132, 288] on div at bounding box center [1023, 315] width 247 height 548
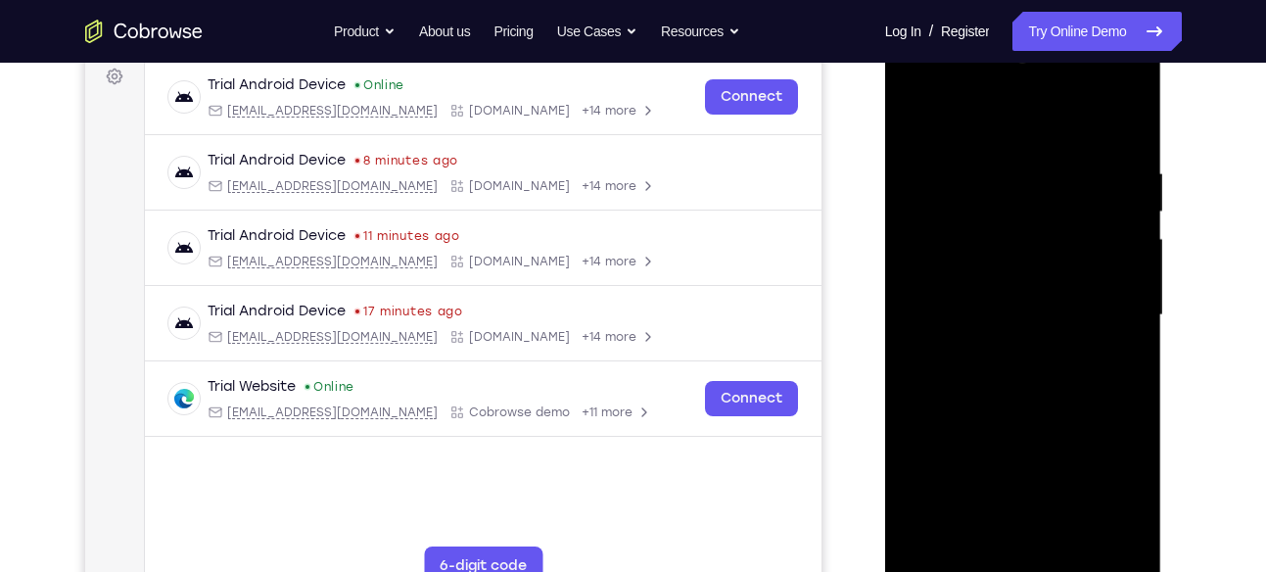
click at [1132, 288] on div at bounding box center [1023, 315] width 247 height 548
drag, startPoint x: 1080, startPoint y: 478, endPoint x: 1105, endPoint y: 134, distance: 344.6
click at [1105, 134] on div at bounding box center [1023, 315] width 247 height 548
drag, startPoint x: 1066, startPoint y: 340, endPoint x: 1071, endPoint y: 253, distance: 87.3
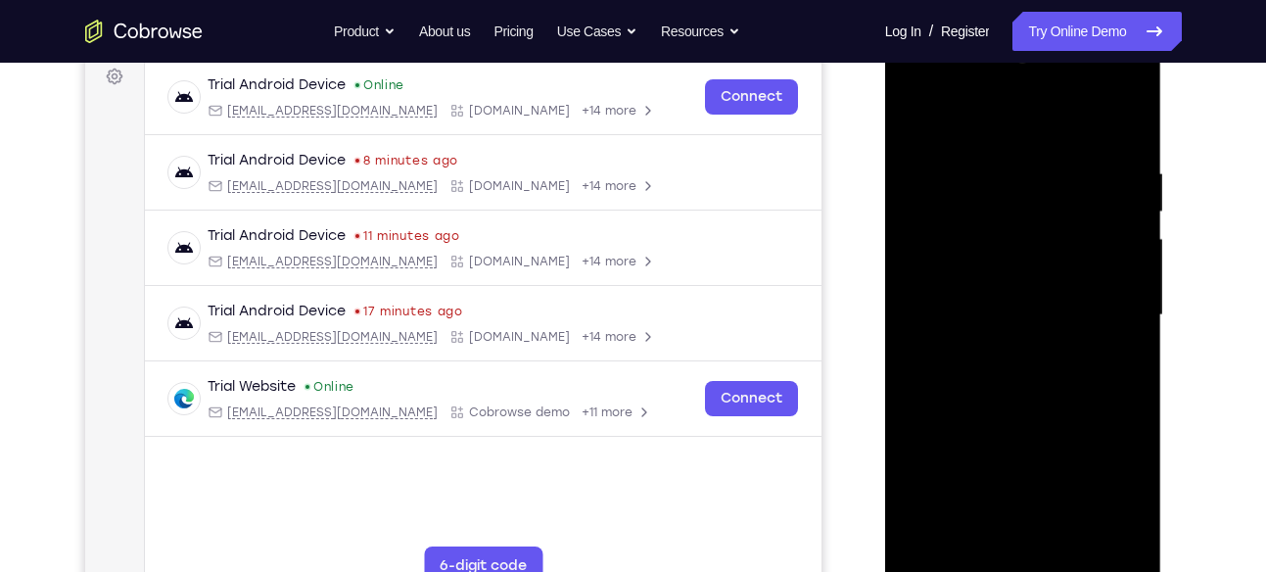
click at [1071, 253] on div at bounding box center [1023, 315] width 247 height 548
click at [1132, 306] on div at bounding box center [1023, 315] width 247 height 548
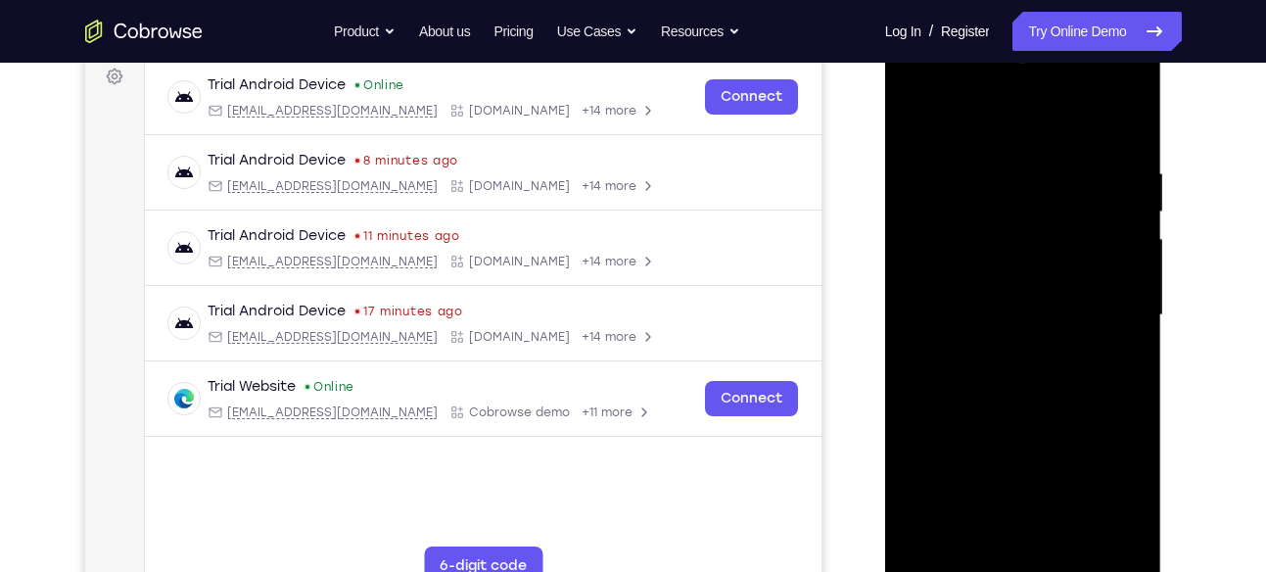
click at [1132, 306] on div at bounding box center [1023, 315] width 247 height 548
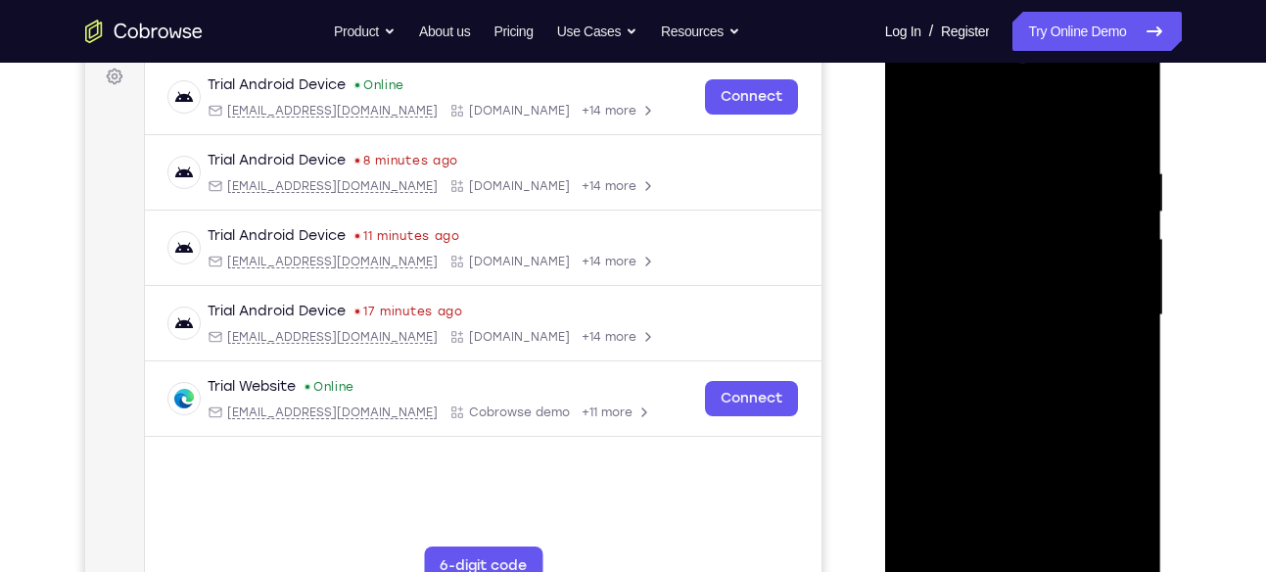
click at [1132, 306] on div at bounding box center [1023, 315] width 247 height 548
drag, startPoint x: 1076, startPoint y: 490, endPoint x: 1142, endPoint y: -58, distance: 551.3
click at [1142, 26] on html "Online web based iOS Simulators and Android Emulators. Run iPhone, iPad, Mobile…" at bounding box center [1024, 320] width 279 height 588
click at [1139, 289] on div at bounding box center [1023, 315] width 247 height 548
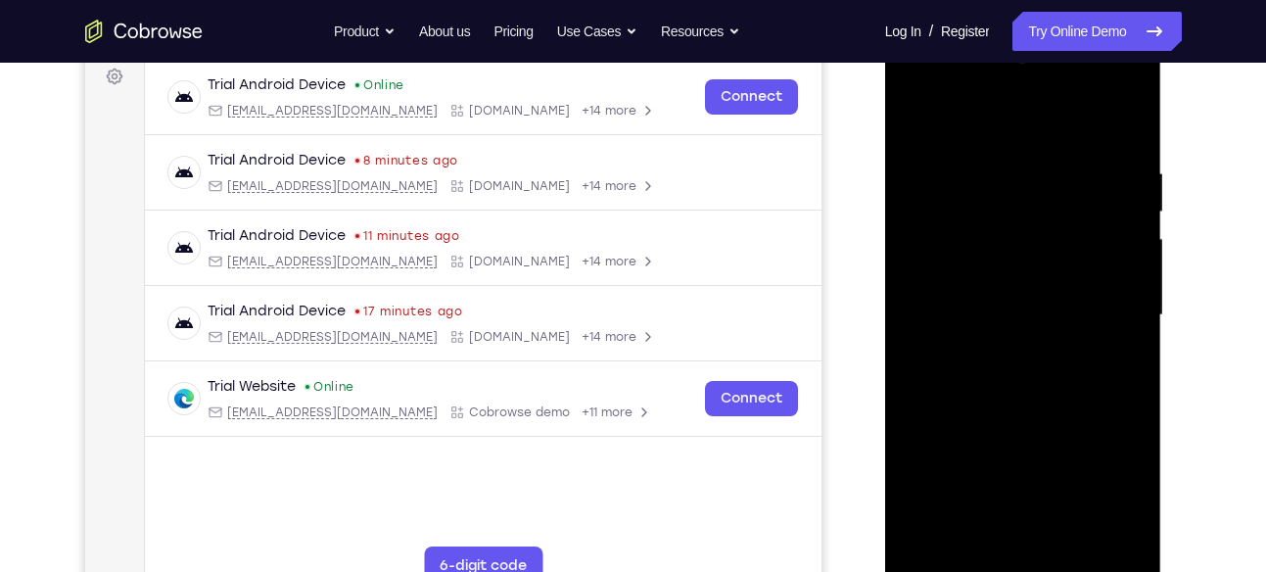
click at [1139, 289] on div at bounding box center [1023, 315] width 247 height 548
click at [910, 290] on div at bounding box center [1023, 315] width 247 height 548
click at [1133, 287] on div at bounding box center [1023, 315] width 247 height 548
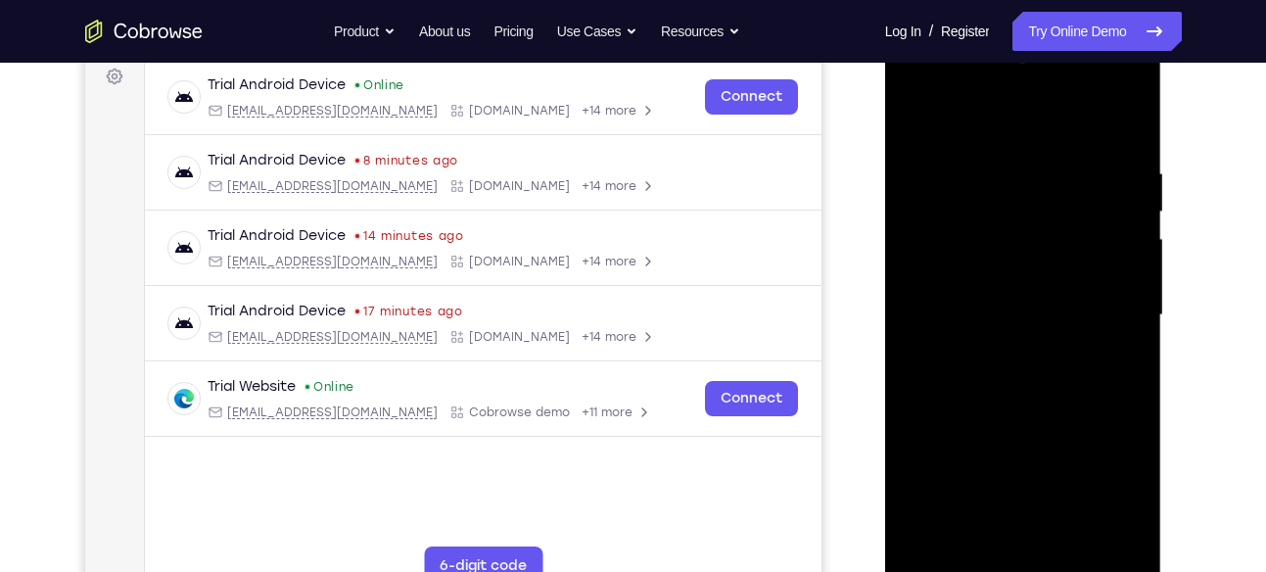
click at [1133, 287] on div at bounding box center [1023, 315] width 247 height 548
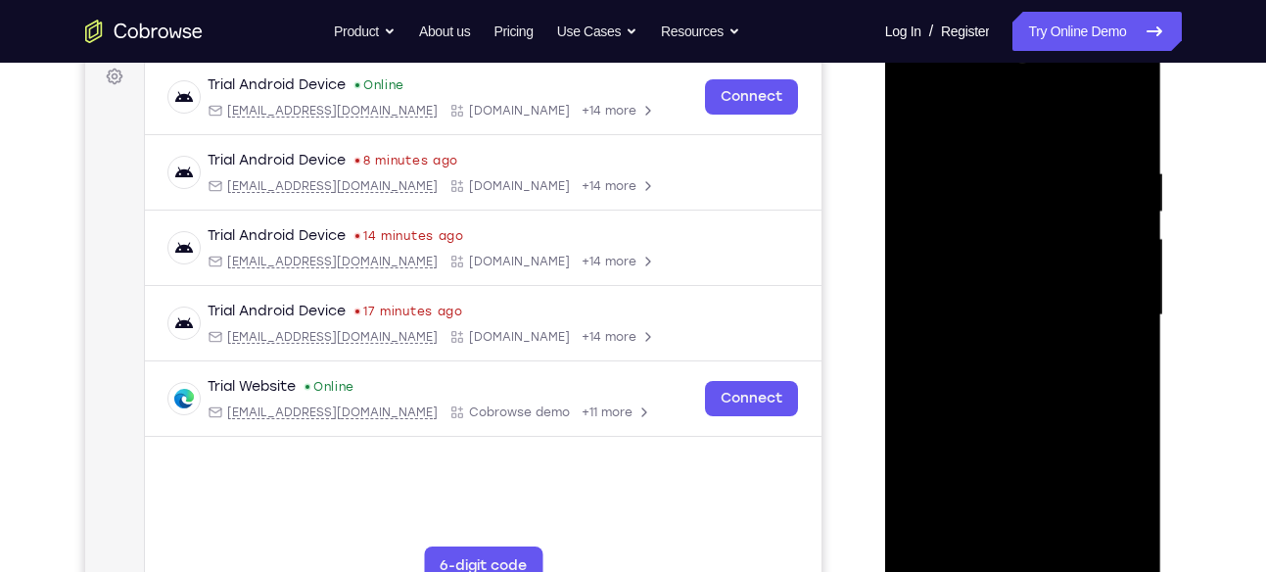
click at [1133, 287] on div at bounding box center [1023, 315] width 247 height 548
drag, startPoint x: 1096, startPoint y: 472, endPoint x: 1075, endPoint y: 79, distance: 393.2
click at [1075, 79] on div at bounding box center [1023, 315] width 247 height 548
drag, startPoint x: 1093, startPoint y: 260, endPoint x: 1089, endPoint y: 208, distance: 53.0
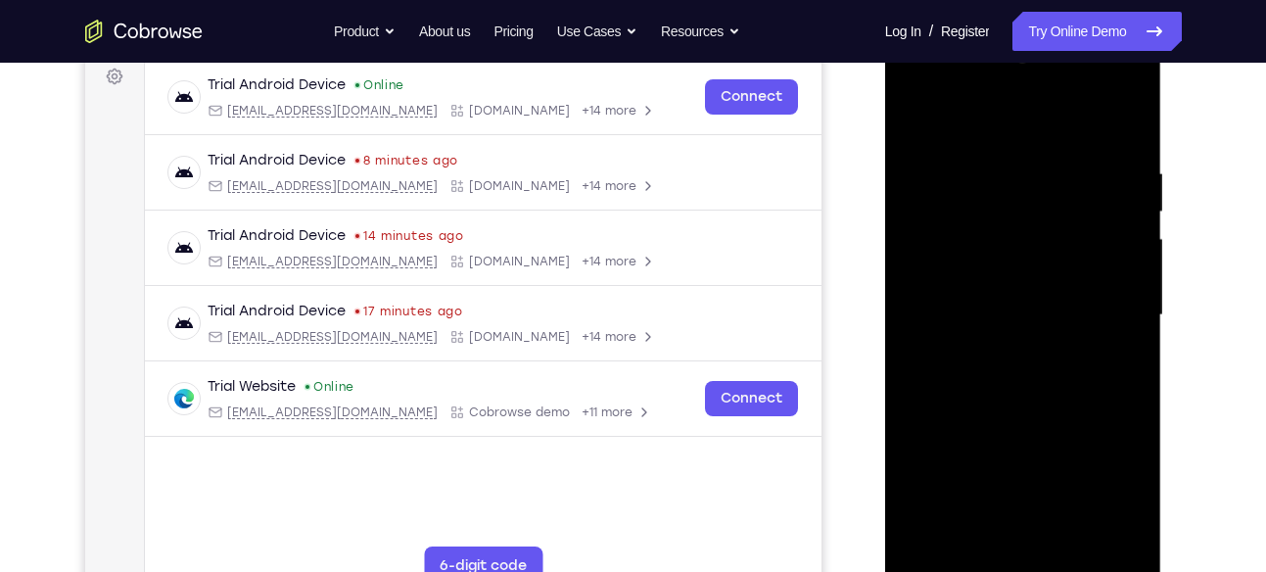
click at [1089, 208] on div at bounding box center [1023, 315] width 247 height 548
click at [965, 130] on div at bounding box center [1023, 315] width 247 height 548
drag, startPoint x: 1033, startPoint y: 258, endPoint x: 1038, endPoint y: 496, distance: 238.0
click at [1038, 496] on div at bounding box center [1023, 315] width 247 height 548
drag, startPoint x: 1032, startPoint y: 252, endPoint x: 1061, endPoint y: 621, distance: 370.3
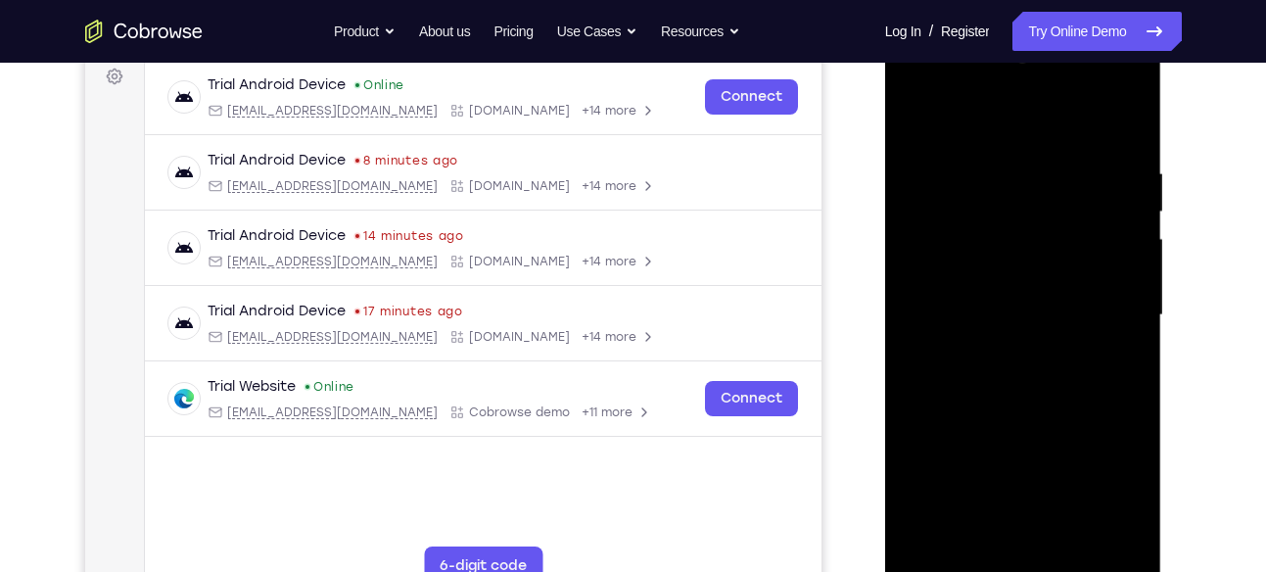
click at [1061, 571] on html "Online web based iOS Simulators and Android Emulators. Run iPhone, iPad, Mobile…" at bounding box center [1024, 320] width 279 height 588
drag, startPoint x: 1031, startPoint y: 269, endPoint x: 1043, endPoint y: 591, distance: 322.4
click at [1043, 571] on div at bounding box center [1023, 318] width 277 height 584
drag, startPoint x: 1048, startPoint y: 293, endPoint x: 1035, endPoint y: 621, distance: 328.3
click at [1035, 571] on html "Online web based iOS Simulators and Android Emulators. Run iPhone, iPad, Mobile…" at bounding box center [1024, 320] width 279 height 588
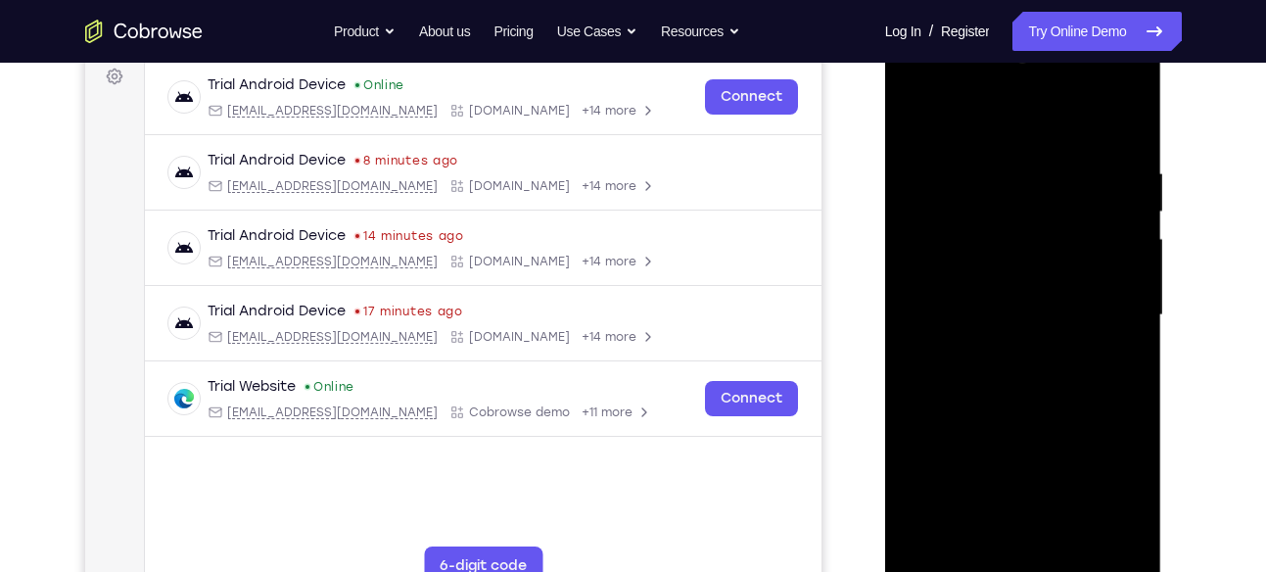
drag, startPoint x: 1056, startPoint y: 524, endPoint x: 1044, endPoint y: 411, distance: 113.2
click at [1044, 411] on div at bounding box center [1023, 315] width 247 height 548
click at [1104, 385] on div at bounding box center [1023, 315] width 247 height 548
click at [911, 116] on div at bounding box center [1023, 315] width 247 height 548
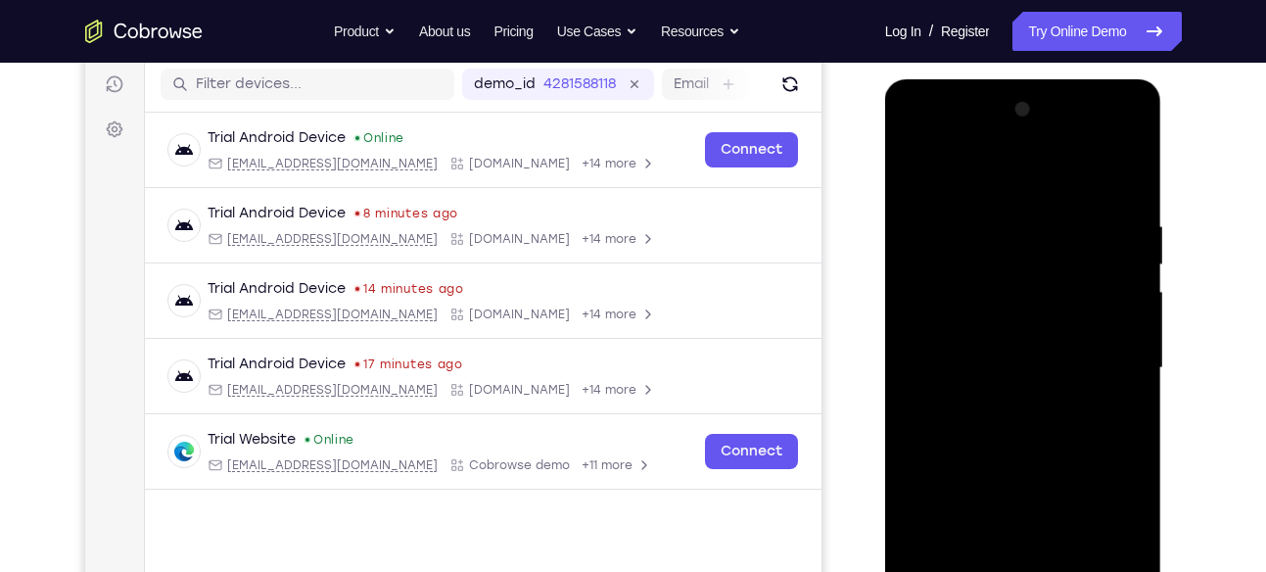
scroll to position [244, 0]
drag, startPoint x: 972, startPoint y: 265, endPoint x: 969, endPoint y: 307, distance: 41.2
click at [969, 307] on div at bounding box center [1023, 369] width 247 height 548
click at [1007, 216] on div at bounding box center [1023, 369] width 247 height 548
drag, startPoint x: 1044, startPoint y: 413, endPoint x: 1051, endPoint y: 101, distance: 312.5
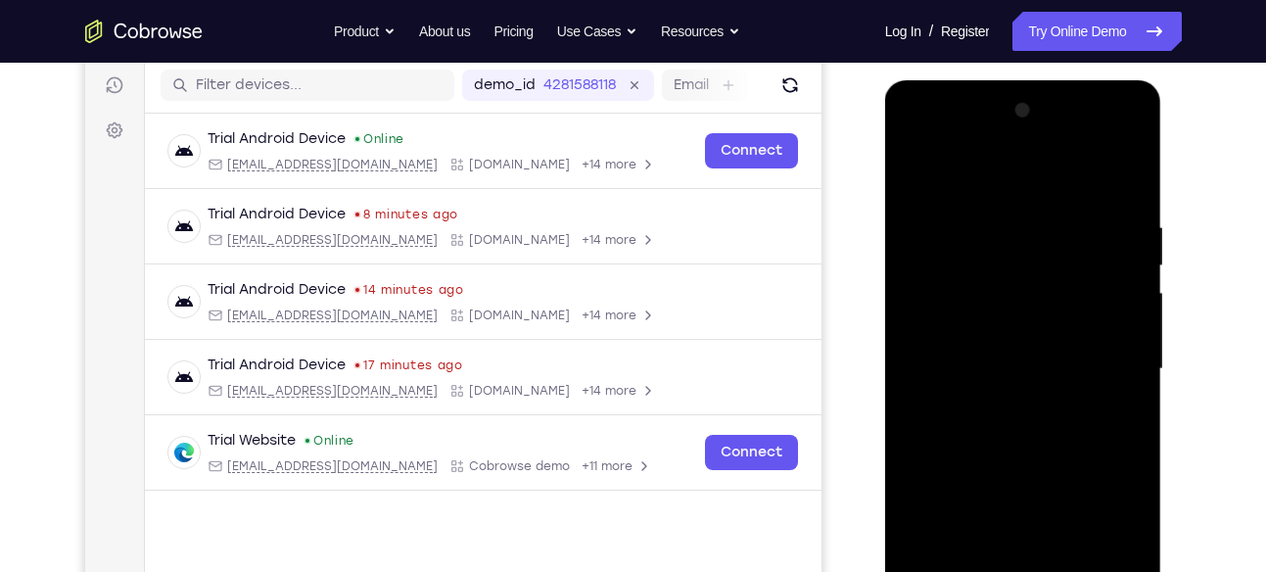
click at [1051, 101] on div at bounding box center [1023, 369] width 247 height 548
drag, startPoint x: 1084, startPoint y: 276, endPoint x: 1069, endPoint y: 119, distance: 157.4
click at [1069, 119] on div at bounding box center [1023, 369] width 247 height 548
click at [962, 393] on div at bounding box center [1023, 369] width 247 height 548
click at [1139, 272] on div at bounding box center [1023, 369] width 247 height 548
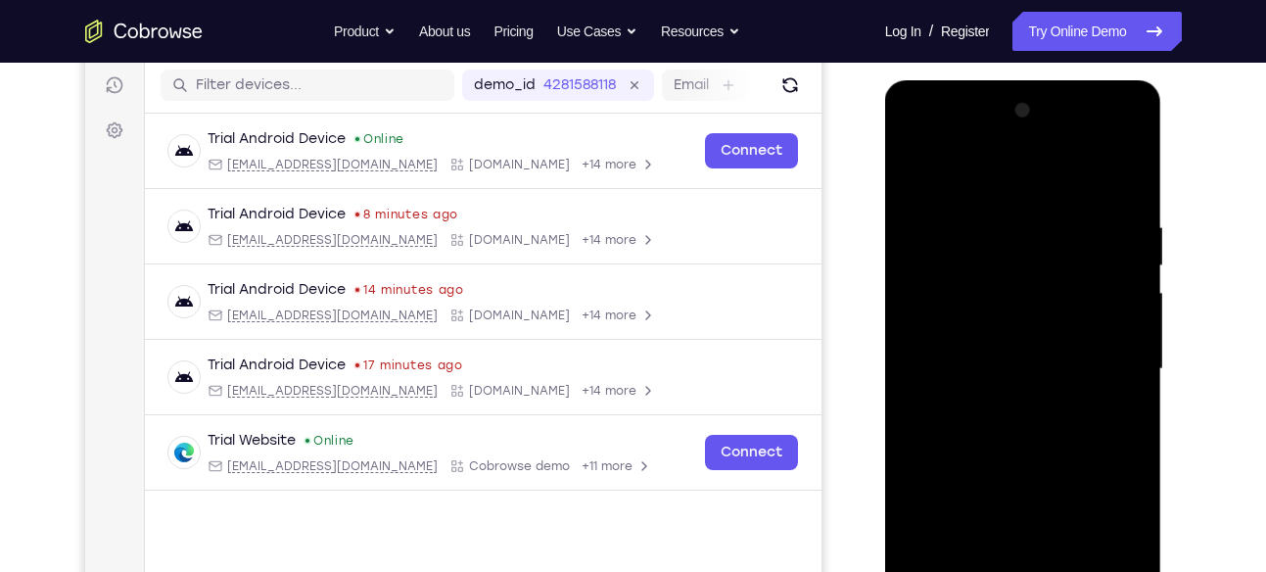
click at [1135, 266] on div at bounding box center [1023, 369] width 247 height 548
drag, startPoint x: 1109, startPoint y: 296, endPoint x: 1087, endPoint y: 91, distance: 205.8
click at [1087, 91] on div at bounding box center [1023, 372] width 277 height 584
click at [918, 171] on div at bounding box center [1023, 369] width 247 height 548
drag, startPoint x: 1069, startPoint y: 393, endPoint x: 1069, endPoint y: 131, distance: 261.5
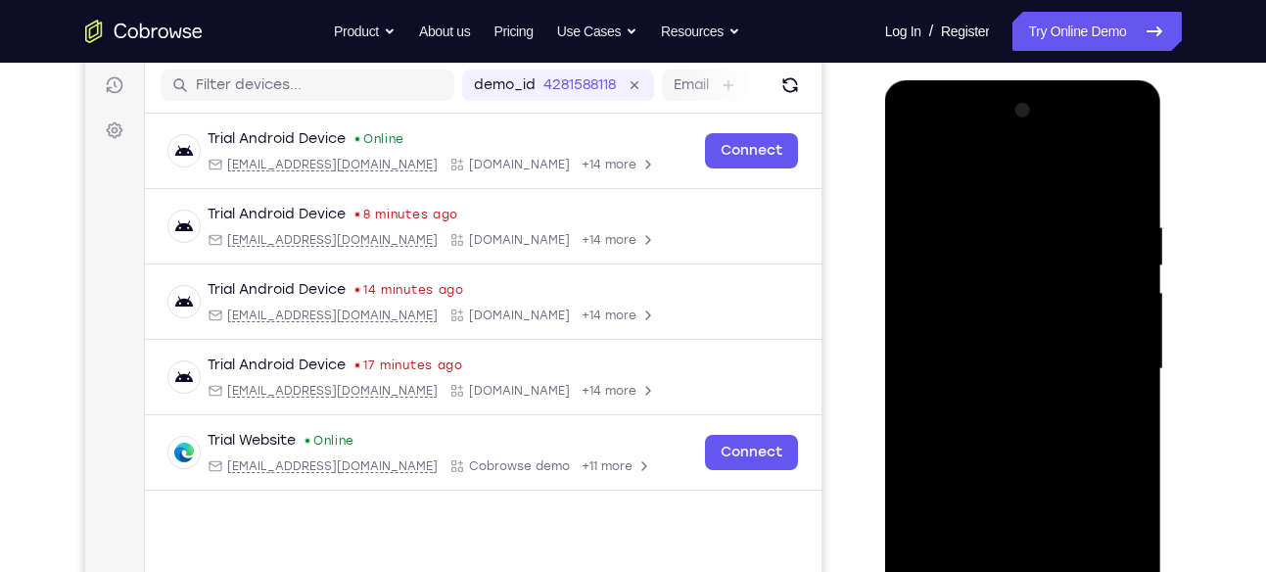
click at [1069, 131] on div at bounding box center [1023, 369] width 247 height 548
drag, startPoint x: 1047, startPoint y: 354, endPoint x: 1066, endPoint y: 172, distance: 182.2
click at [1066, 172] on div at bounding box center [1023, 369] width 247 height 548
drag, startPoint x: 1050, startPoint y: 358, endPoint x: 1070, endPoint y: 156, distance: 203.7
click at [1070, 156] on div at bounding box center [1023, 369] width 247 height 548
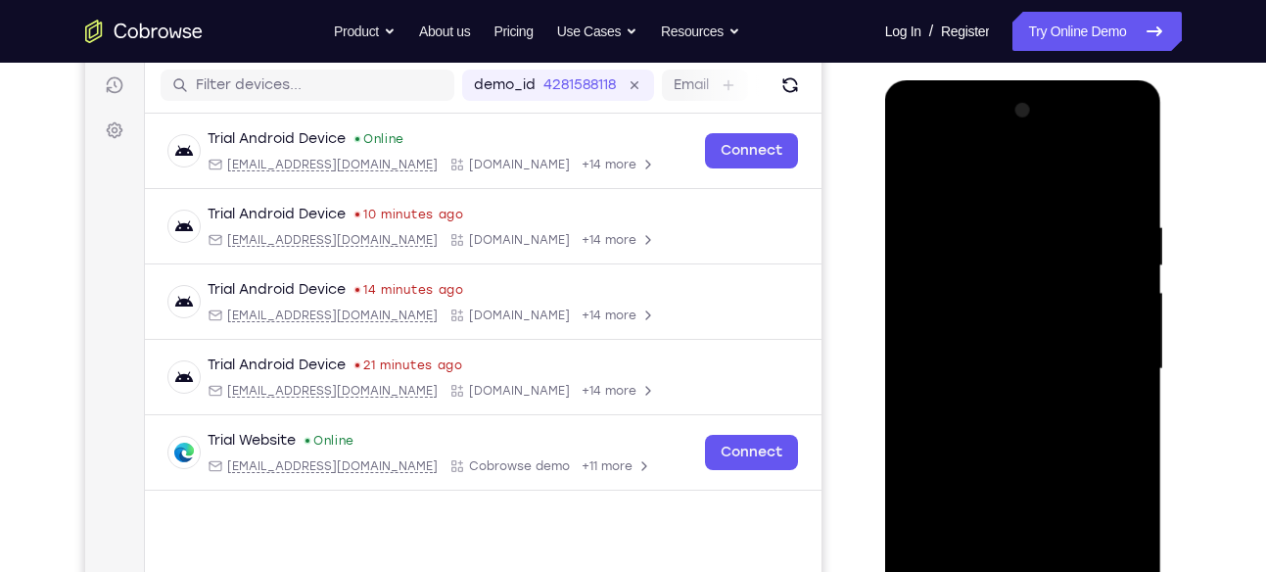
click at [959, 486] on div at bounding box center [1023, 369] width 247 height 548
click at [1132, 227] on div at bounding box center [1023, 369] width 247 height 548
click at [917, 171] on div at bounding box center [1023, 369] width 247 height 548
